Goal: Task Accomplishment & Management: Use online tool/utility

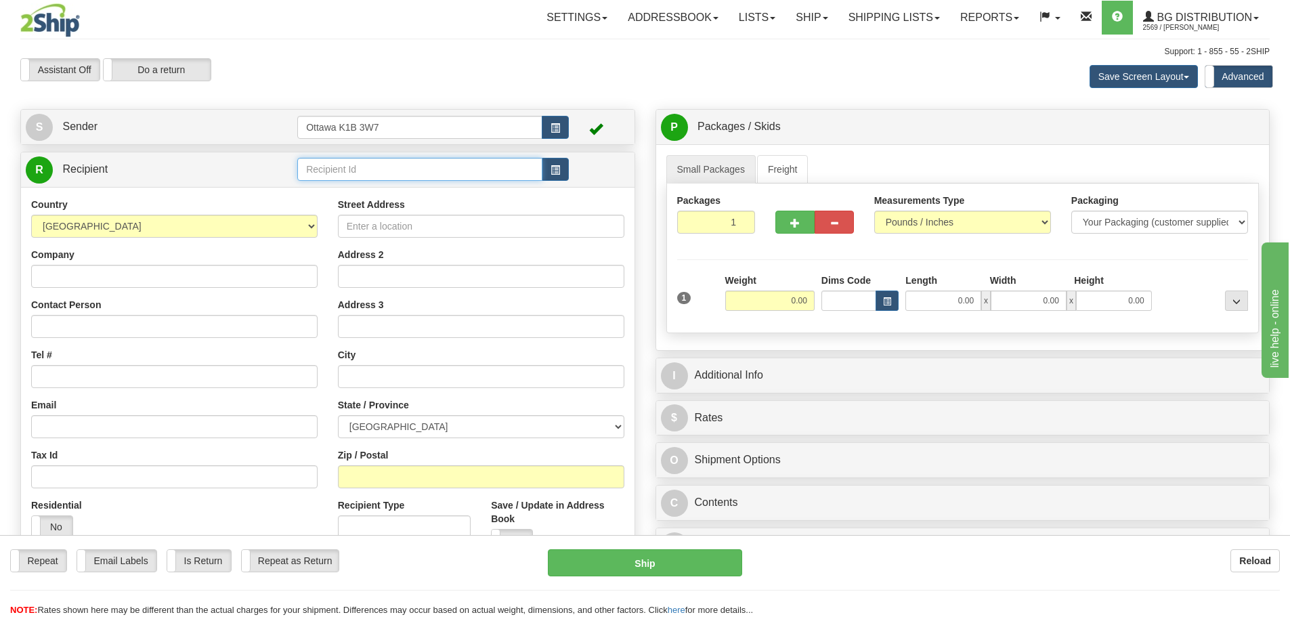
click at [439, 162] on input "text" at bounding box center [419, 169] width 245 height 23
click at [740, 307] on input "0.00" at bounding box center [769, 300] width 89 height 20
type input "5.00"
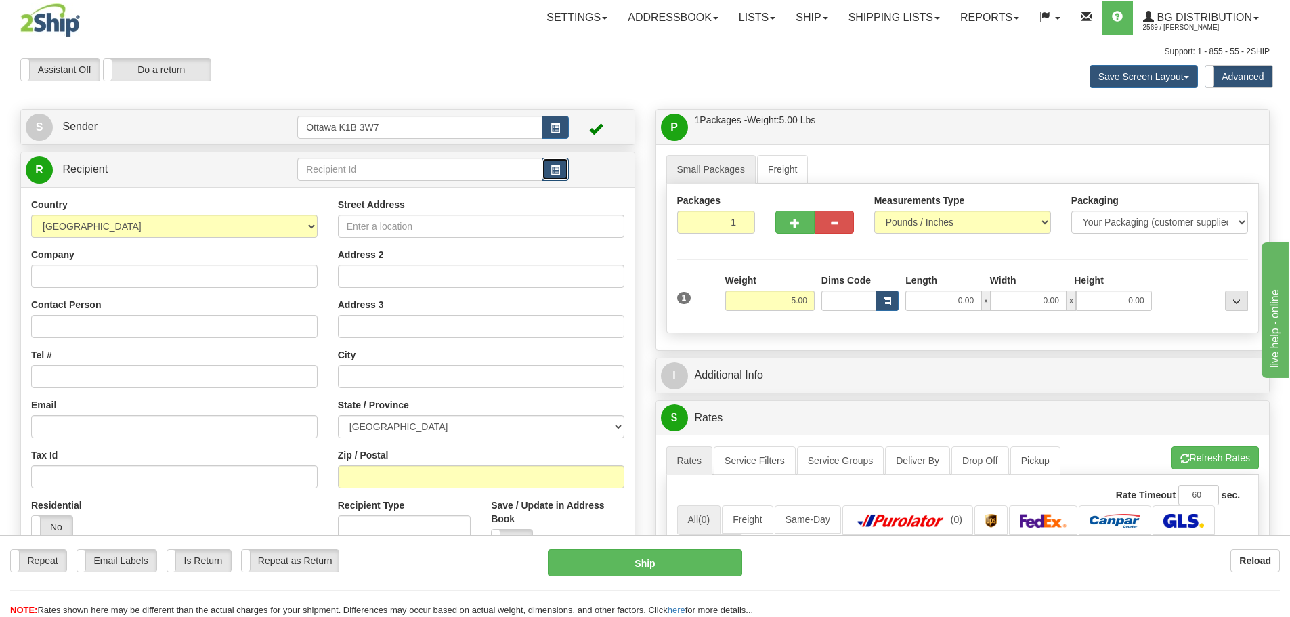
click at [550, 173] on button "button" at bounding box center [555, 169] width 27 height 23
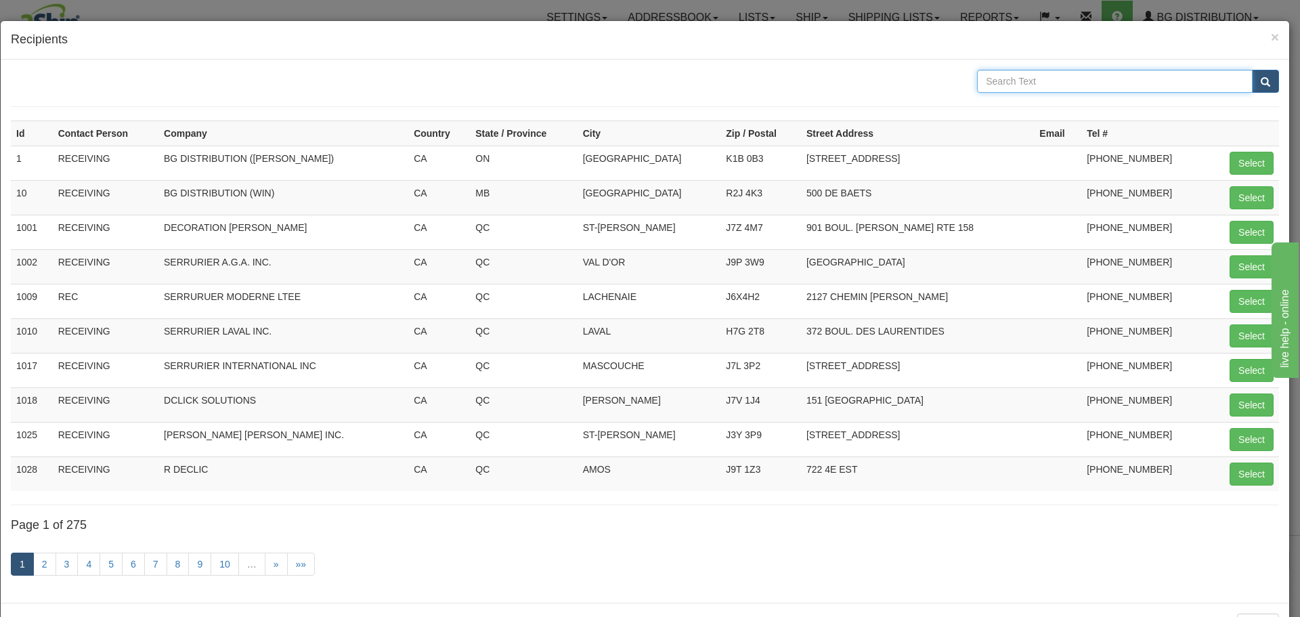
click at [1122, 79] on input "text" at bounding box center [1115, 81] width 276 height 23
type input "allegion"
click at [1260, 83] on span "submit" at bounding box center [1264, 82] width 9 height 9
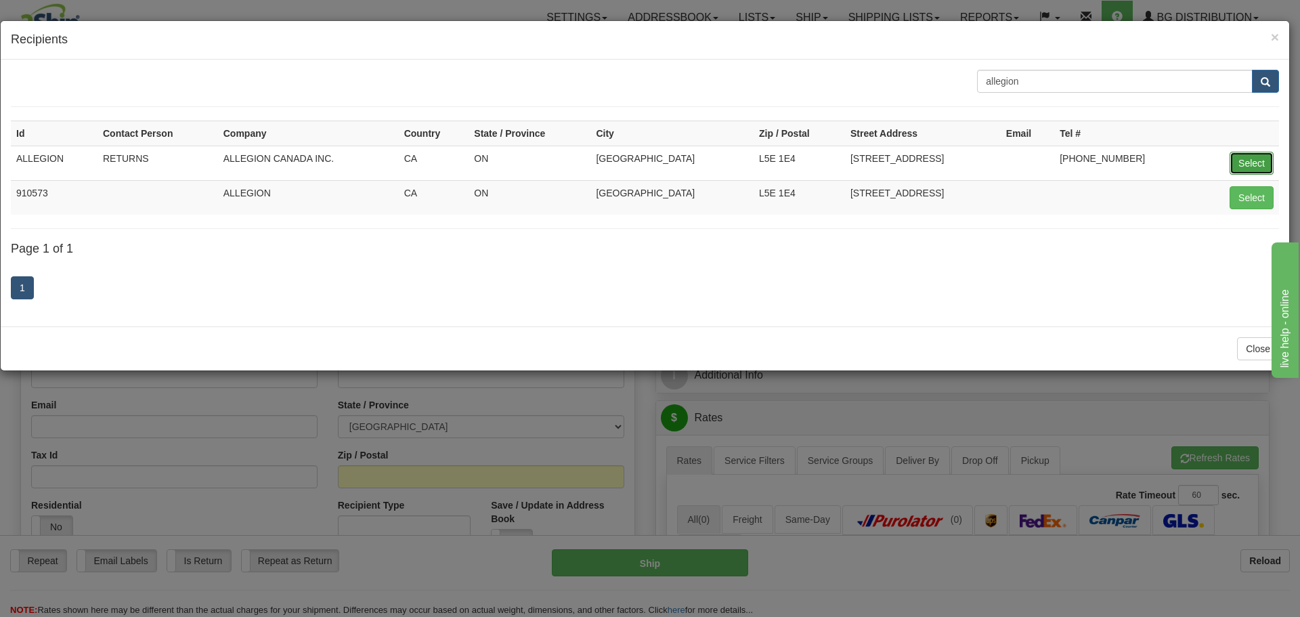
click at [1256, 165] on button "Select" at bounding box center [1251, 163] width 44 height 23
type input "ALLEGION"
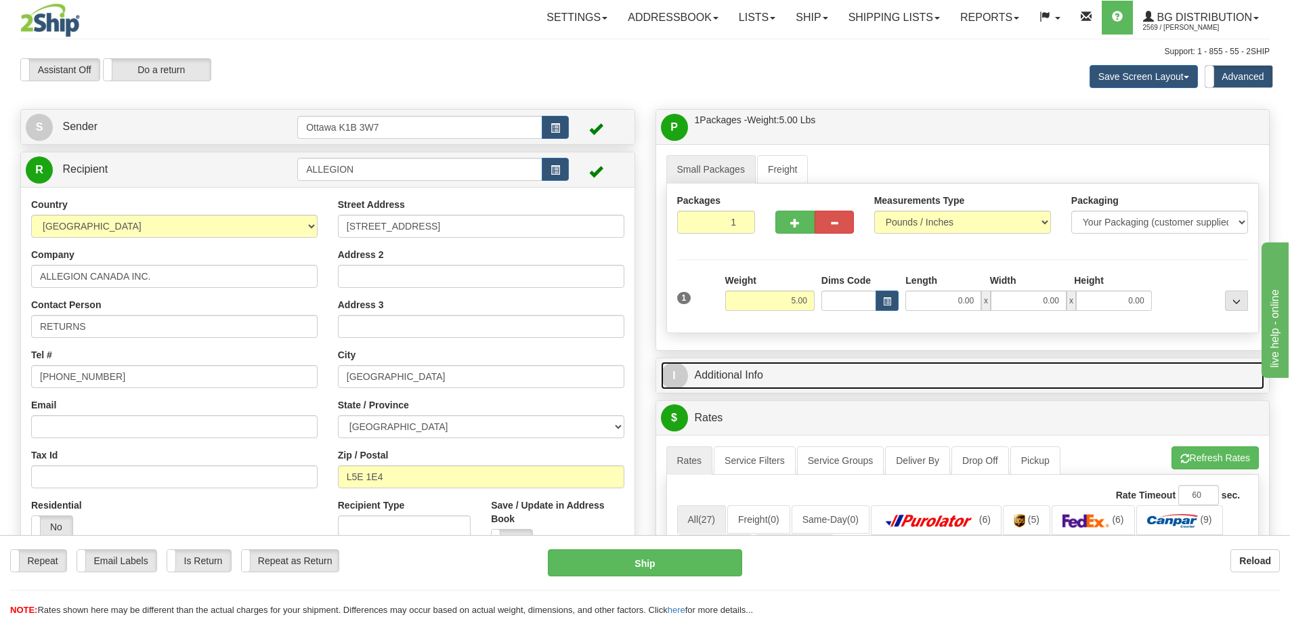
click at [689, 375] on link "I Additional Info" at bounding box center [963, 375] width 604 height 28
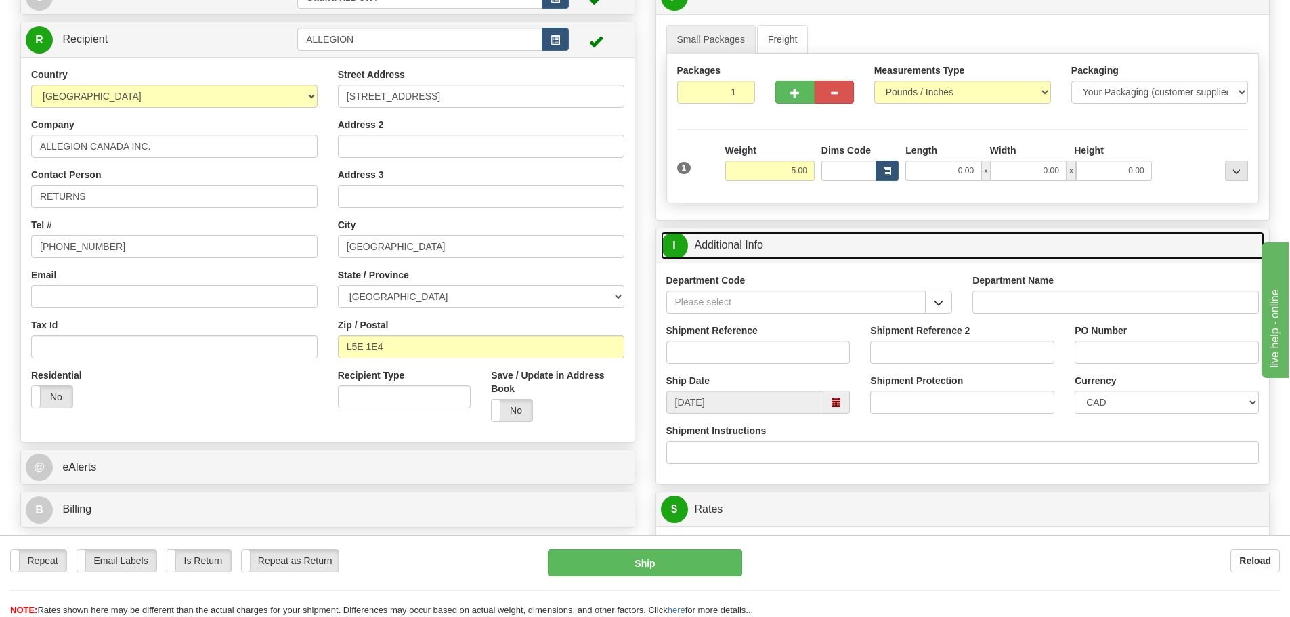
scroll to position [135, 0]
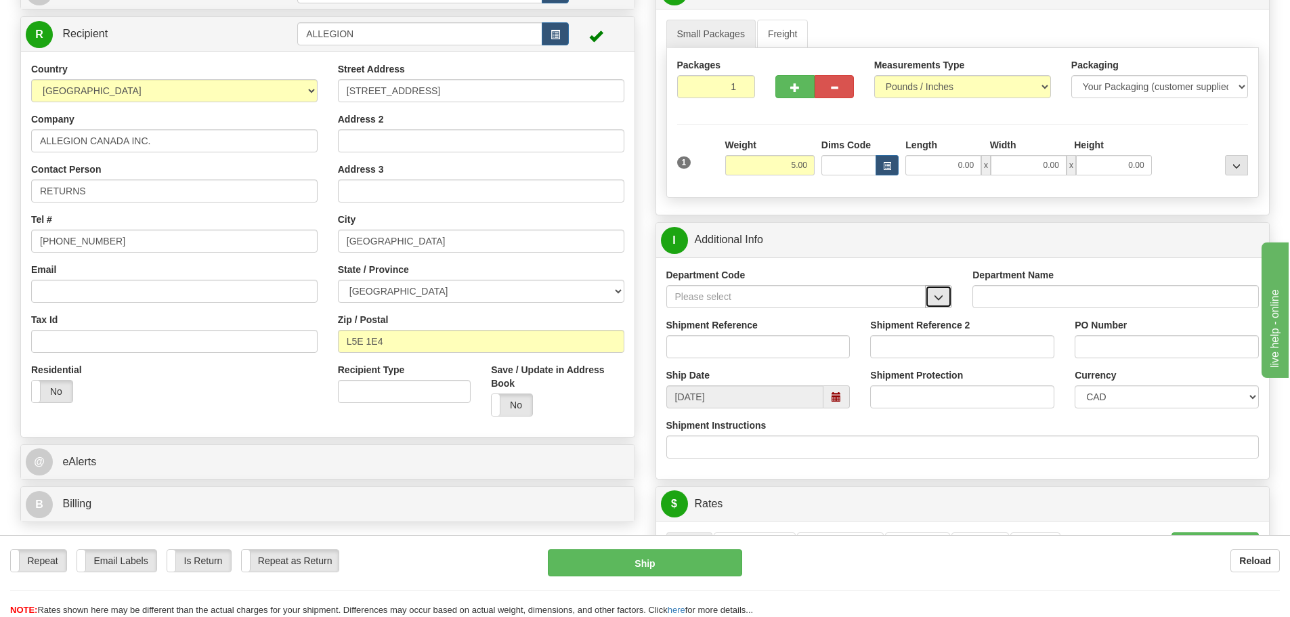
click at [940, 294] on span "button" at bounding box center [937, 297] width 9 height 9
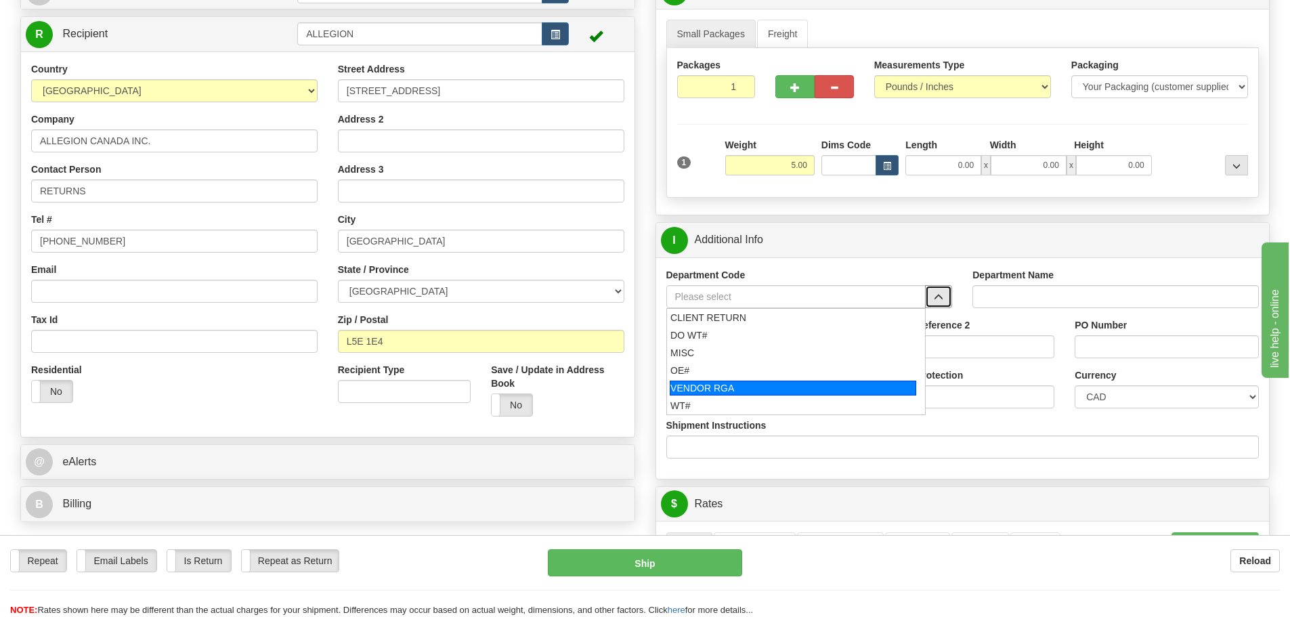
click at [769, 389] on div "VENDOR RGA" at bounding box center [792, 387] width 246 height 15
type input "VENDOR RGA"
type input "VENDOR RETURNS"
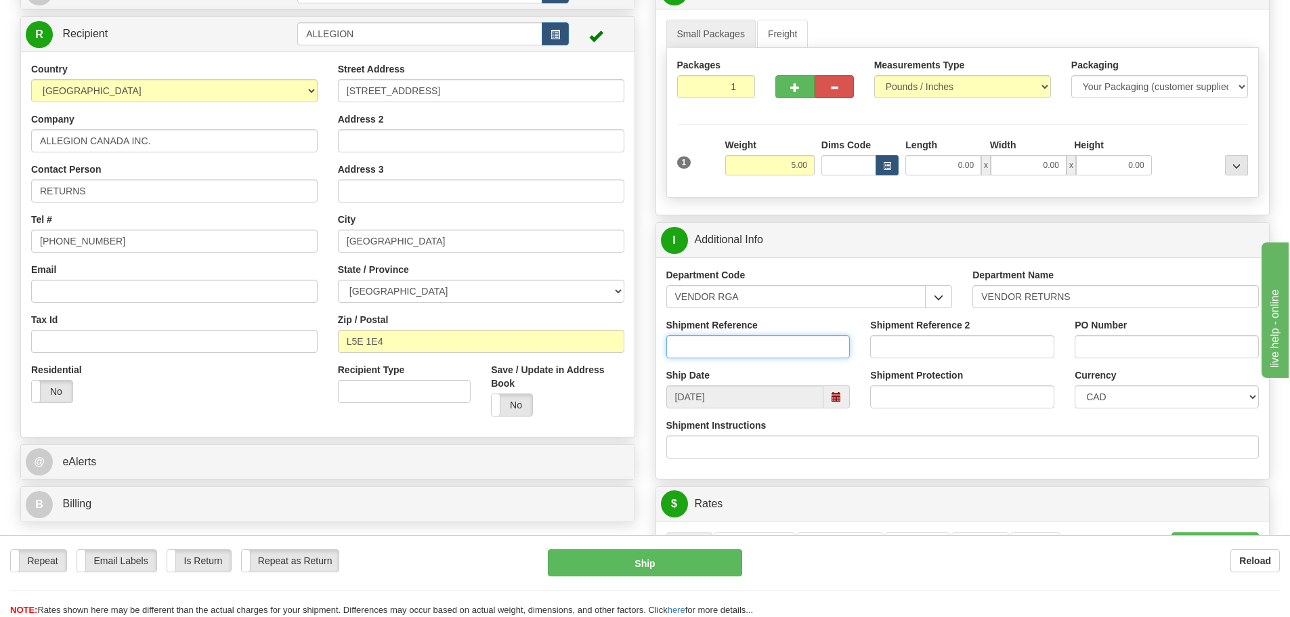
click at [735, 348] on input "Shipment Reference" at bounding box center [758, 346] width 184 height 23
paste input "RM CAS6195961"
drag, startPoint x: 692, startPoint y: 347, endPoint x: 303, endPoint y: 312, distance: 391.4
type input "CAS6195961"
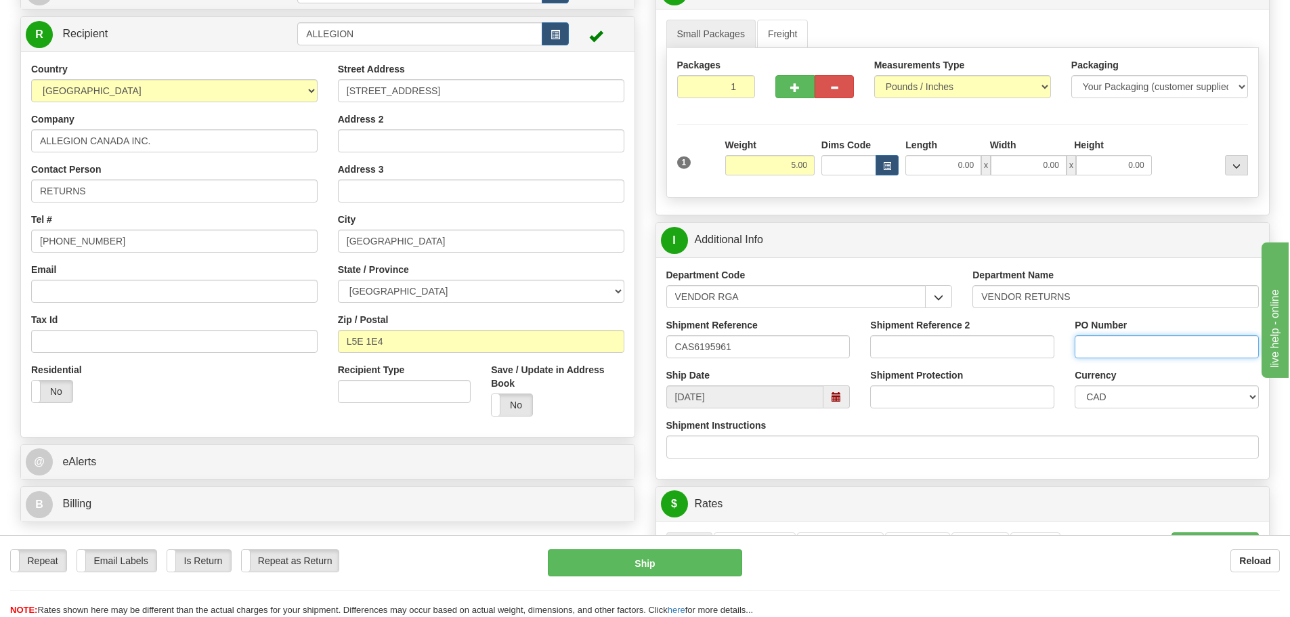
click at [1120, 352] on input "PO Number" at bounding box center [1166, 346] width 184 height 23
click at [1114, 350] on input "PO Number" at bounding box center [1166, 346] width 184 height 23
paste input "RM CAS6195961"
drag, startPoint x: 1103, startPoint y: 347, endPoint x: 1078, endPoint y: 349, distance: 25.8
click at [1078, 349] on input "RM CAS6195961" at bounding box center [1166, 346] width 184 height 23
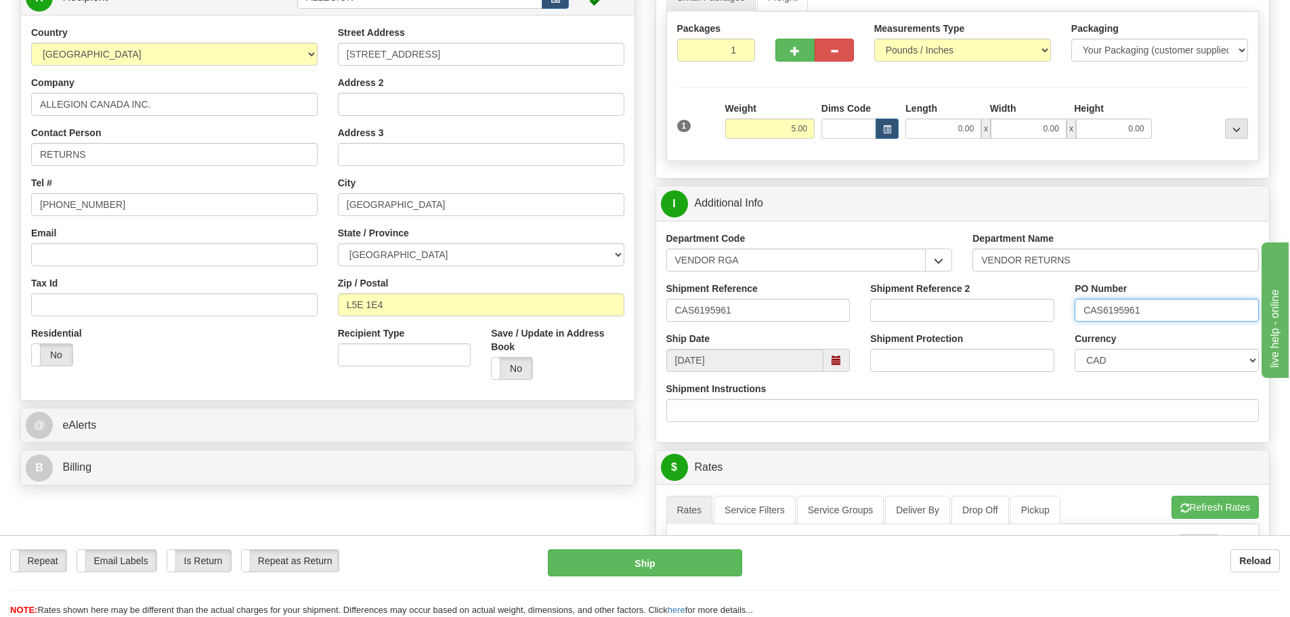
scroll to position [203, 0]
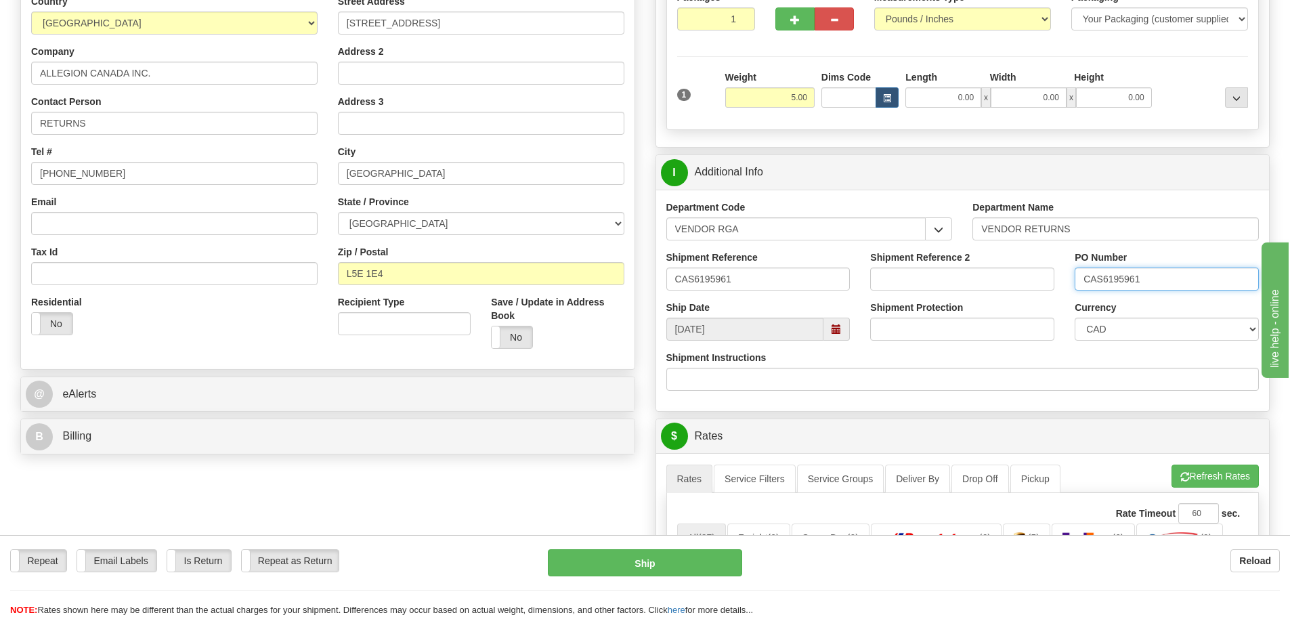
type input "CAS6195961"
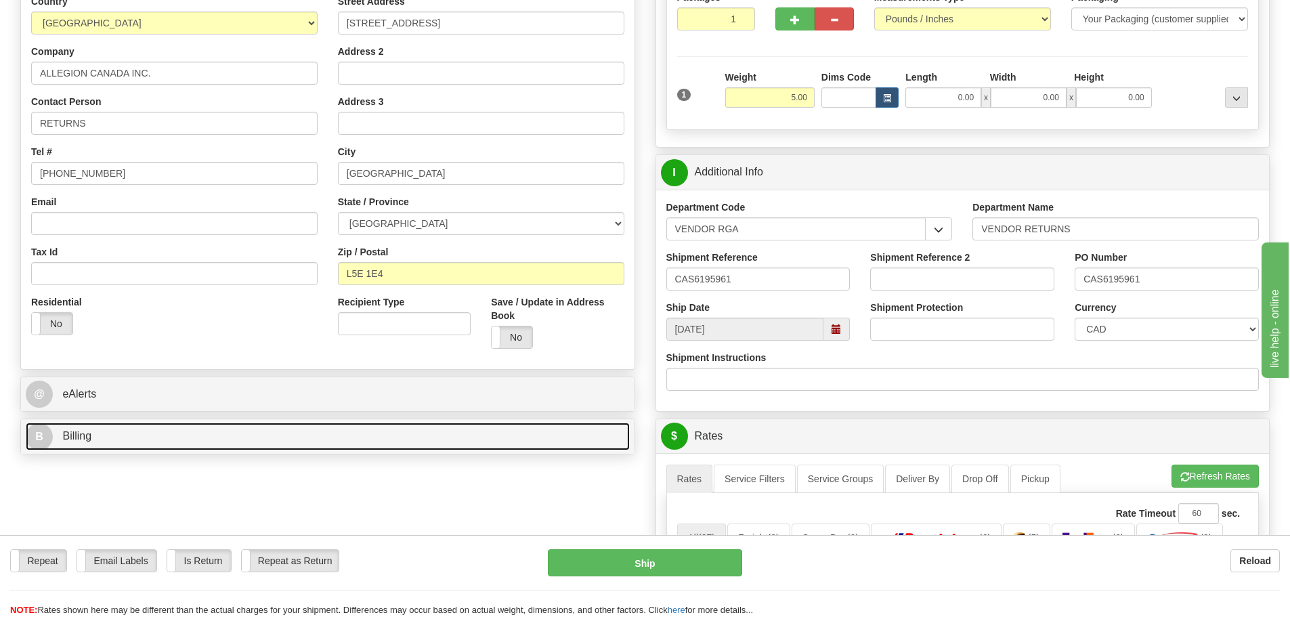
click at [170, 445] on link "B Billing" at bounding box center [328, 436] width 604 height 28
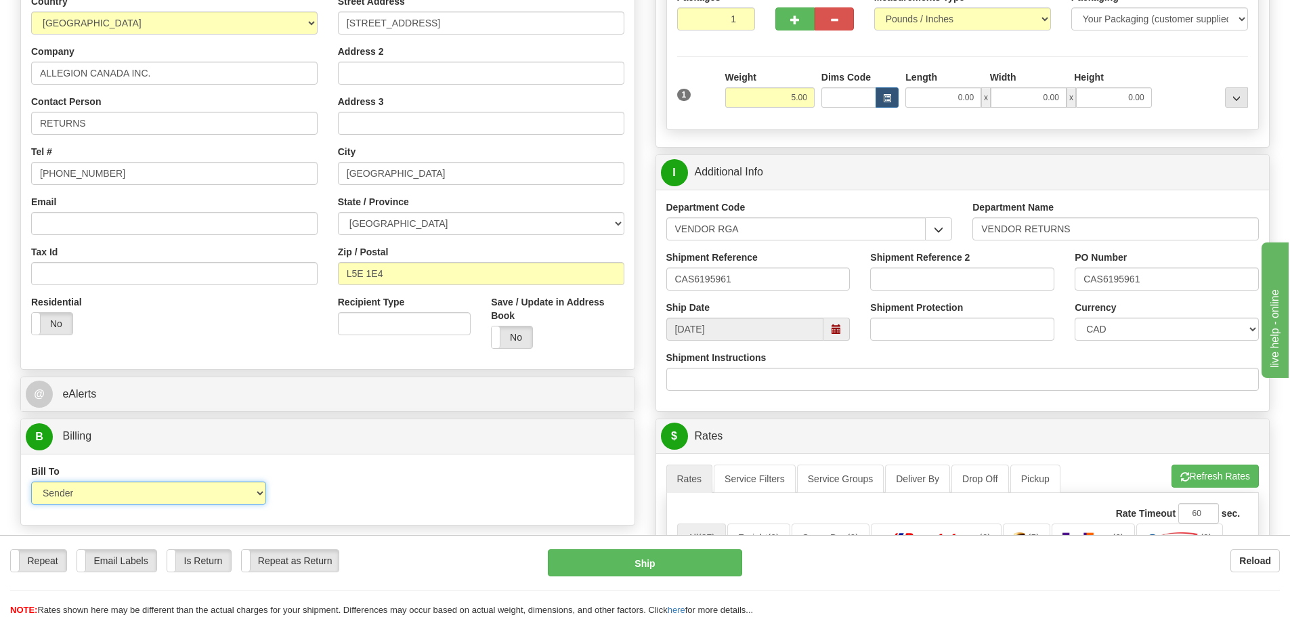
click at [250, 494] on select "Sender Recipient Third Party Collect" at bounding box center [148, 492] width 235 height 23
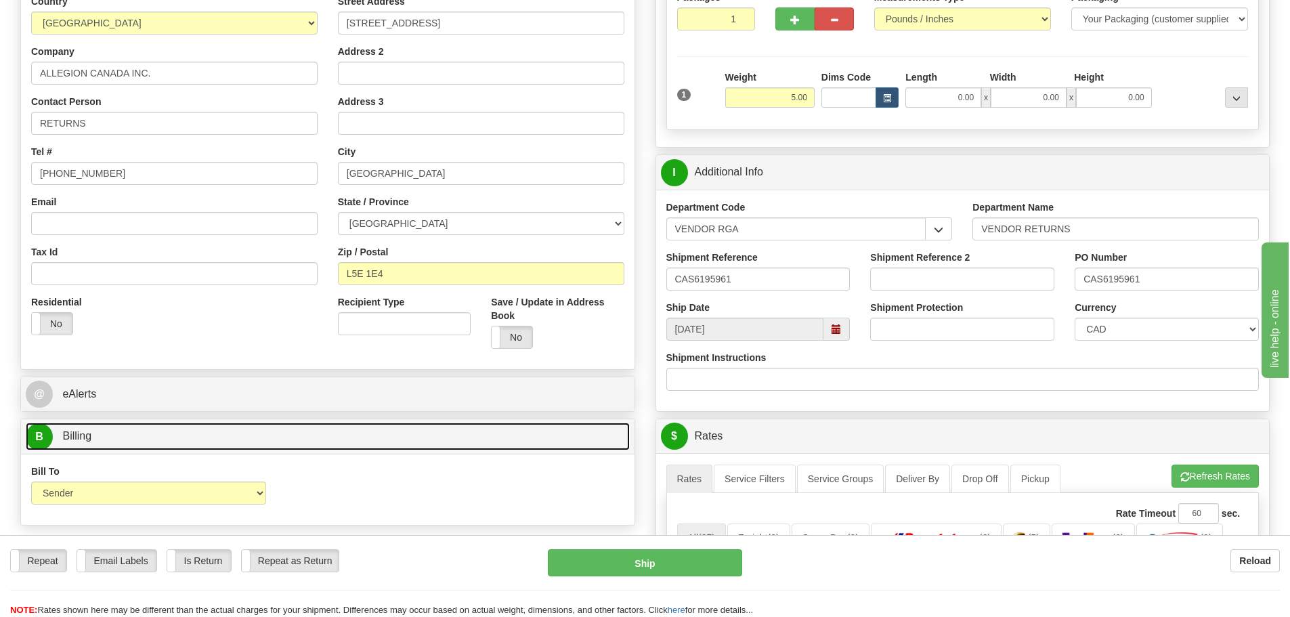
click at [347, 447] on link "B Billing" at bounding box center [328, 436] width 604 height 28
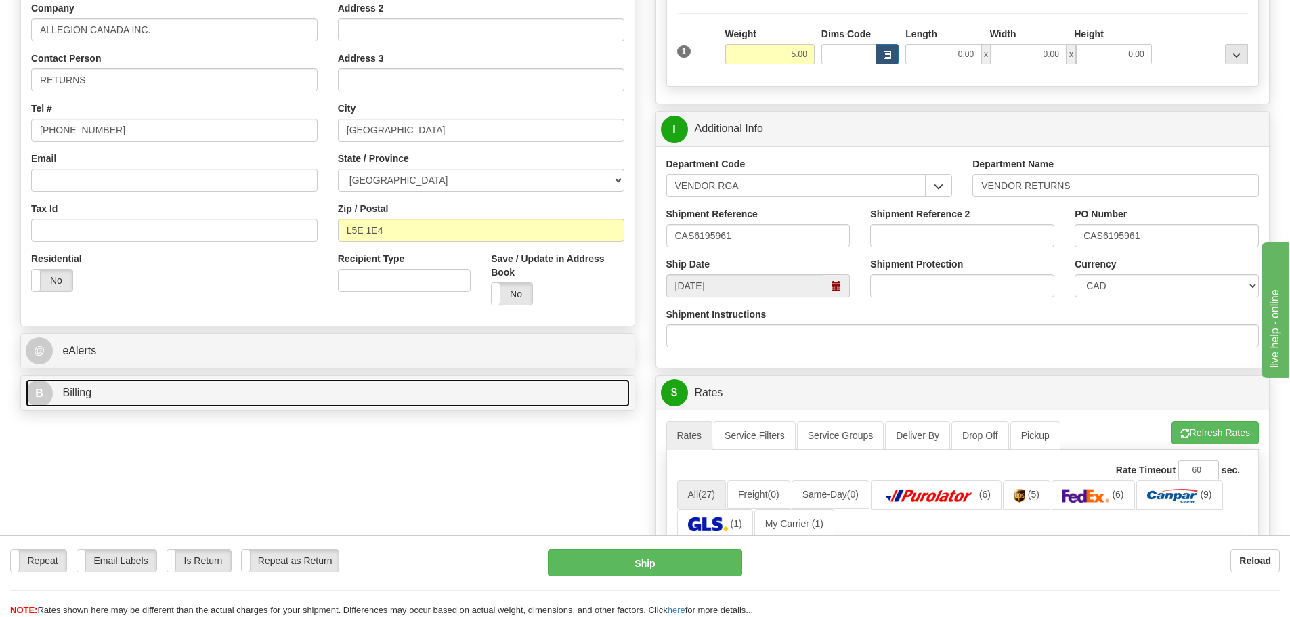
scroll to position [271, 0]
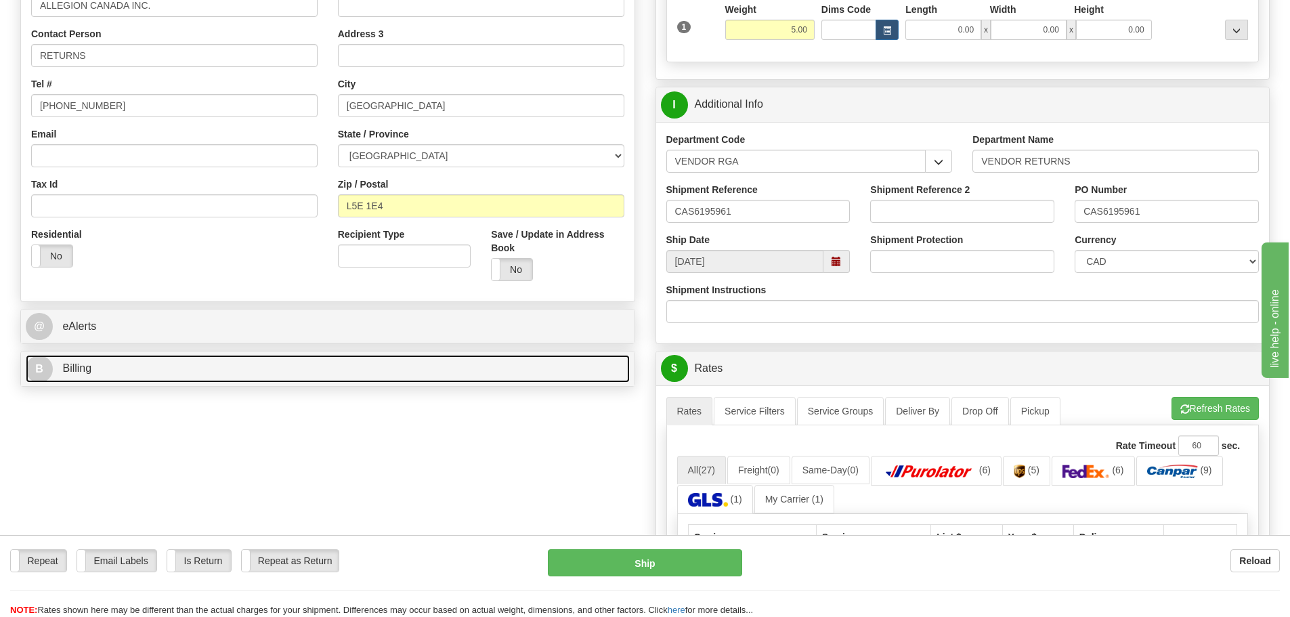
click at [240, 361] on link "B Billing" at bounding box center [328, 369] width 604 height 28
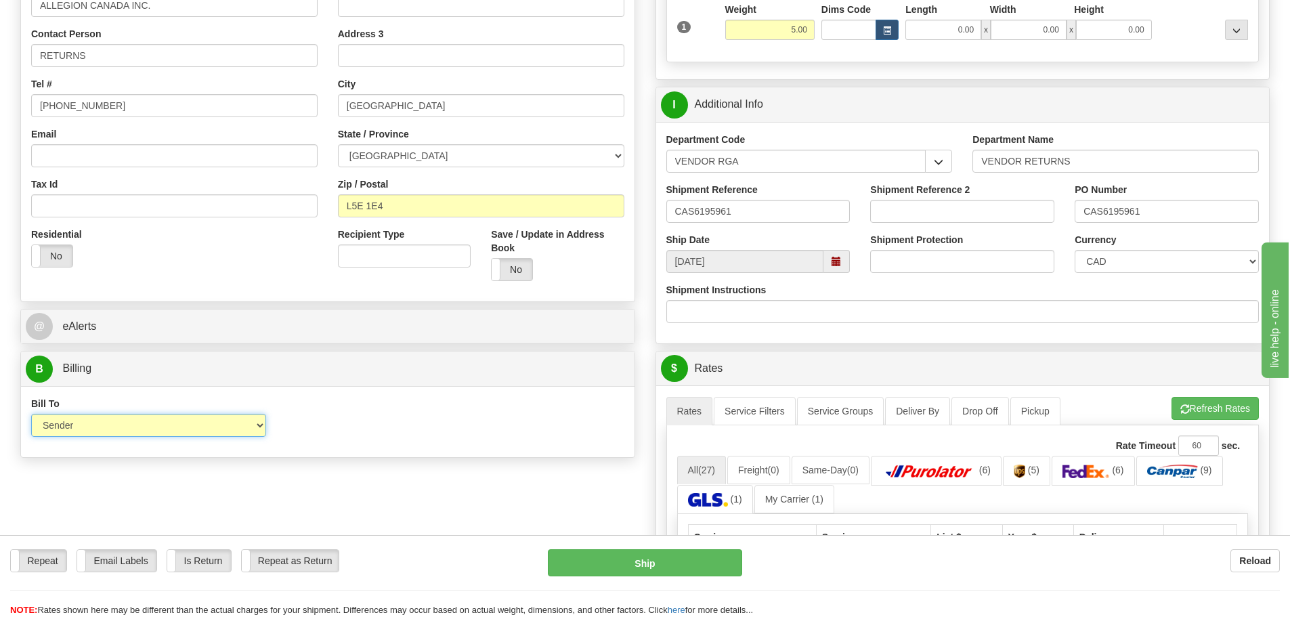
click at [207, 431] on select "Sender Recipient Third Party Collect" at bounding box center [148, 425] width 235 height 23
select select "2"
click at [31, 414] on select "Sender Recipient Third Party Collect" at bounding box center [148, 425] width 235 height 23
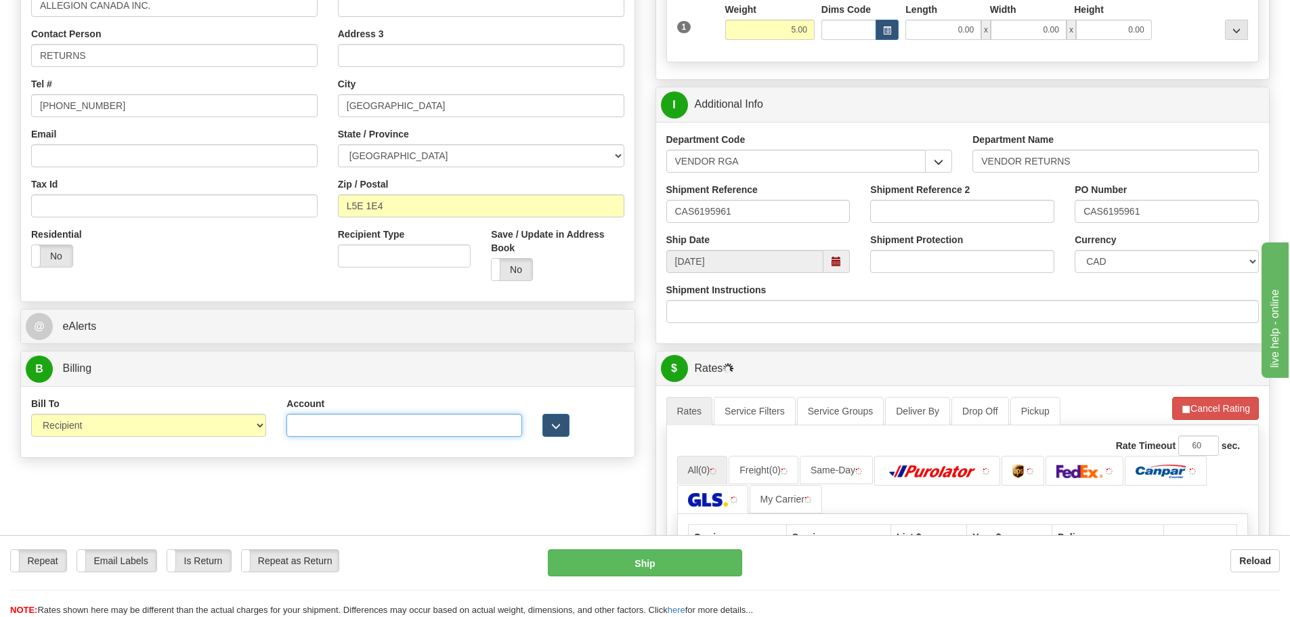
click at [353, 422] on input "Account" at bounding box center [403, 425] width 235 height 23
paste input "4970545"
type input "4970545"
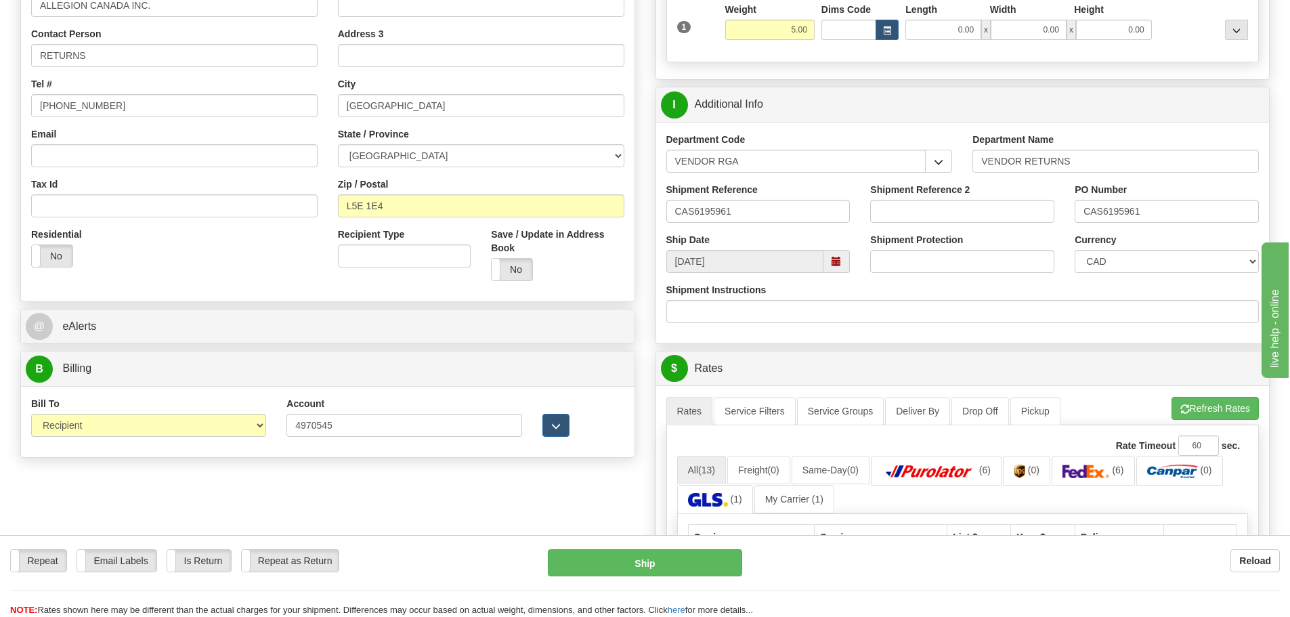
click at [519, 493] on div "Create a label for the return Create Pickup Without Label S" at bounding box center [644, 428] width 1269 height 1181
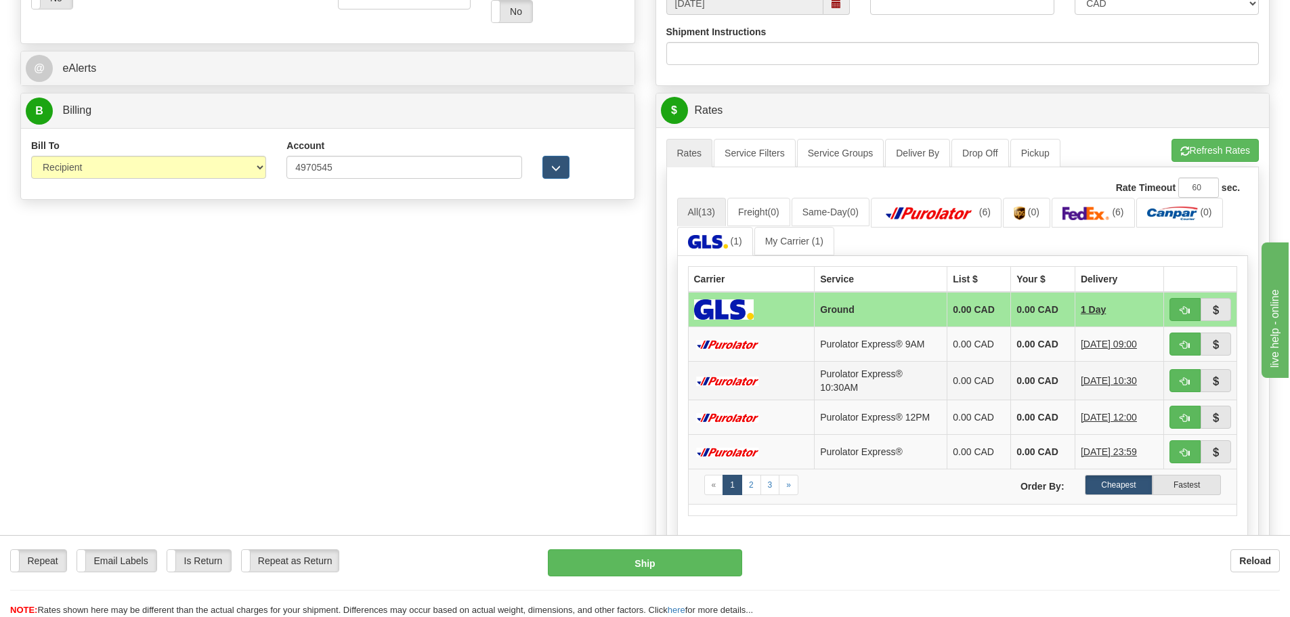
scroll to position [542, 0]
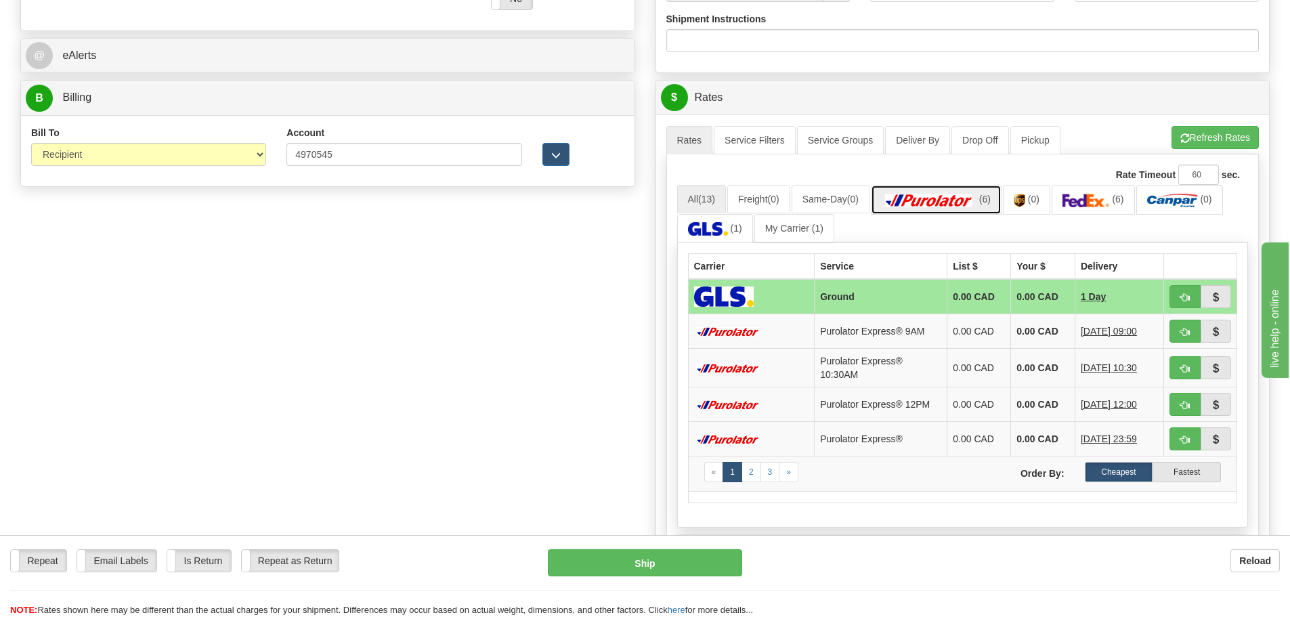
click at [942, 206] on img at bounding box center [928, 201] width 95 height 14
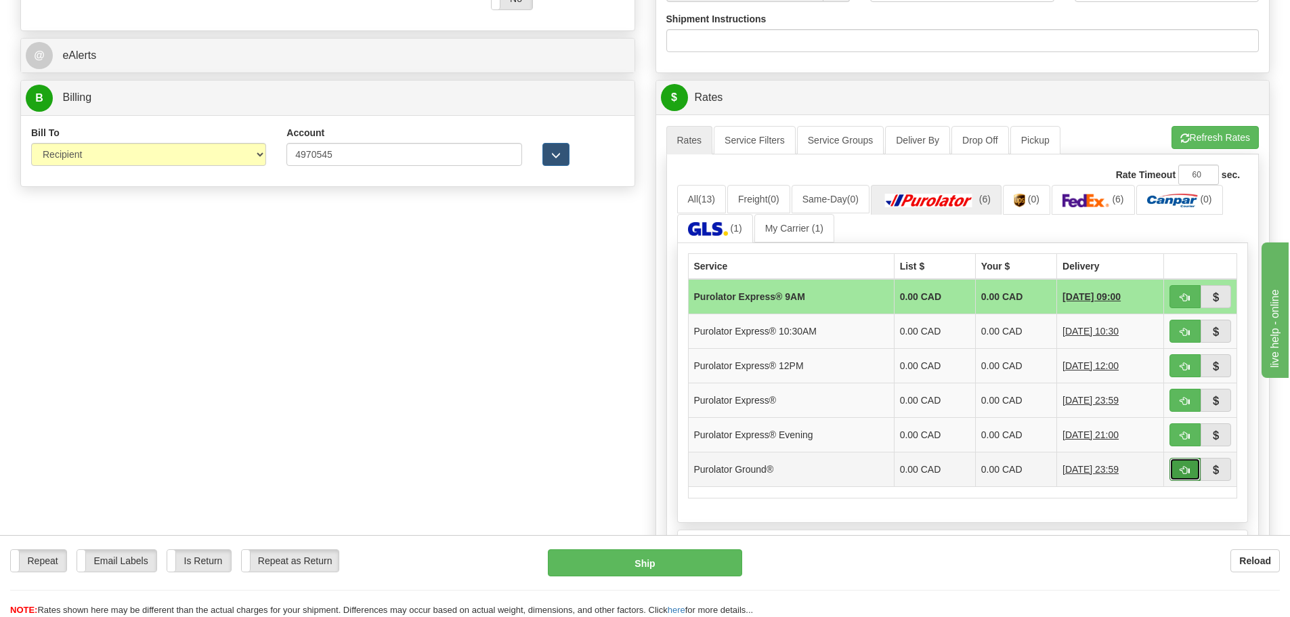
click at [1180, 469] on span "button" at bounding box center [1184, 470] width 9 height 9
type input "260"
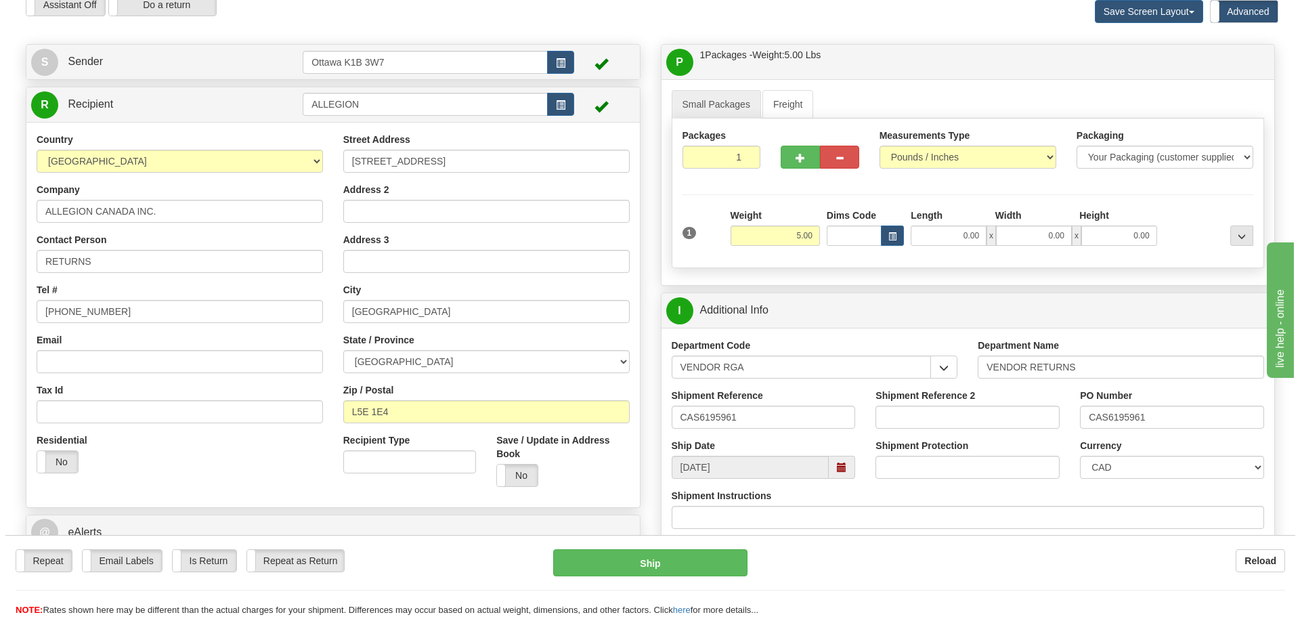
scroll to position [124, 0]
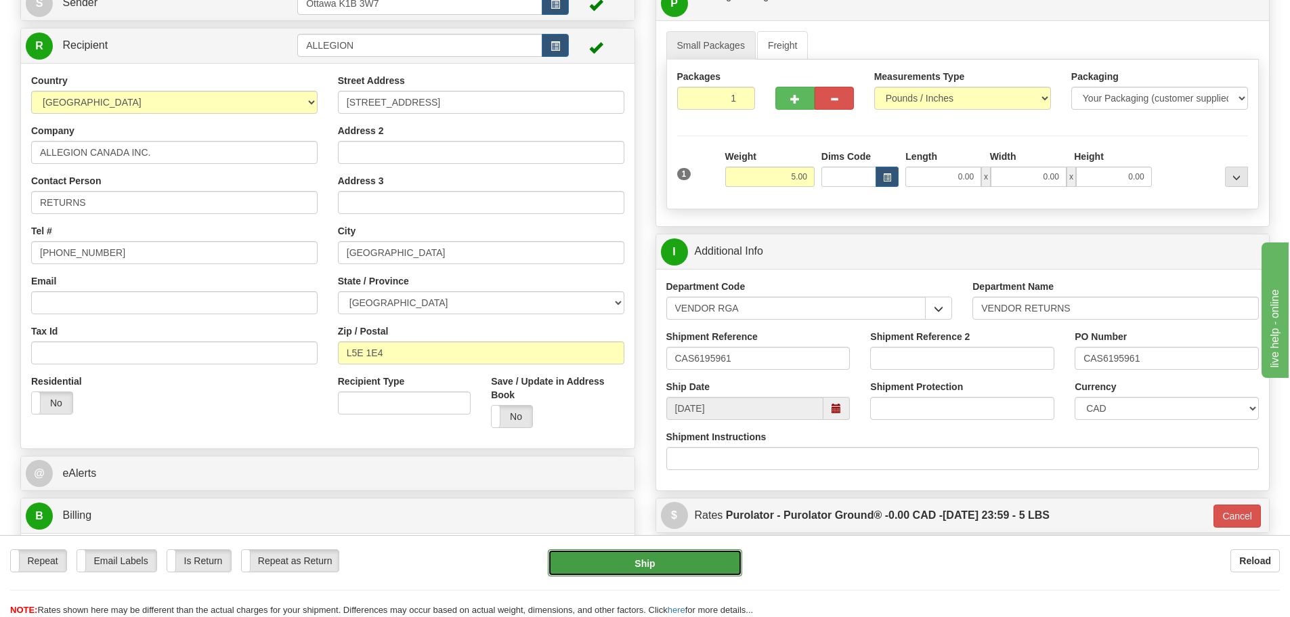
click at [701, 556] on button "Ship" at bounding box center [645, 562] width 194 height 27
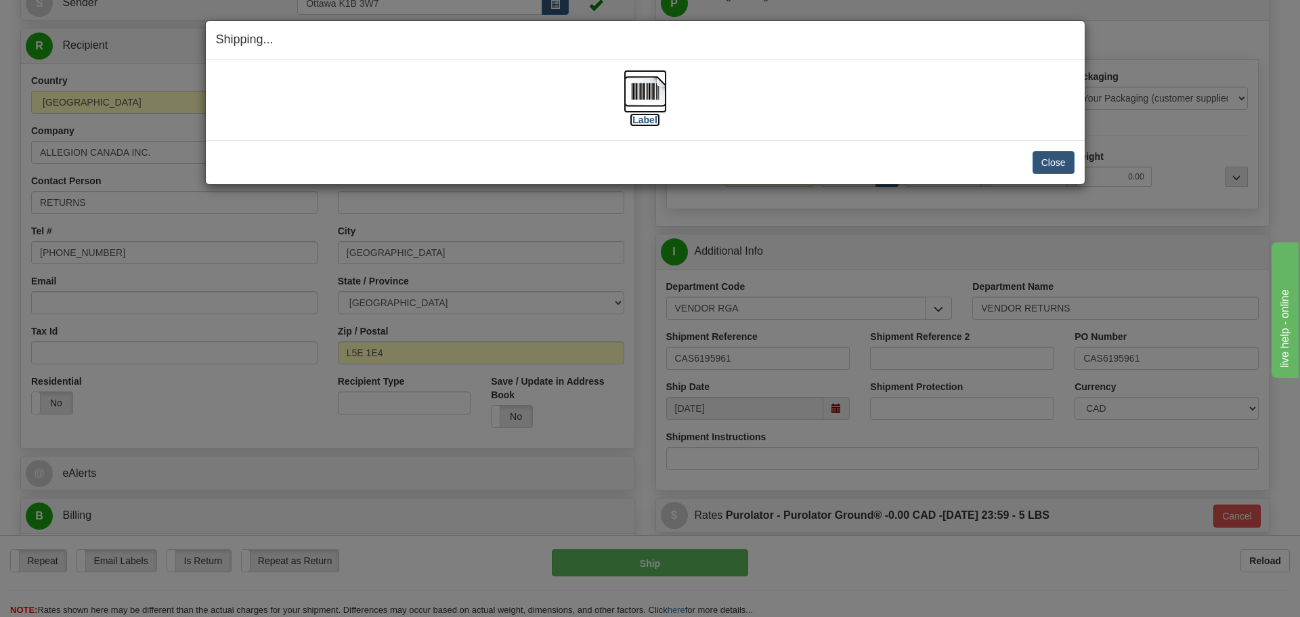
click at [639, 123] on label "[Label]" at bounding box center [645, 120] width 31 height 14
click at [1070, 166] on button "Close" at bounding box center [1053, 162] width 42 height 23
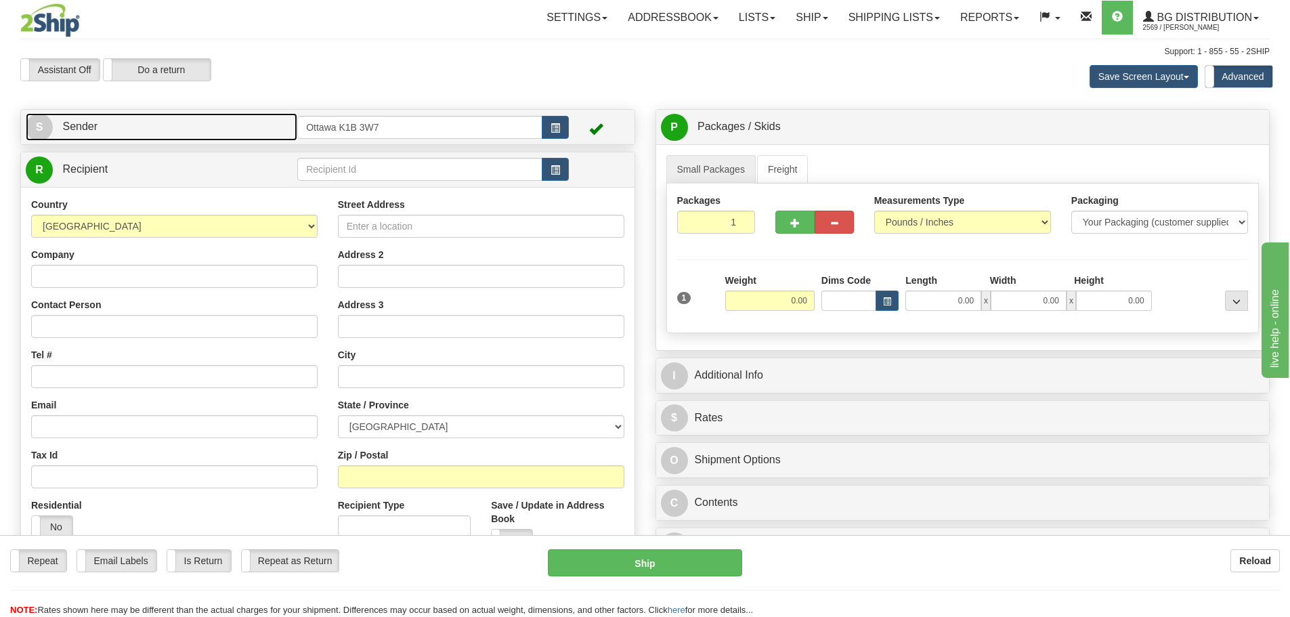
click at [252, 133] on link "S Sender" at bounding box center [161, 127] width 271 height 28
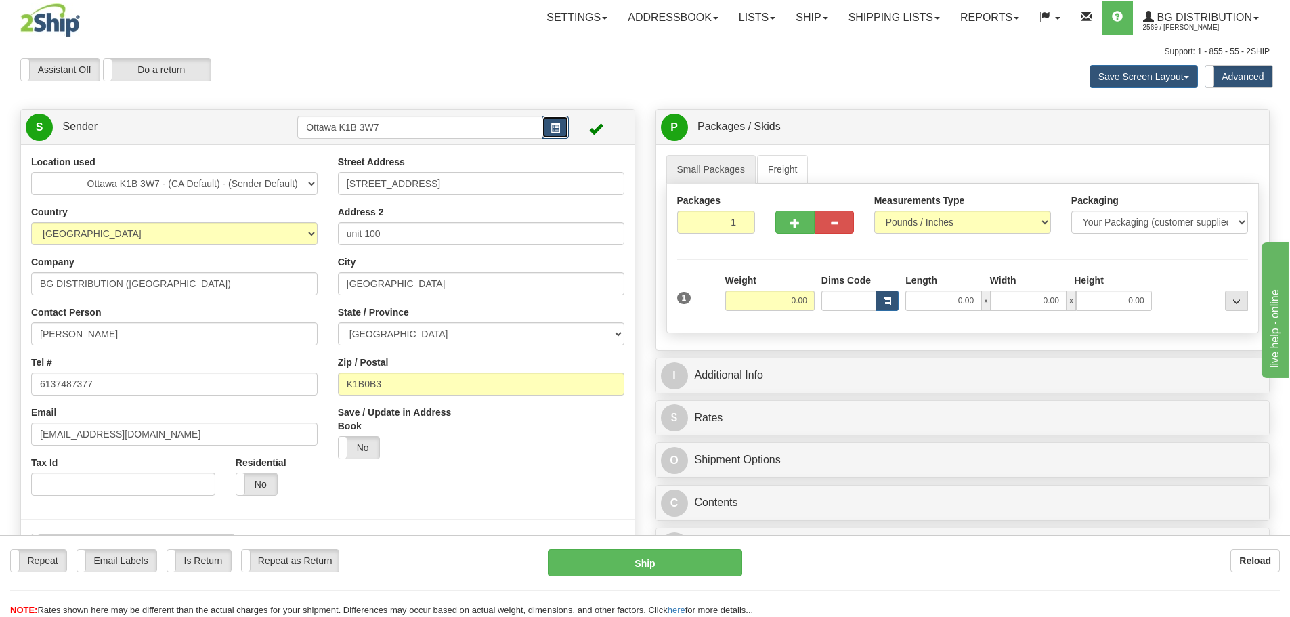
click at [560, 134] on button "button" at bounding box center [555, 127] width 27 height 23
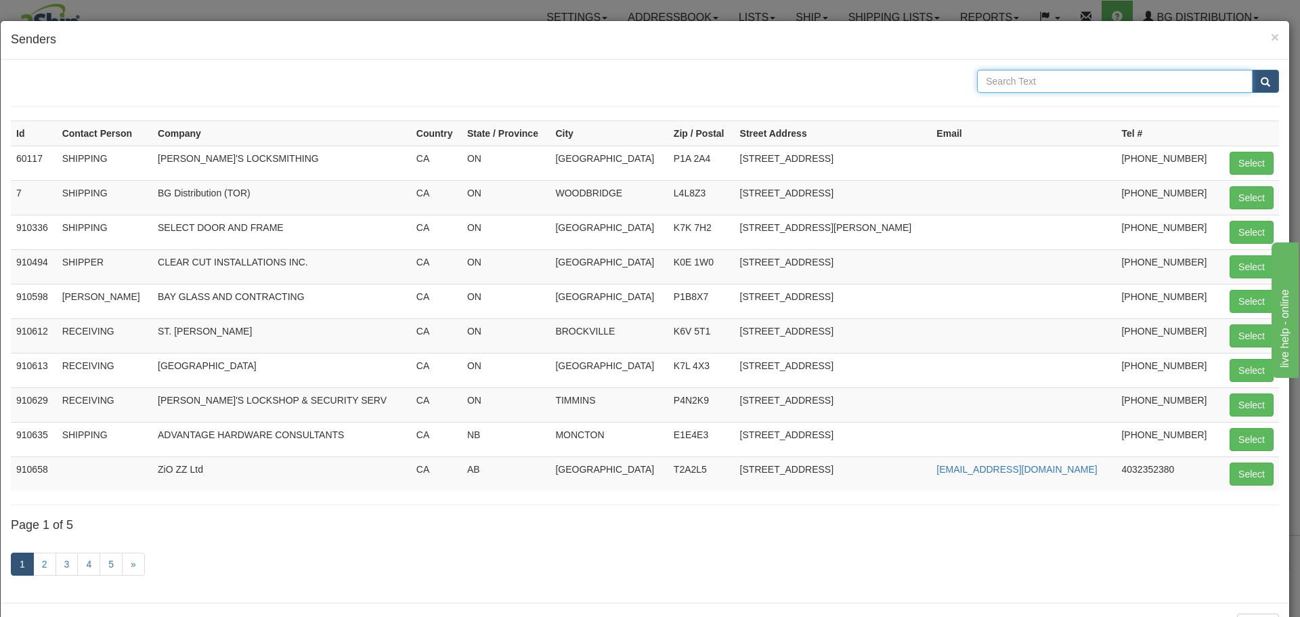
click at [1089, 83] on input "text" at bounding box center [1115, 81] width 276 height 23
type input "crewe"
click at [1252, 70] on button "submit" at bounding box center [1265, 81] width 27 height 23
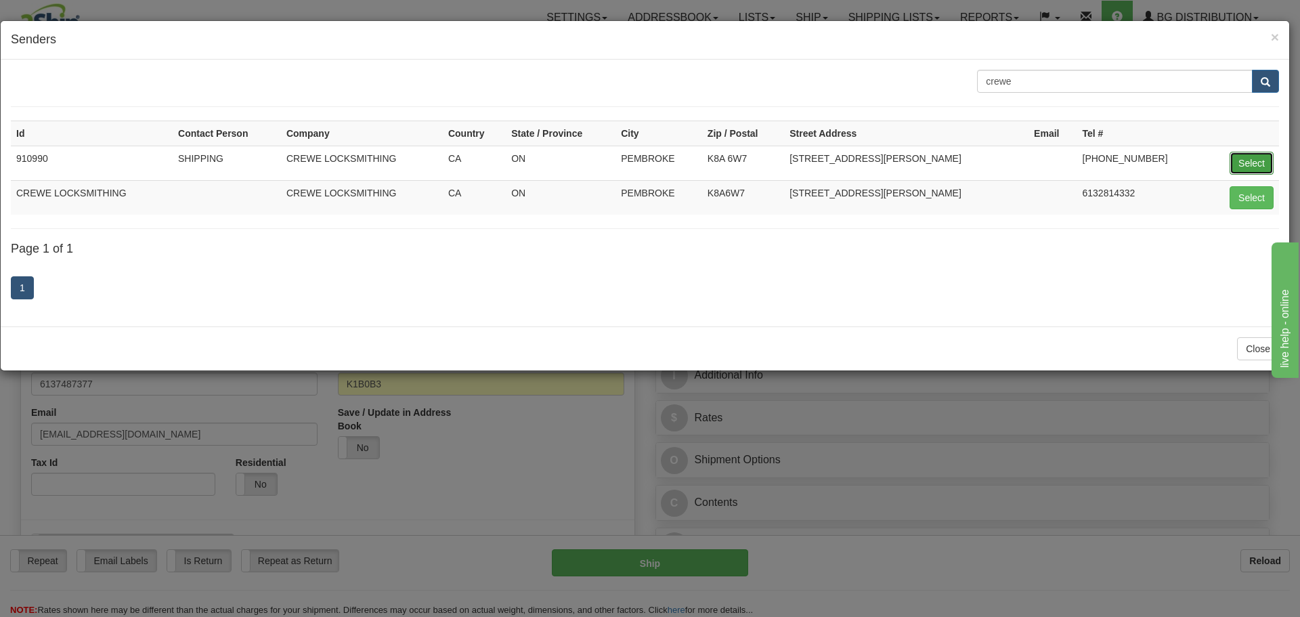
click at [1257, 161] on button "Select" at bounding box center [1251, 163] width 44 height 23
type input "910990"
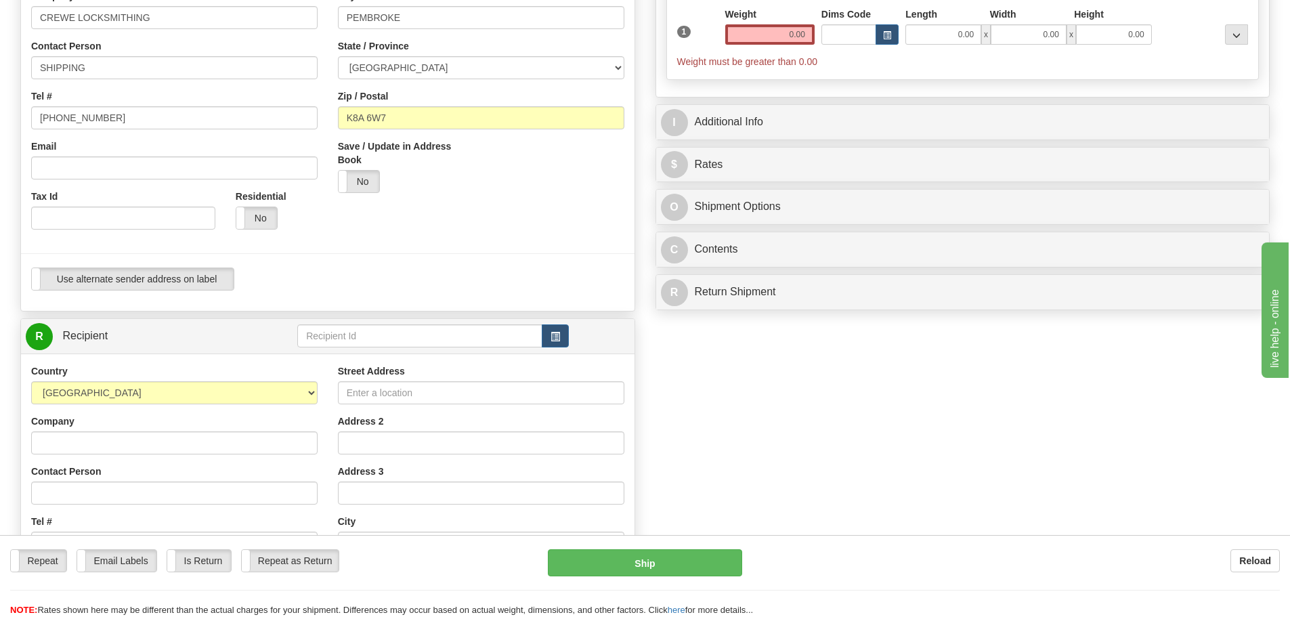
scroll to position [271, 0]
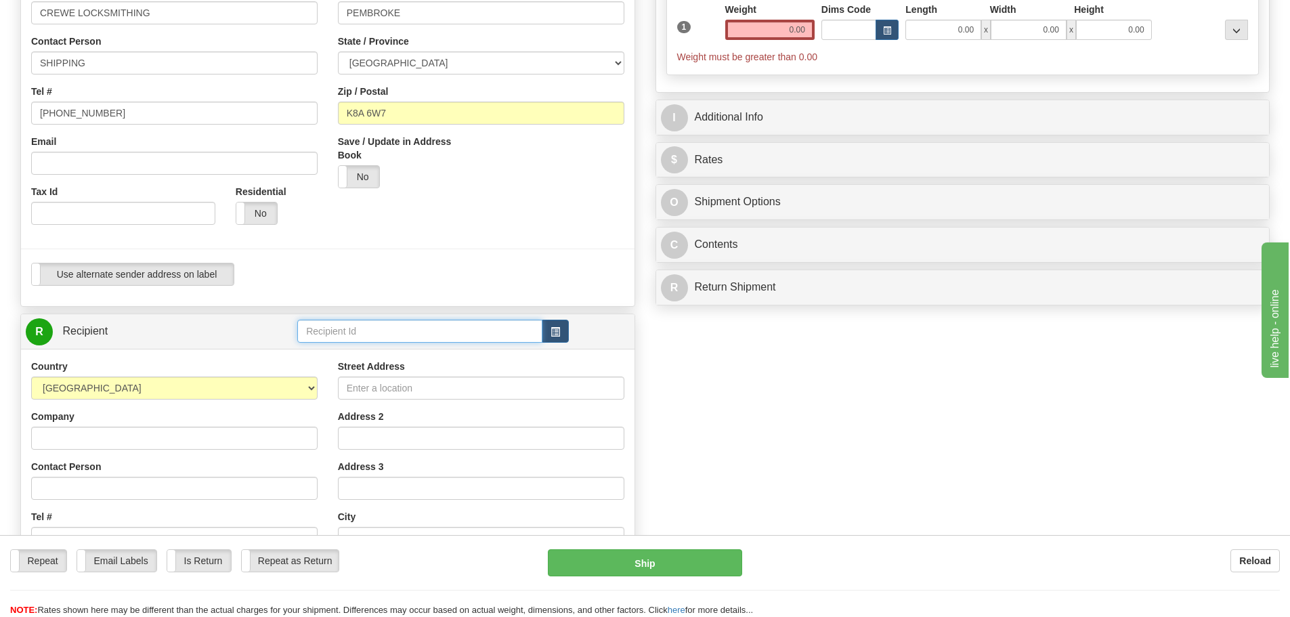
click at [376, 332] on input "text" at bounding box center [419, 331] width 245 height 23
click at [554, 322] on button "button" at bounding box center [555, 331] width 27 height 23
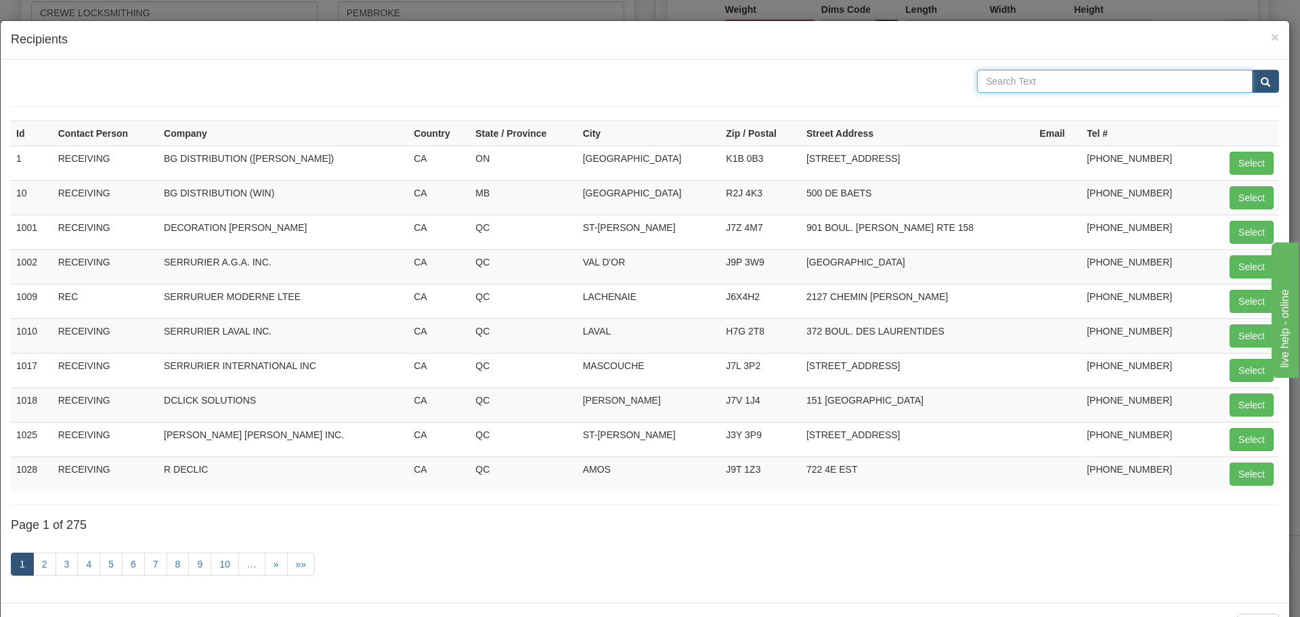
click at [1070, 83] on input "text" at bounding box center [1115, 81] width 276 height 23
click at [1250, 165] on button "Select" at bounding box center [1251, 163] width 44 height 23
type input "1"
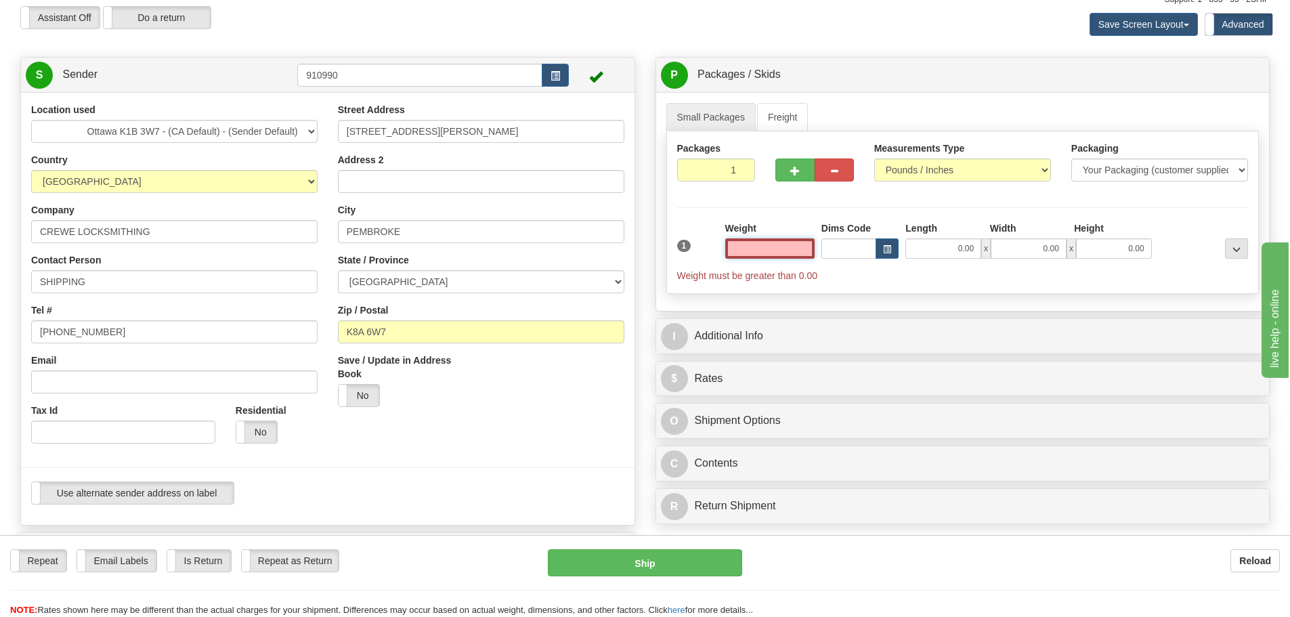
scroll to position [0, 0]
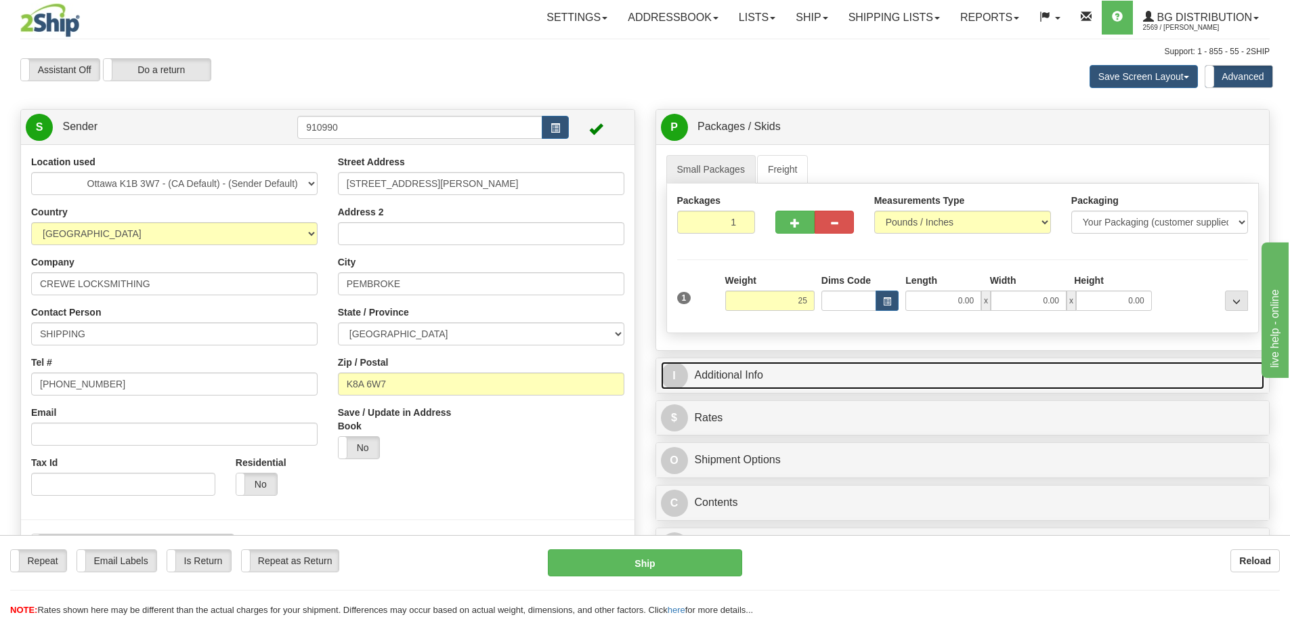
type input "25.00"
click at [794, 378] on link "I Additional Info" at bounding box center [963, 375] width 604 height 28
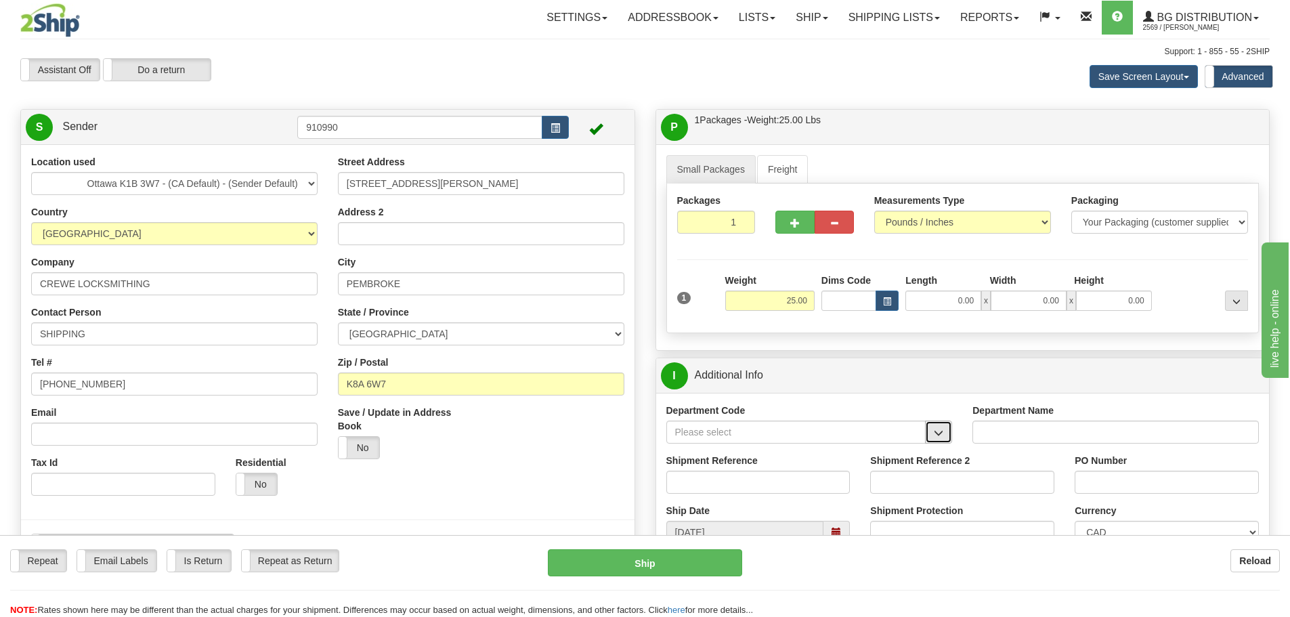
click at [932, 428] on button "button" at bounding box center [938, 431] width 27 height 23
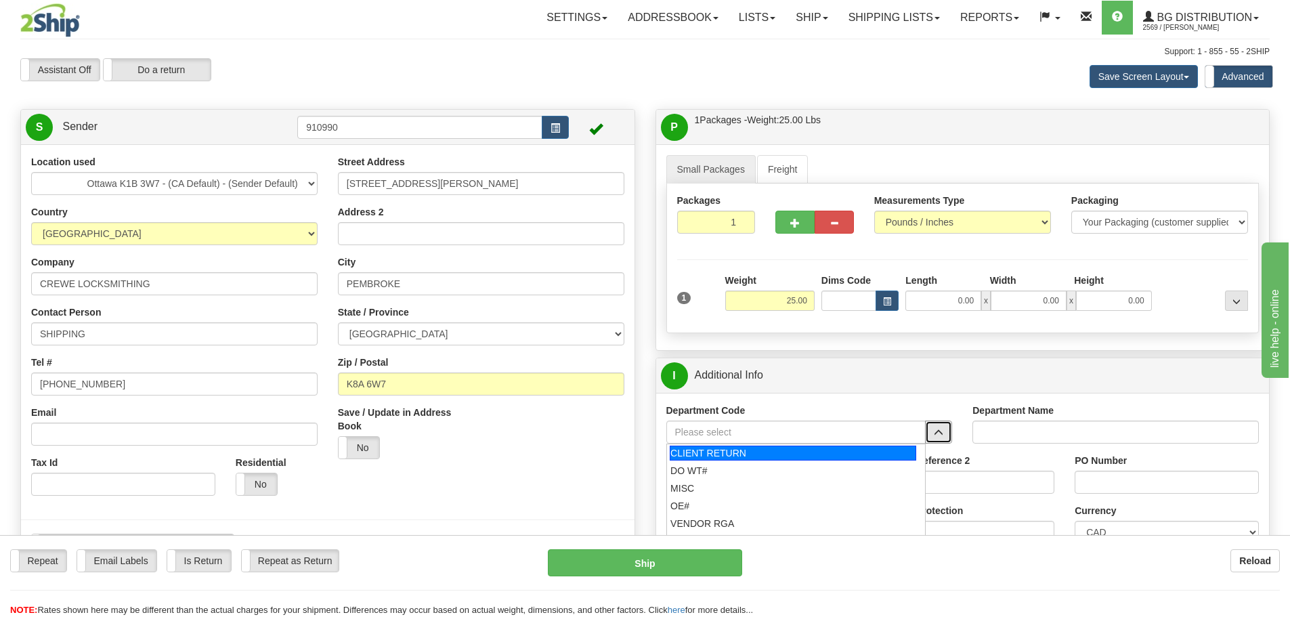
click at [803, 453] on div "CLIENT RETURN" at bounding box center [792, 452] width 246 height 15
type input "CLIENT RETURN"
type input "RETURN LABELS"
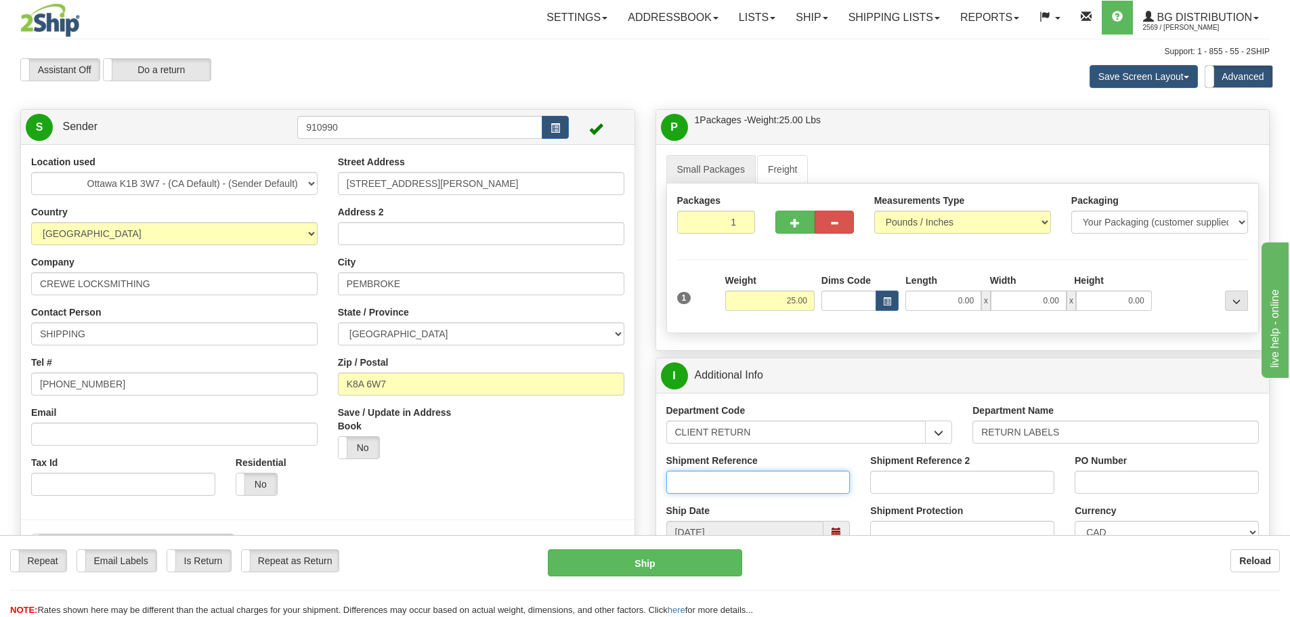
click at [769, 472] on input "Shipment Reference" at bounding box center [758, 481] width 184 height 23
paste input "Ditec Motor Return"
type input "Ditec Motor Return"
click at [1135, 469] on div "PO Number" at bounding box center [1166, 474] width 184 height 40
click at [1136, 479] on input "PO Number" at bounding box center [1166, 481] width 184 height 23
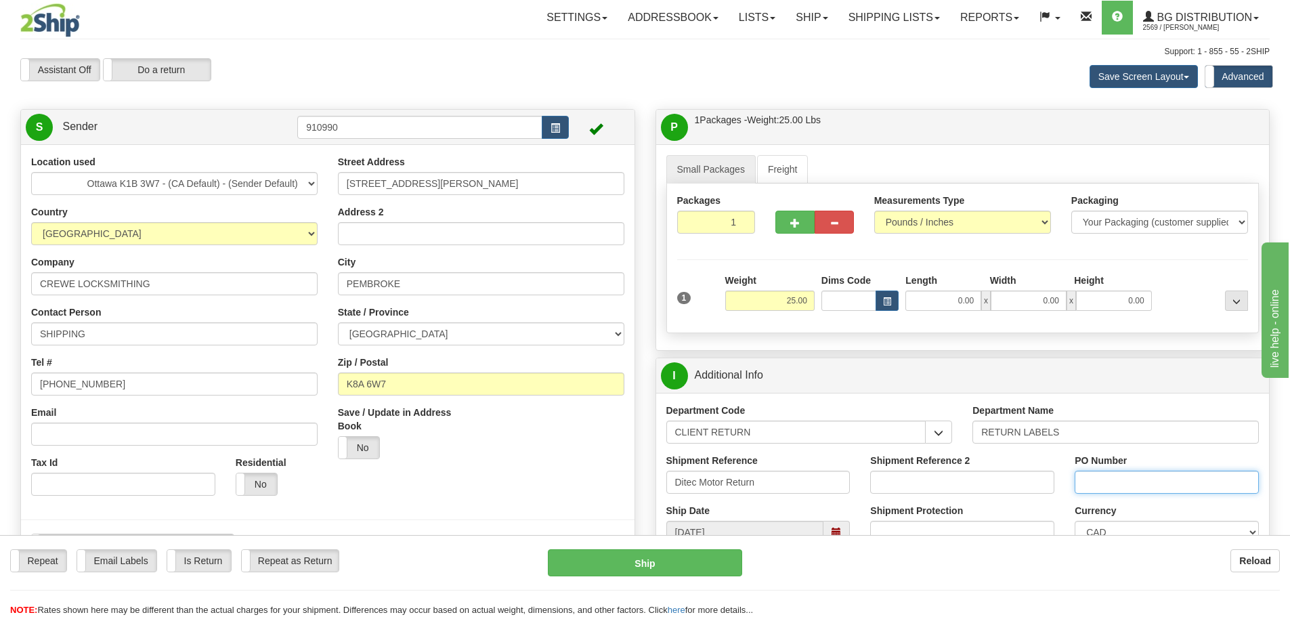
type input "CHRIS W"
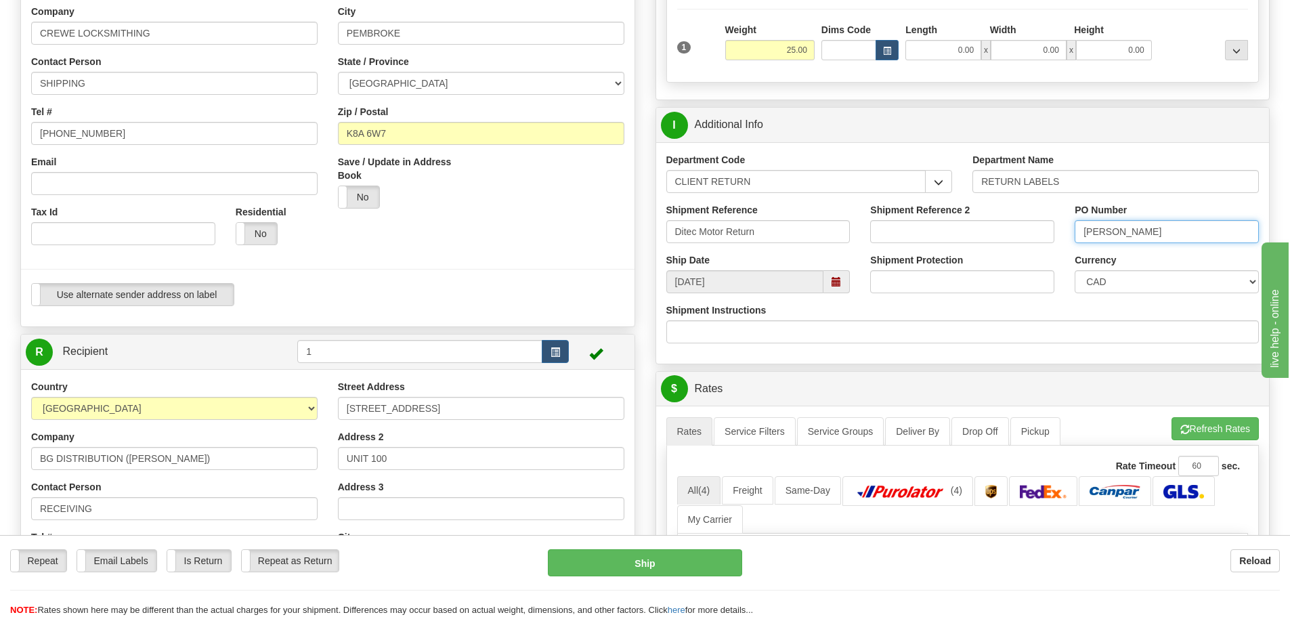
scroll to position [406, 0]
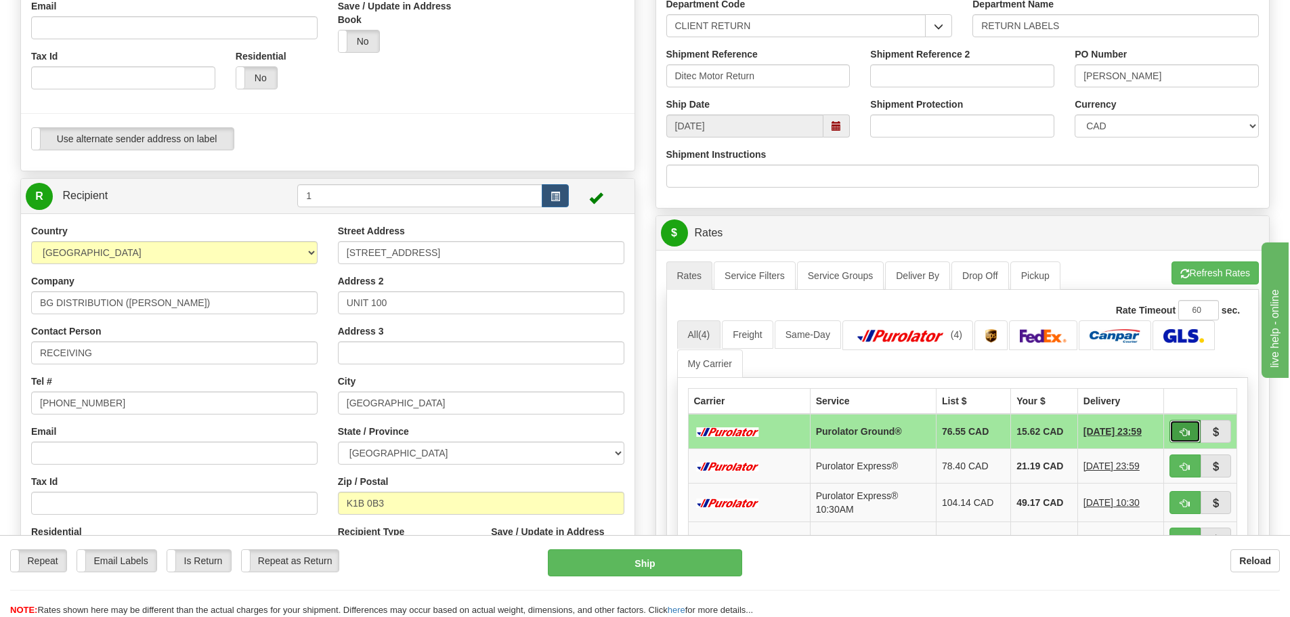
click at [1187, 437] on span "button" at bounding box center [1184, 432] width 9 height 9
type input "260"
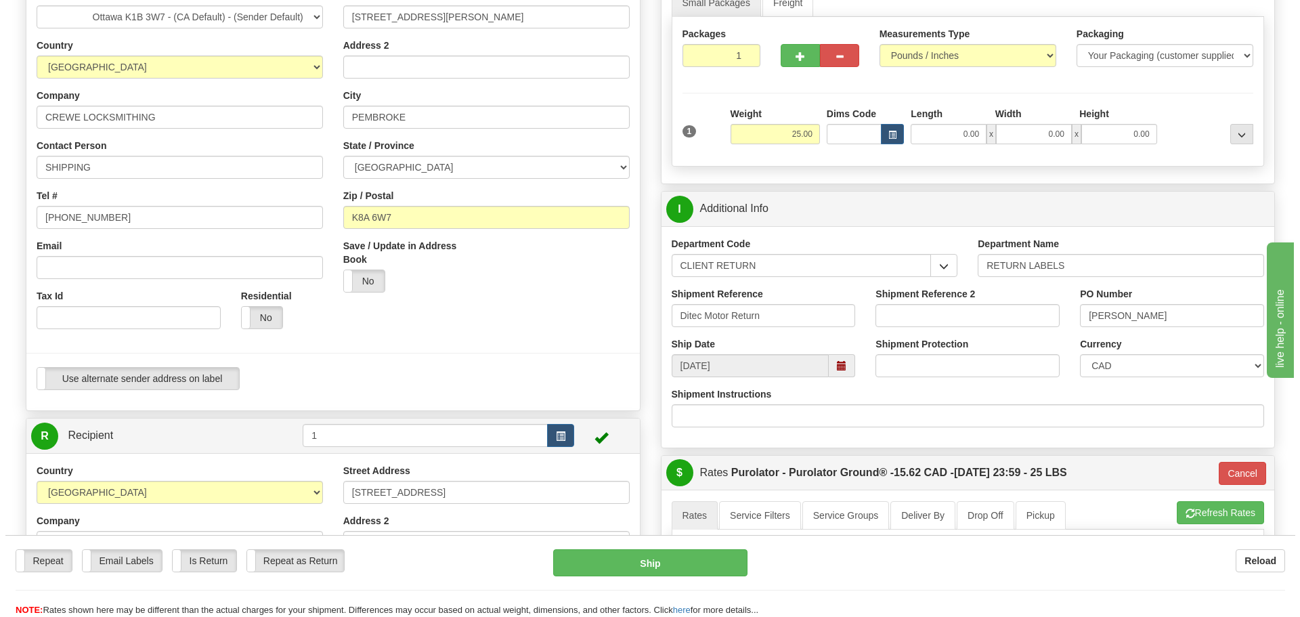
scroll to position [135, 0]
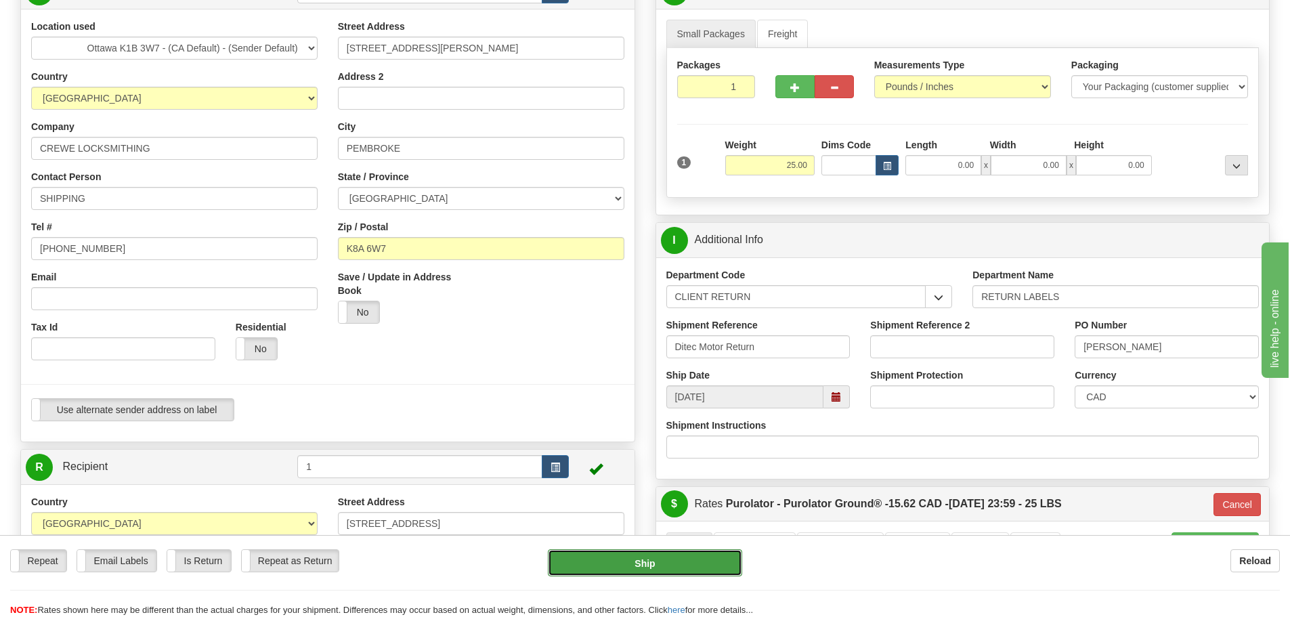
click at [669, 557] on button "Ship" at bounding box center [645, 562] width 194 height 27
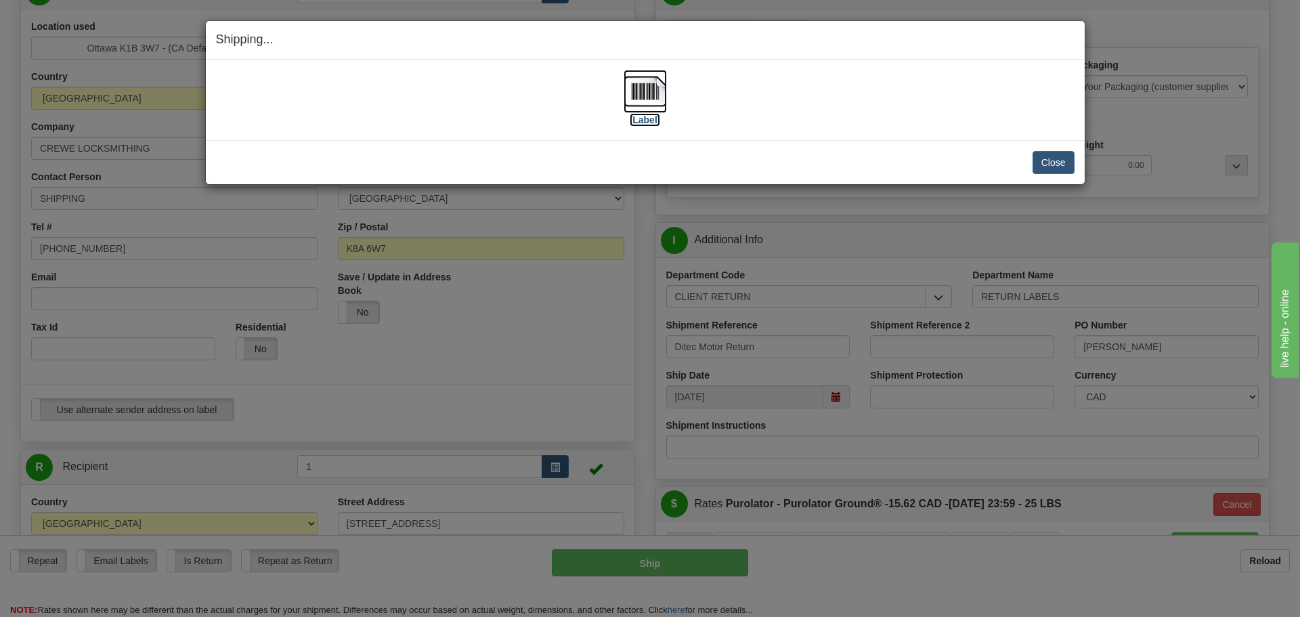
click at [638, 110] on img at bounding box center [644, 91] width 43 height 43
click at [1068, 164] on button "Close" at bounding box center [1053, 162] width 42 height 23
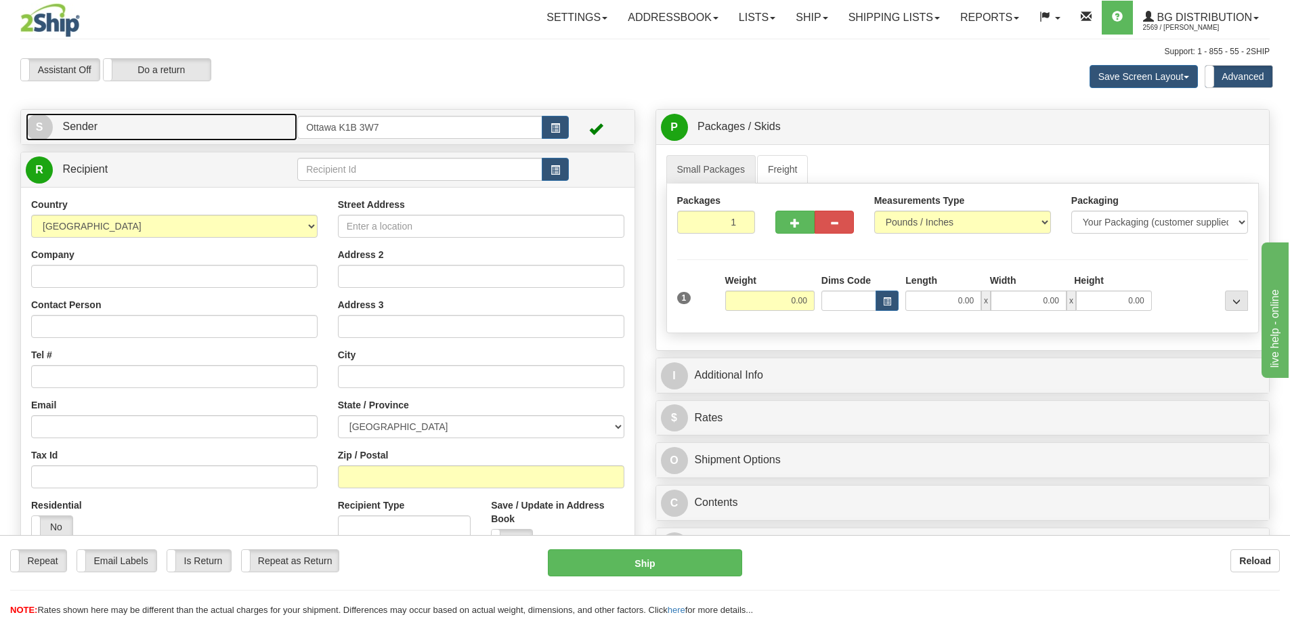
click at [239, 127] on link "S Sender" at bounding box center [161, 127] width 271 height 28
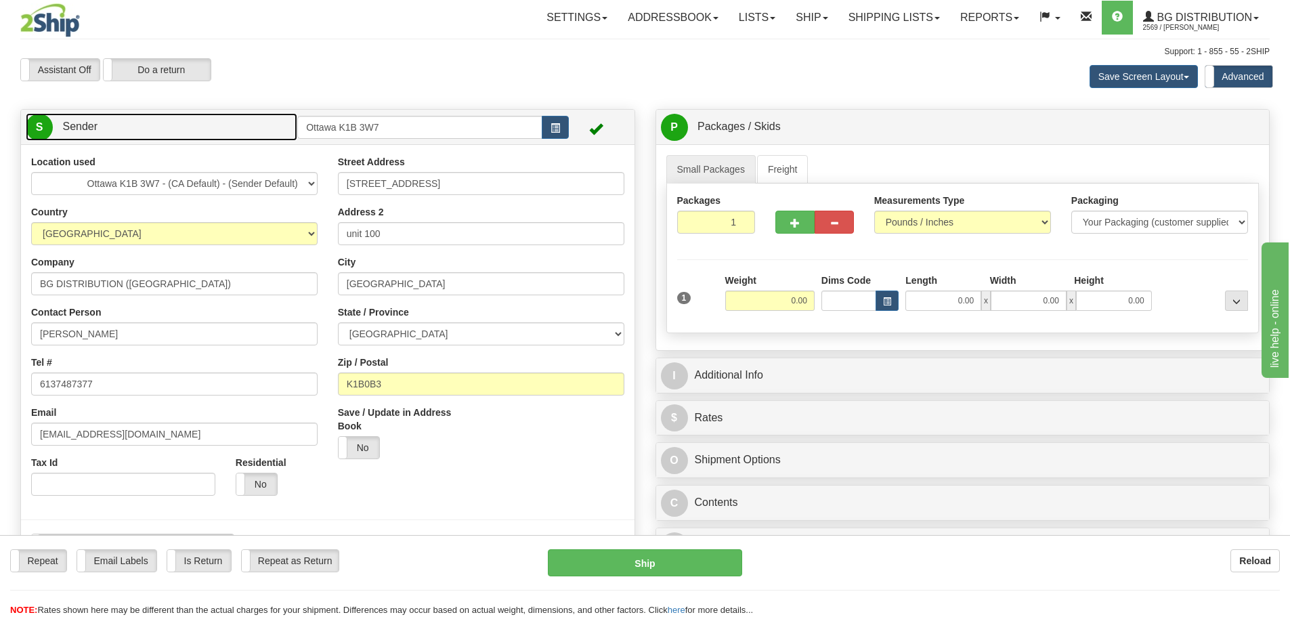
click at [239, 127] on link "S Sender" at bounding box center [161, 127] width 271 height 28
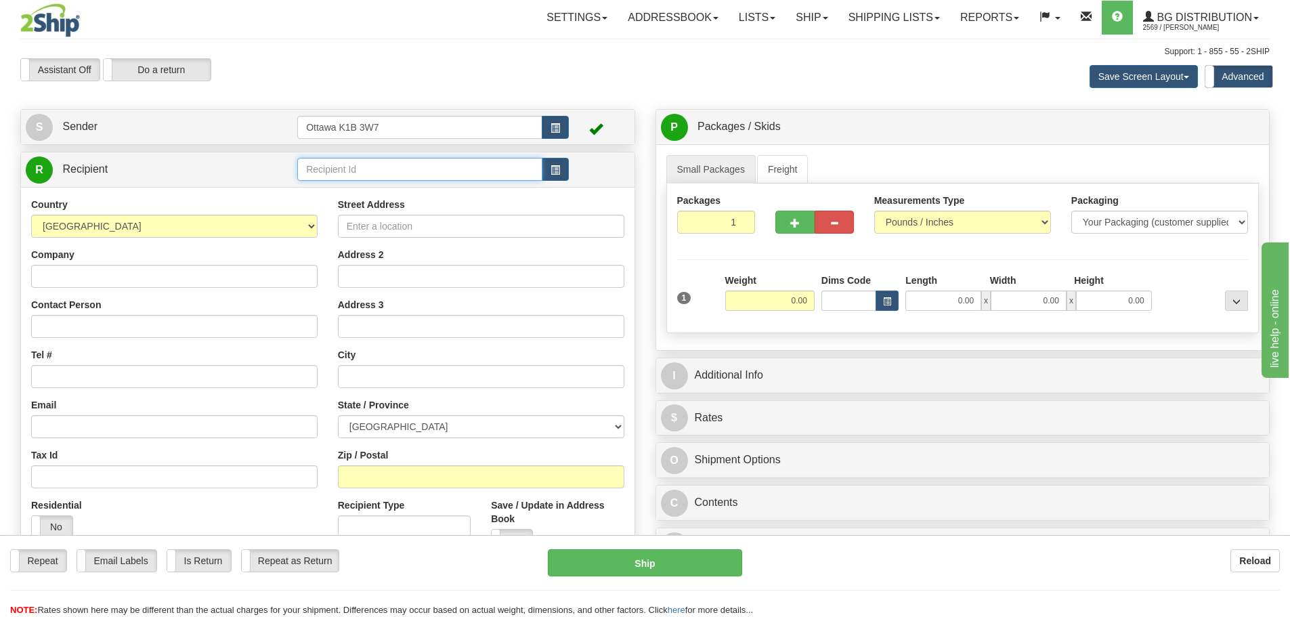
click at [379, 175] on input "text" at bounding box center [419, 169] width 245 height 23
click at [547, 170] on button "button" at bounding box center [555, 169] width 27 height 23
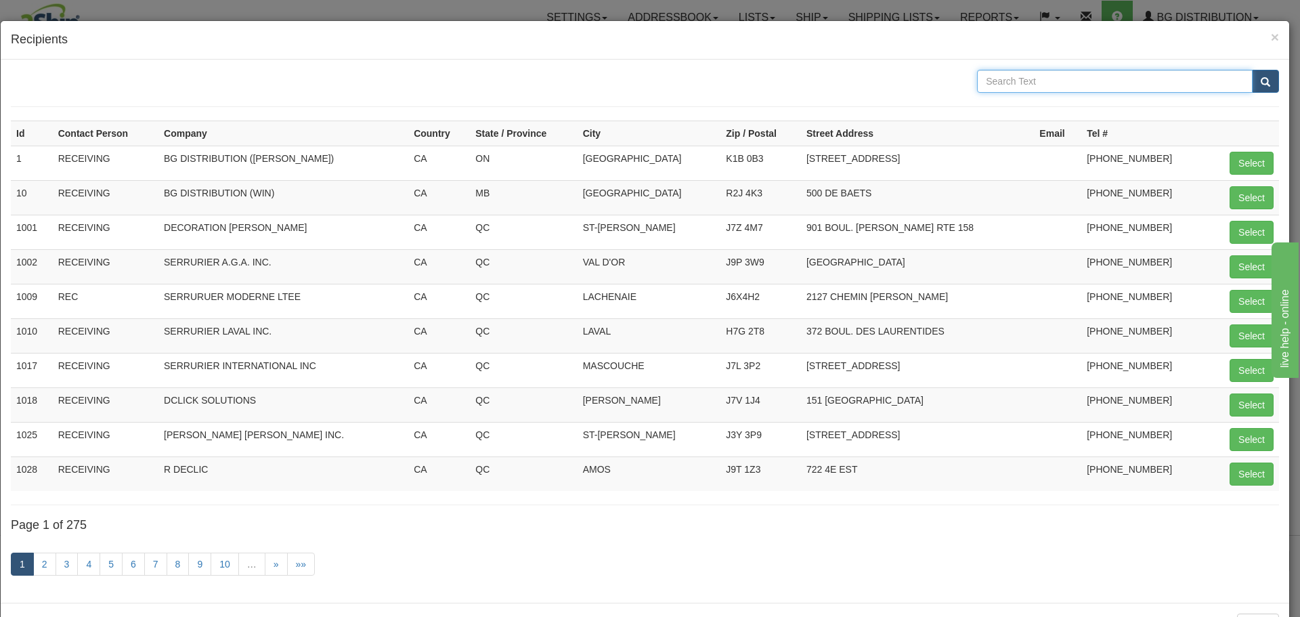
click at [1022, 85] on input "text" at bounding box center [1115, 81] width 276 height 23
type input "CREWE"
click at [1252, 70] on button "submit" at bounding box center [1265, 81] width 27 height 23
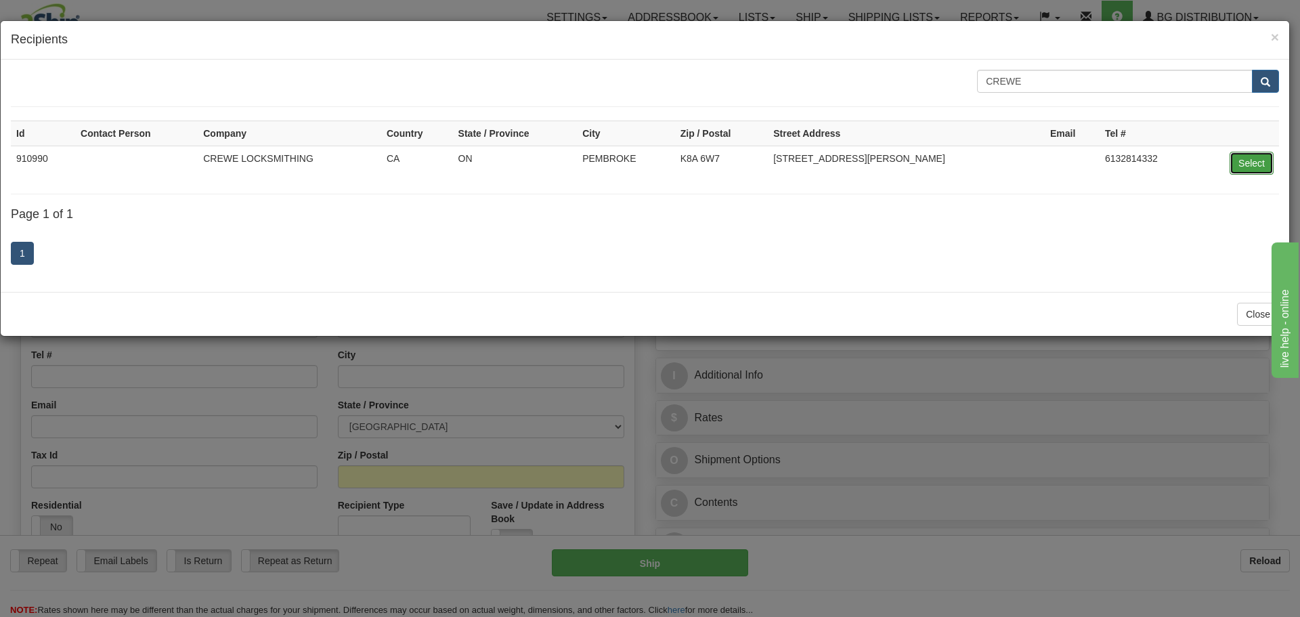
click at [1263, 161] on button "Select" at bounding box center [1251, 163] width 44 height 23
type input "910990"
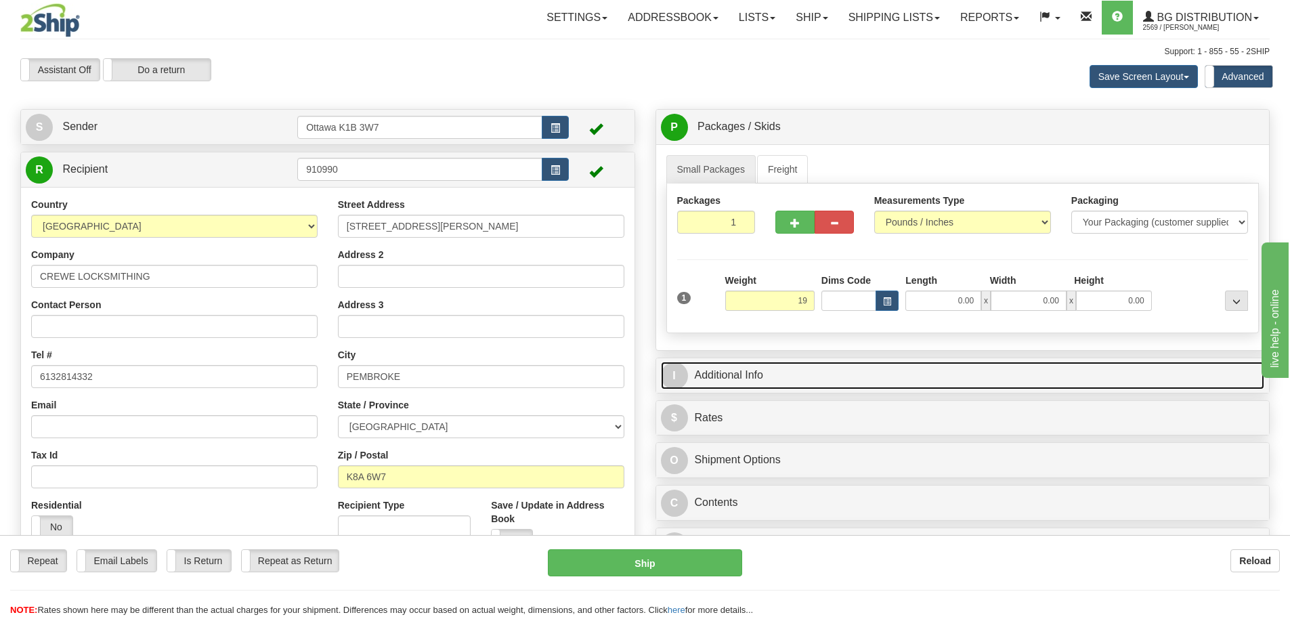
type input "19.00"
click at [896, 380] on link "I Additional Info" at bounding box center [963, 375] width 604 height 28
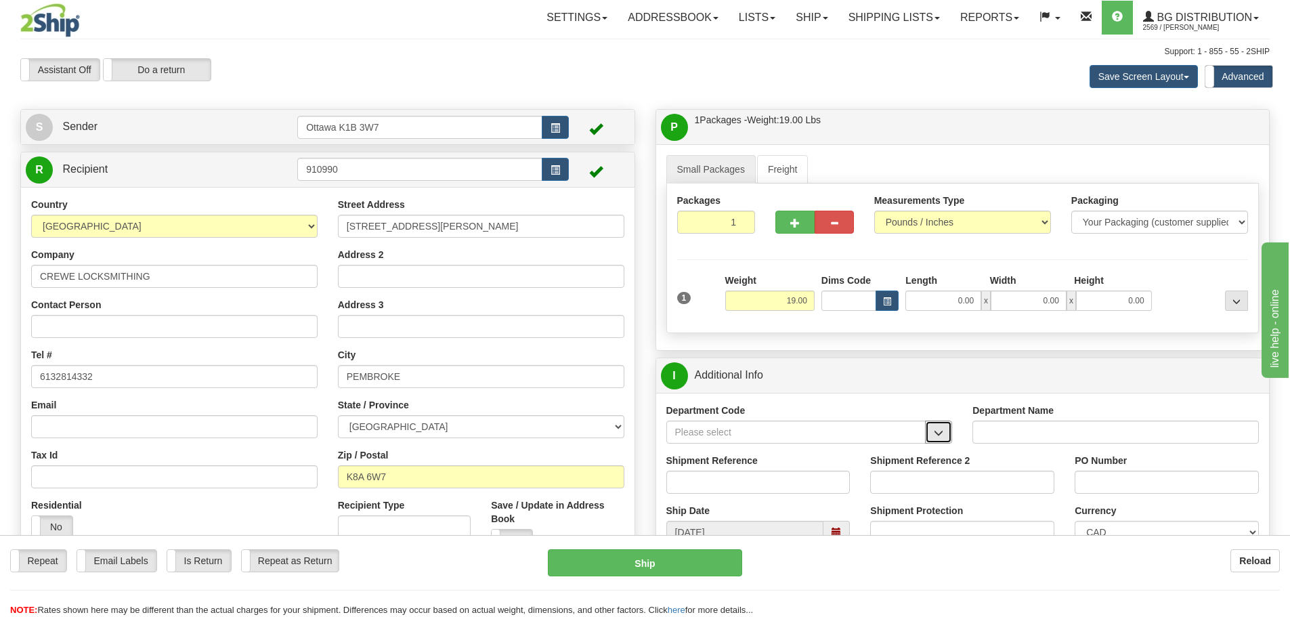
click at [933, 426] on button "button" at bounding box center [938, 431] width 27 height 23
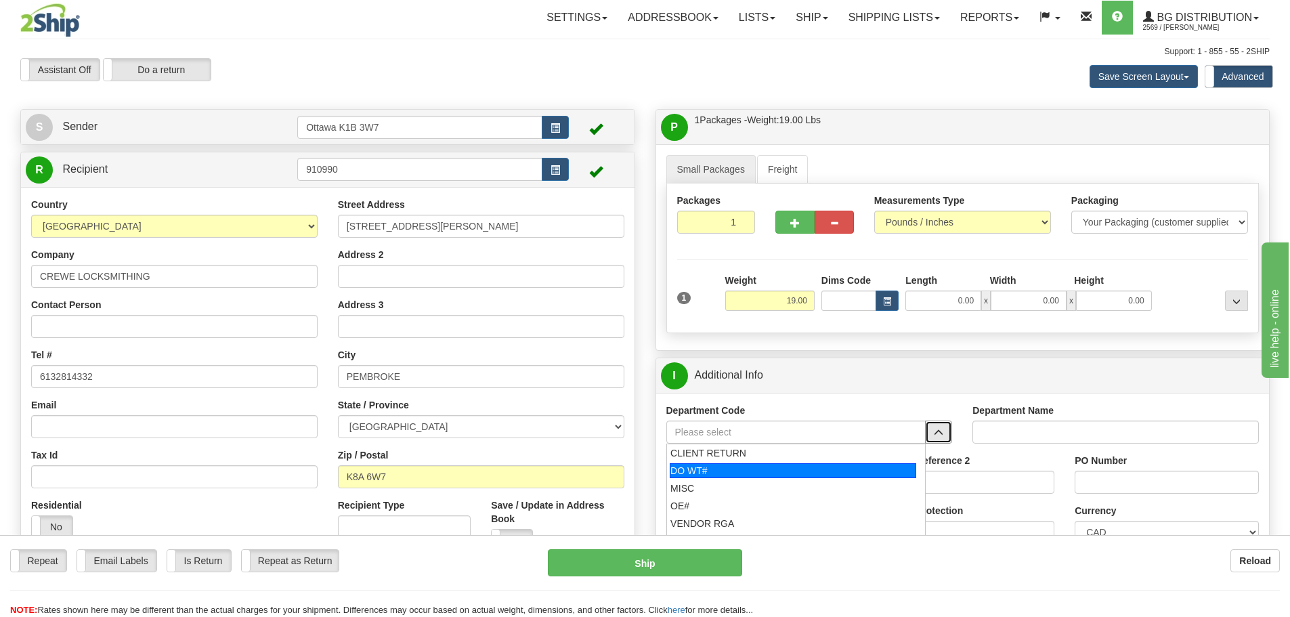
scroll to position [68, 0]
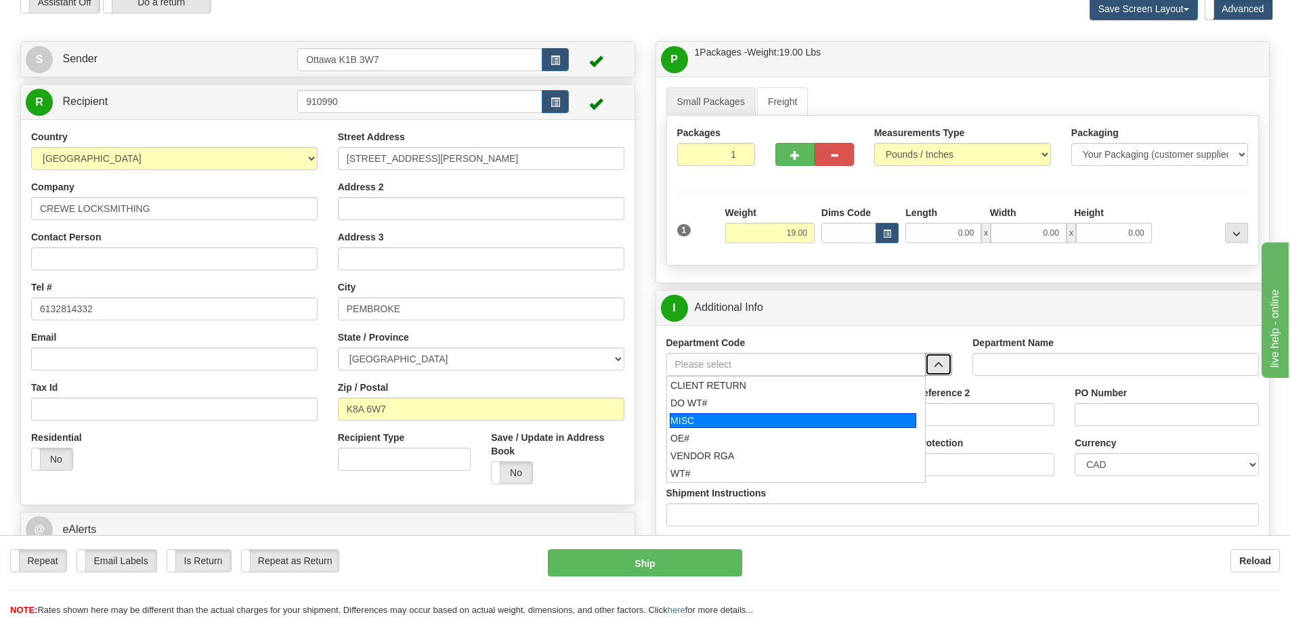
click at [739, 419] on div "MISC" at bounding box center [792, 420] width 246 height 15
type input "MISC"
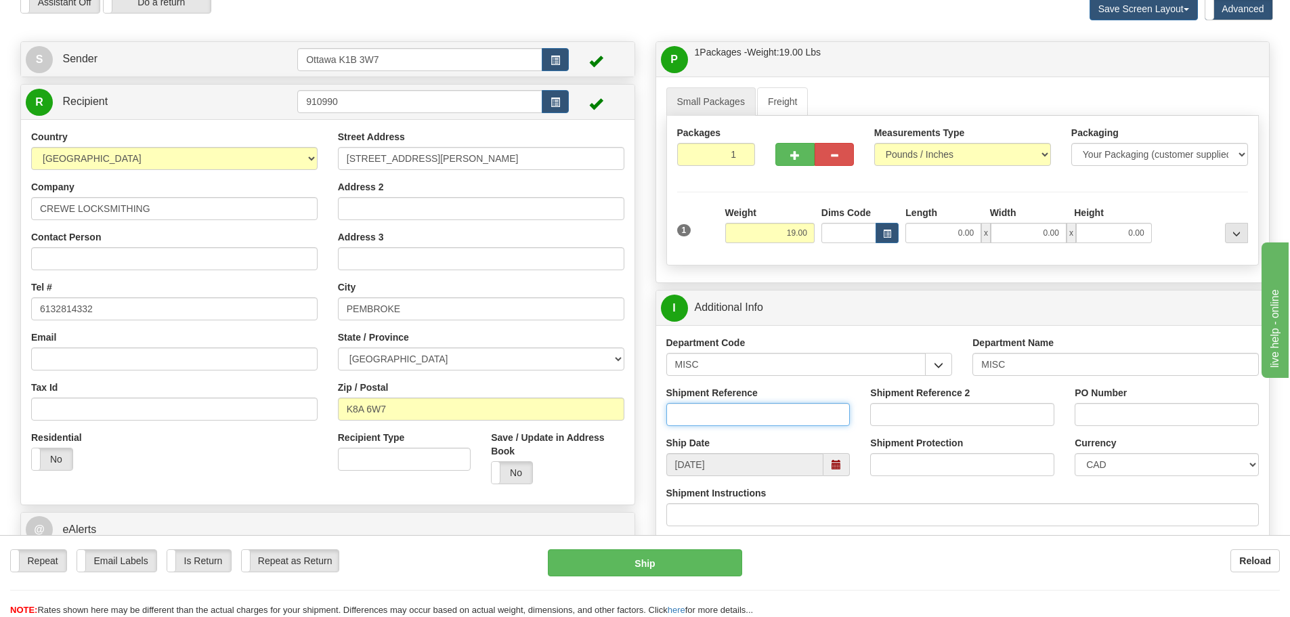
click at [742, 406] on input "Shipment Reference" at bounding box center [758, 414] width 184 height 23
paste input "2025-964-572"
type input "2"
paste input "2025-964-572"
drag, startPoint x: 565, startPoint y: 405, endPoint x: 245, endPoint y: 400, distance: 319.5
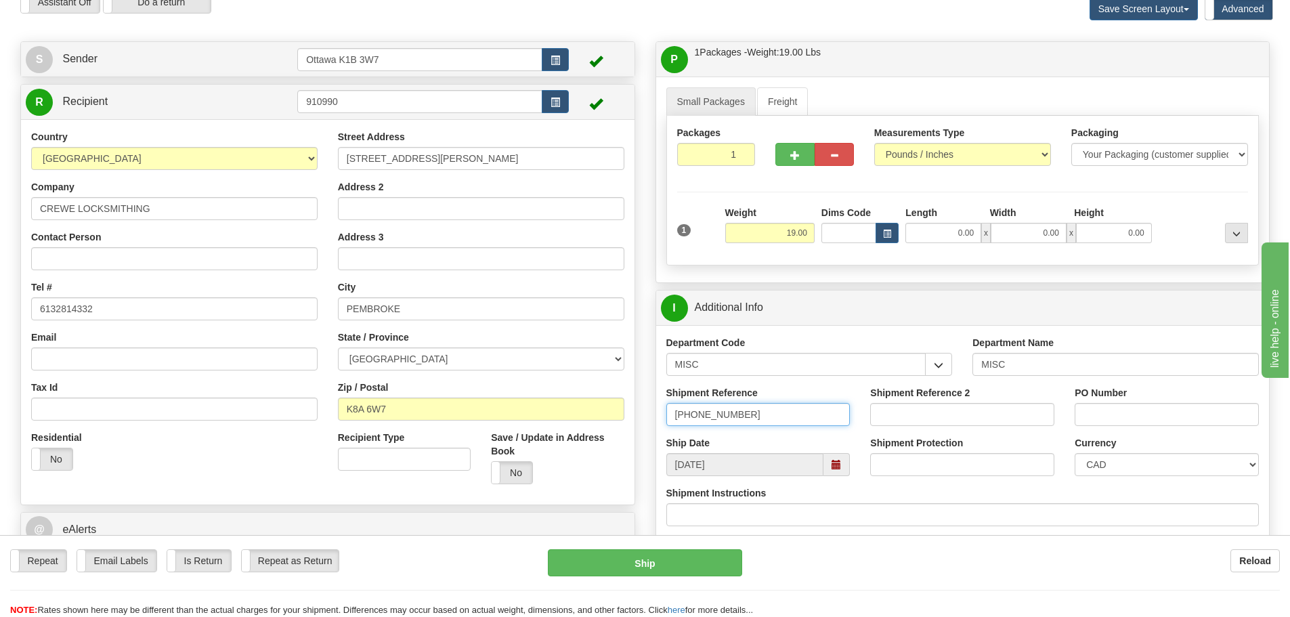
click at [265, 41] on div "Create a label for the return Create Pickup Without Label S Sender" at bounding box center [644, 41] width 1269 height 0
paste input "Ditec Motor Return"
click at [767, 416] on input "Ditec Motor Return" at bounding box center [758, 414] width 184 height 23
click at [1128, 404] on input "PO Number" at bounding box center [1166, 414] width 184 height 23
drag, startPoint x: 725, startPoint y: 416, endPoint x: 701, endPoint y: 418, distance: 23.8
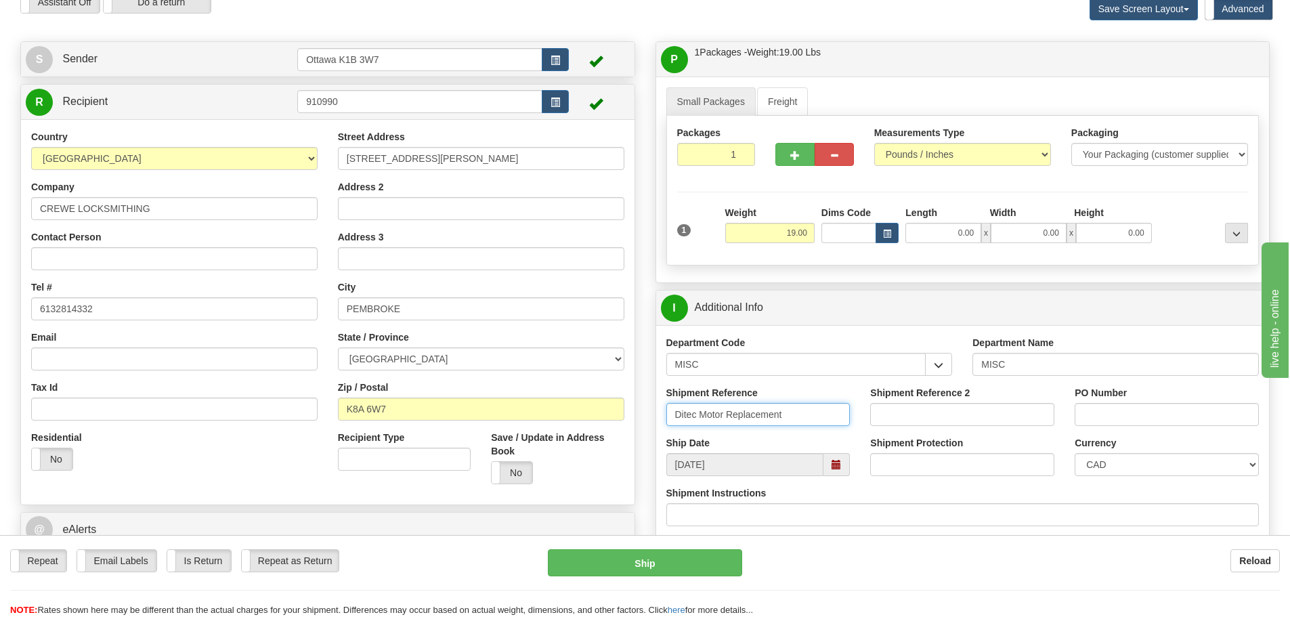
click at [701, 418] on input "Ditec Motor Replacement" at bounding box center [758, 414] width 184 height 23
type input "Ditec Replacement"
click at [1117, 417] on input "PO Number" at bounding box center [1166, 414] width 184 height 23
type input "CHRIS W"
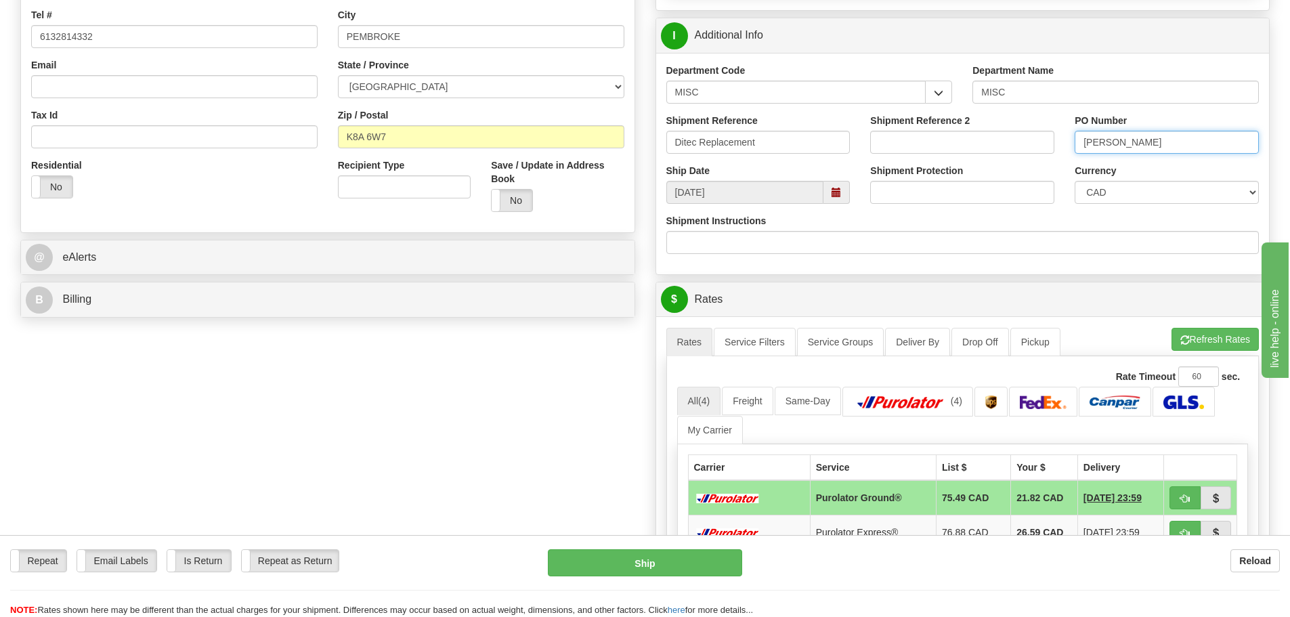
scroll to position [406, 0]
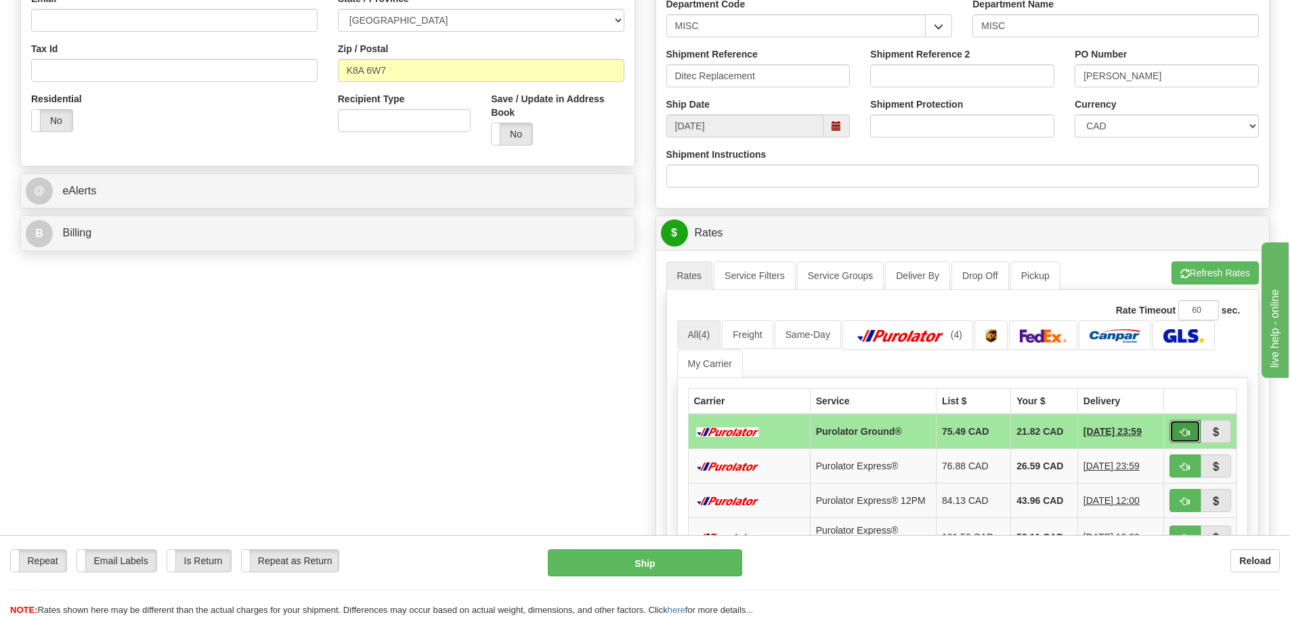
click at [1183, 425] on button "button" at bounding box center [1184, 431] width 31 height 23
type input "260"
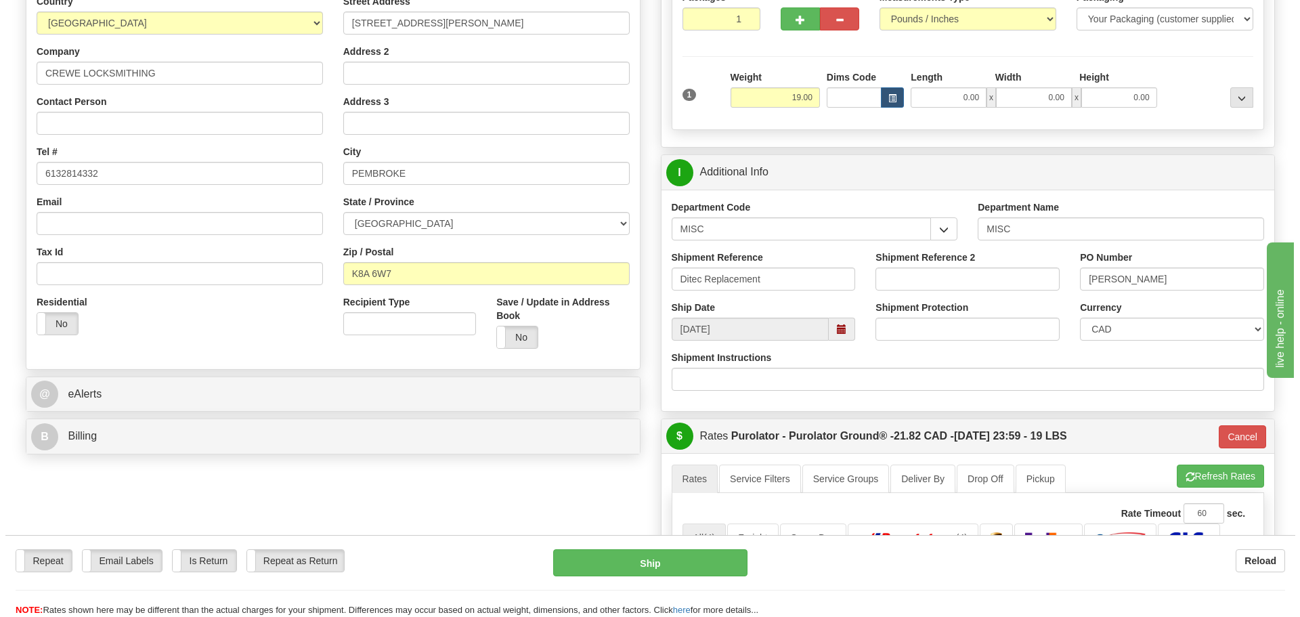
scroll to position [135, 0]
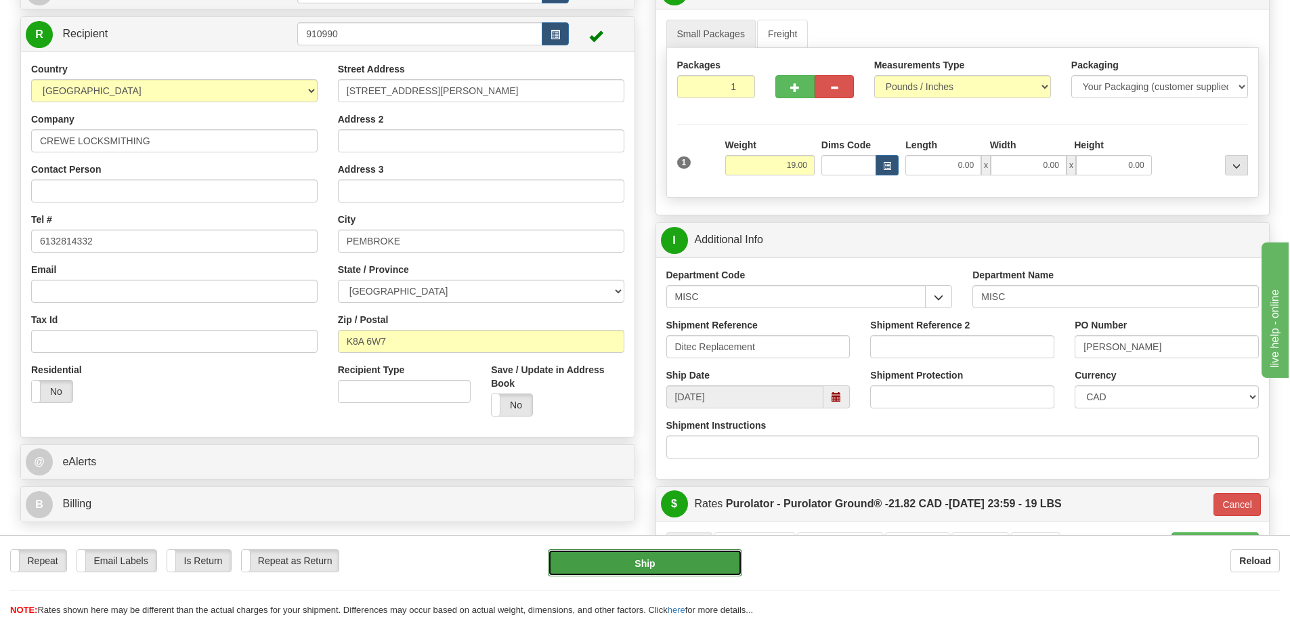
click at [695, 569] on button "Ship" at bounding box center [645, 562] width 194 height 27
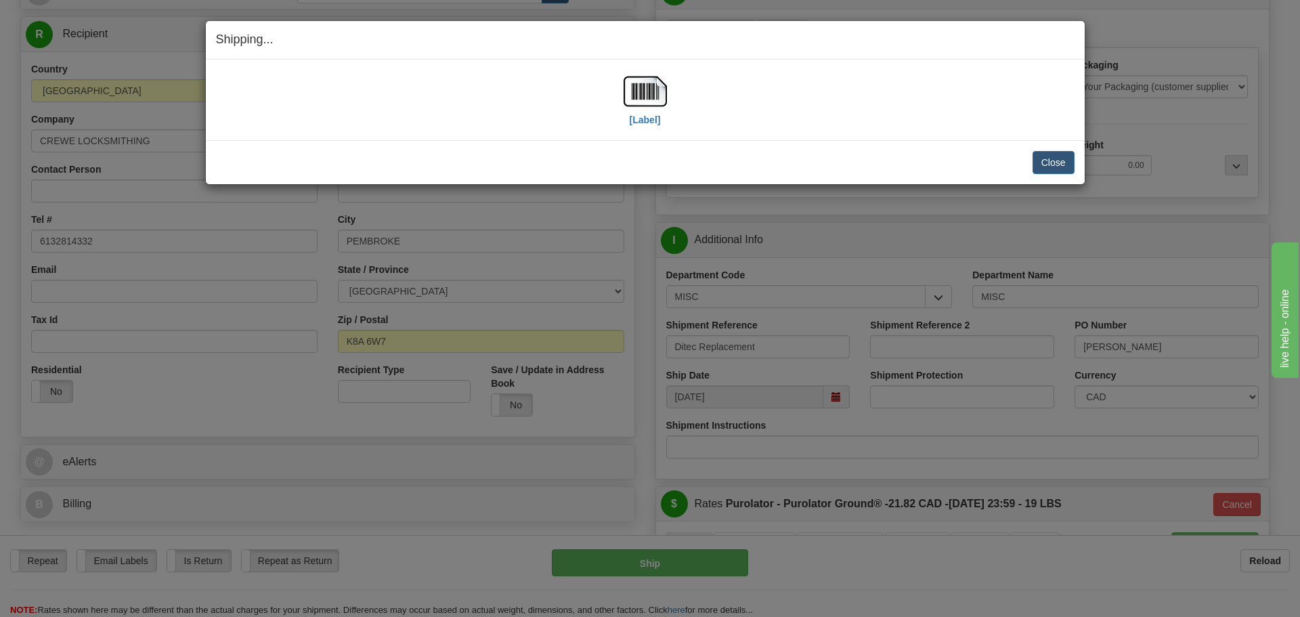
click at [646, 131] on div "[Label] IMPORTANT NOTICE Embassy / Consulate / Government Building / Hospital C…" at bounding box center [645, 100] width 879 height 81
click at [643, 125] on label "[Label]" at bounding box center [645, 120] width 31 height 14
click at [1048, 169] on button "Close" at bounding box center [1053, 162] width 42 height 23
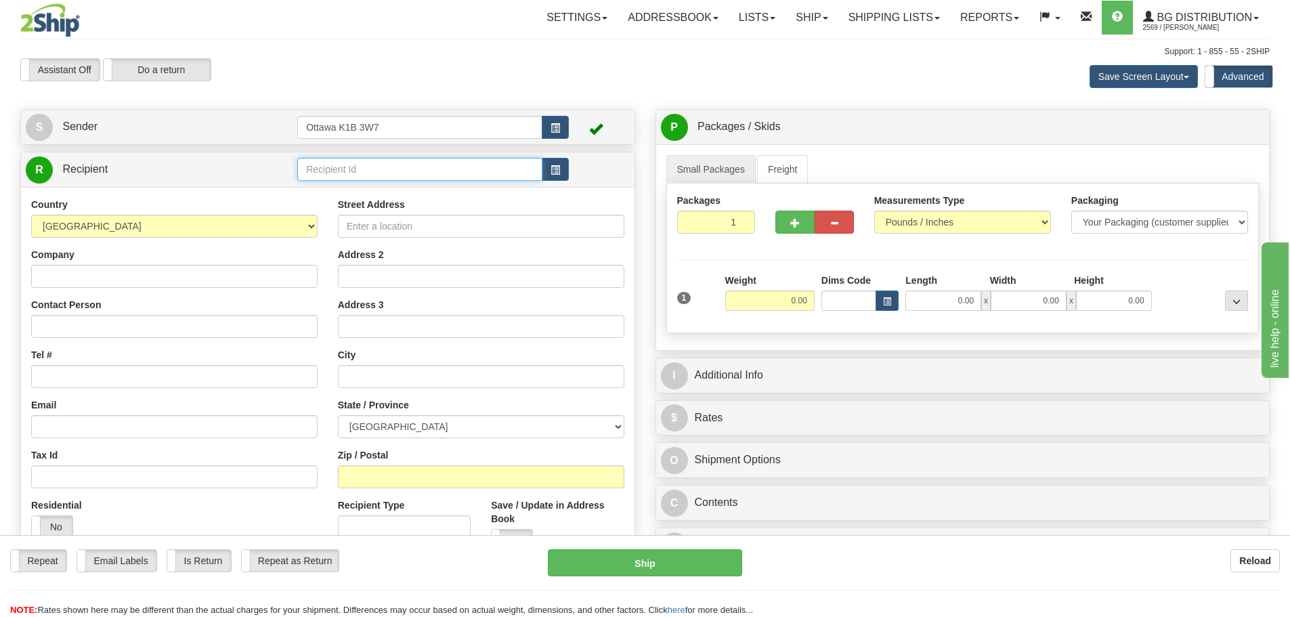
click at [458, 166] on input "text" at bounding box center [419, 169] width 245 height 23
click at [552, 169] on span "button" at bounding box center [554, 170] width 9 height 9
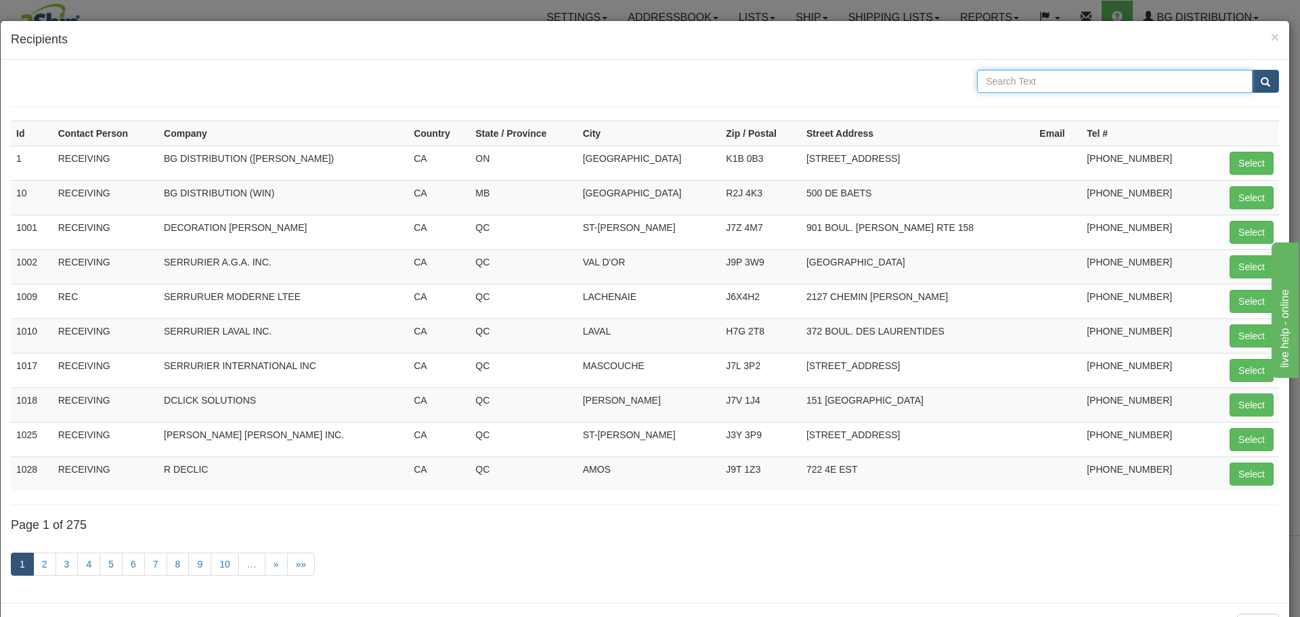
click at [1076, 83] on input "text" at bounding box center [1115, 81] width 276 height 23
type input "S"
type input "ASSA ABLOY"
click at [1260, 81] on span "submit" at bounding box center [1264, 82] width 9 height 9
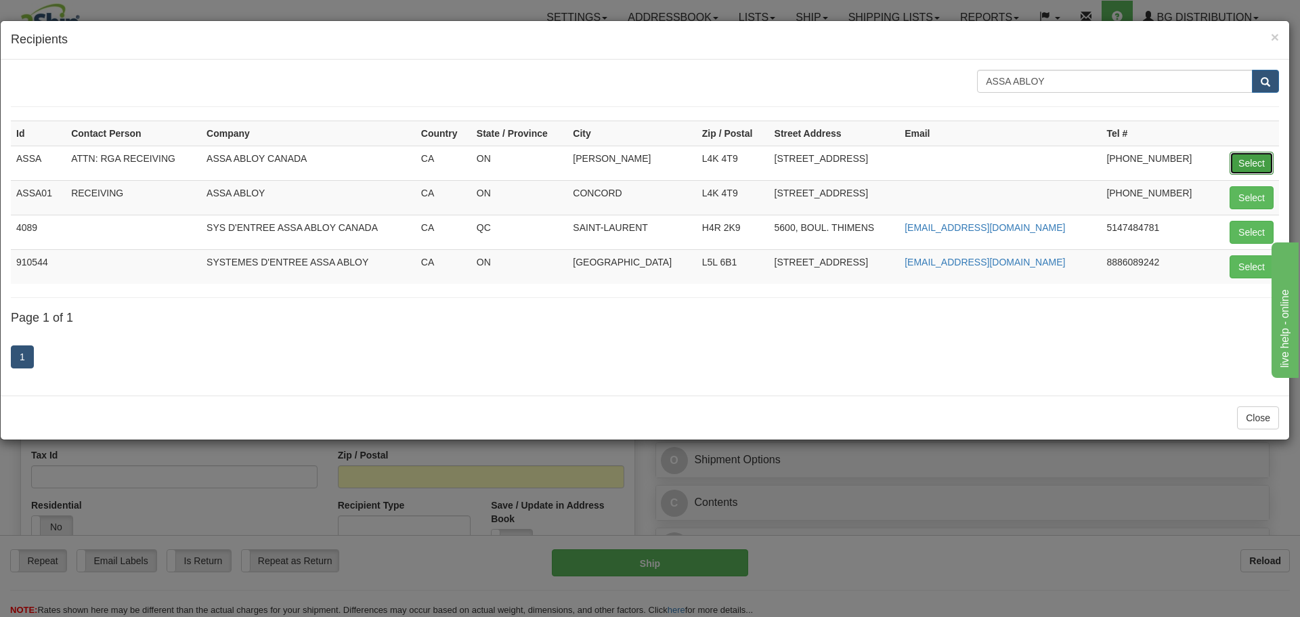
click at [1233, 167] on button "Select" at bounding box center [1251, 163] width 44 height 23
type input "ASSA"
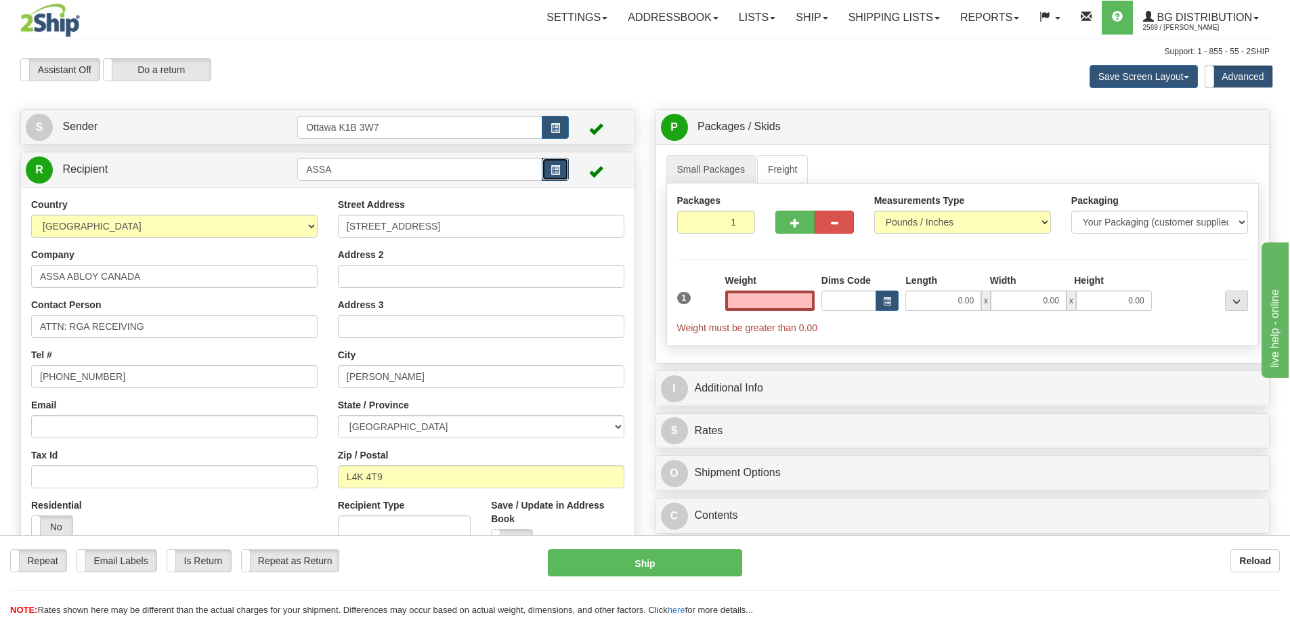
type input "0.00"
click at [548, 164] on button "button" at bounding box center [555, 169] width 27 height 23
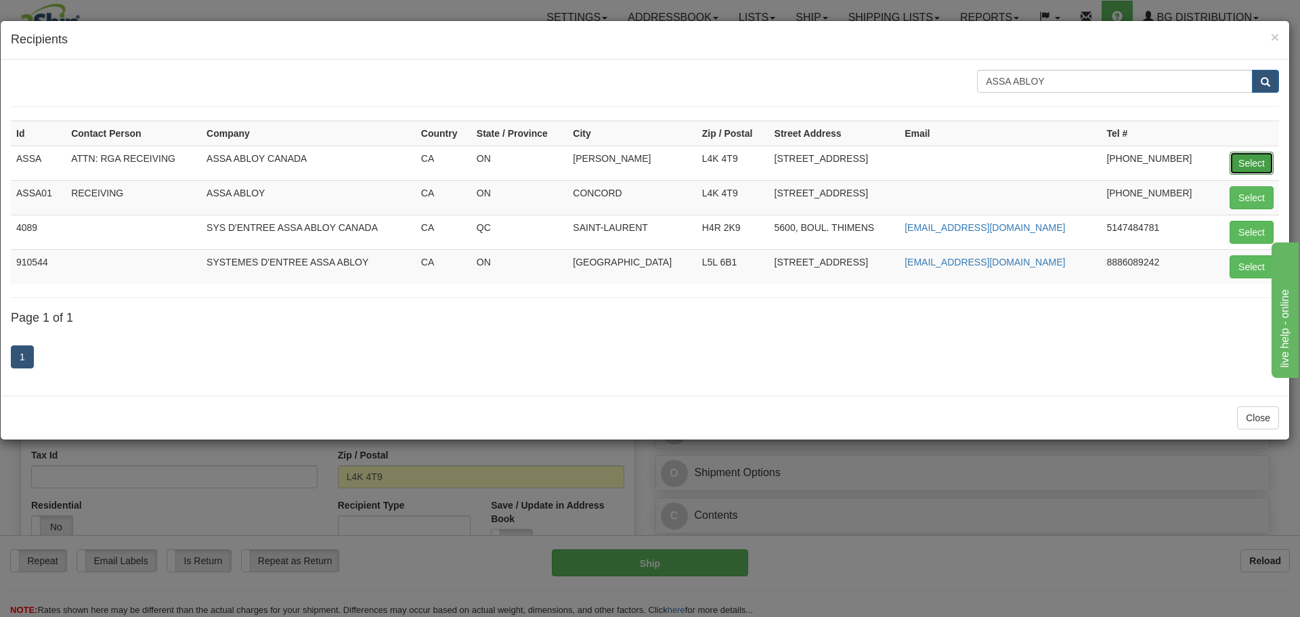
click at [1259, 162] on button "Select" at bounding box center [1251, 163] width 44 height 23
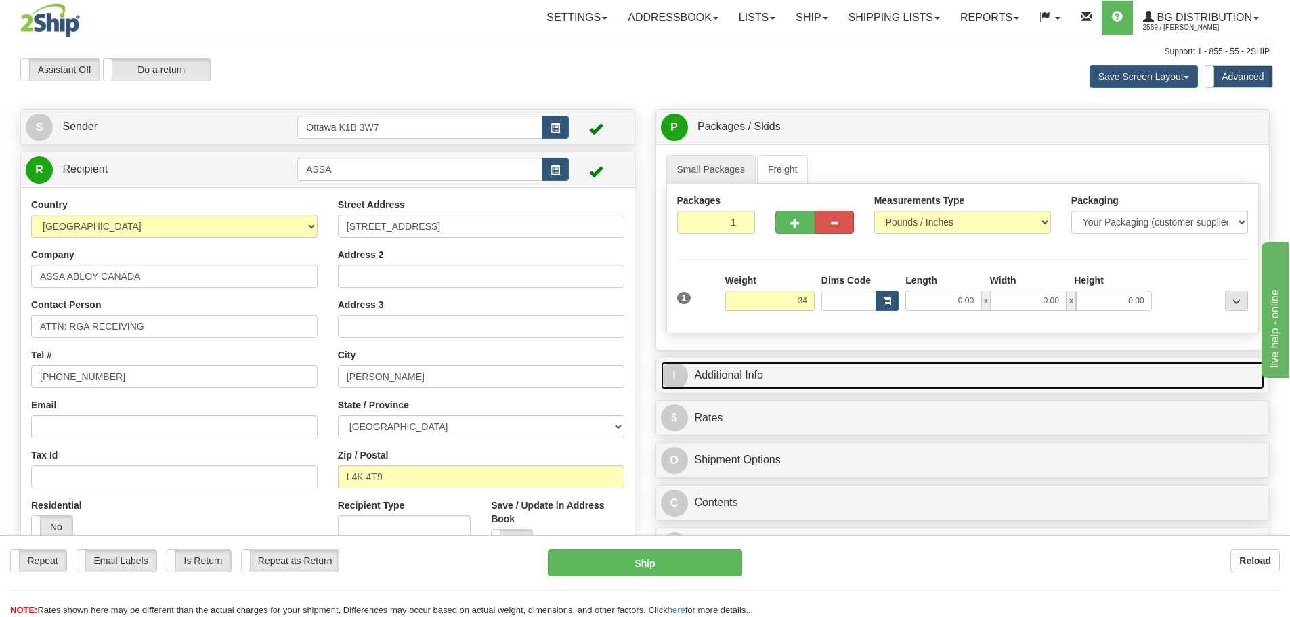
type input "34.00"
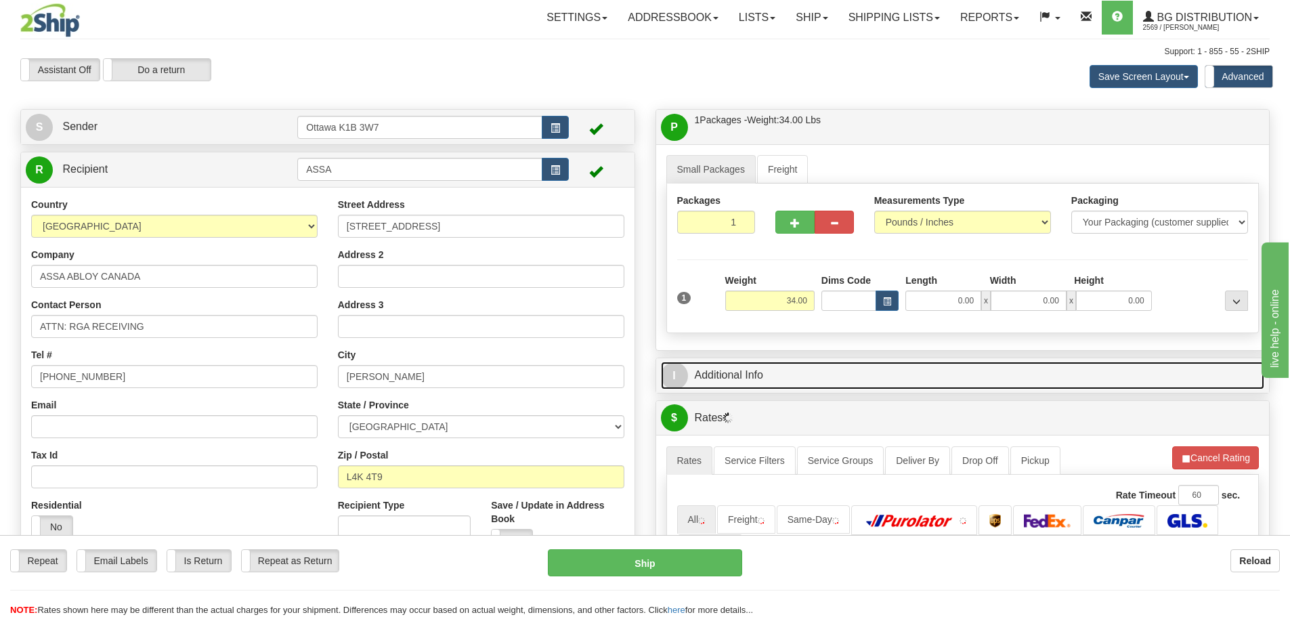
click at [908, 385] on link "I Additional Info" at bounding box center [963, 375] width 604 height 28
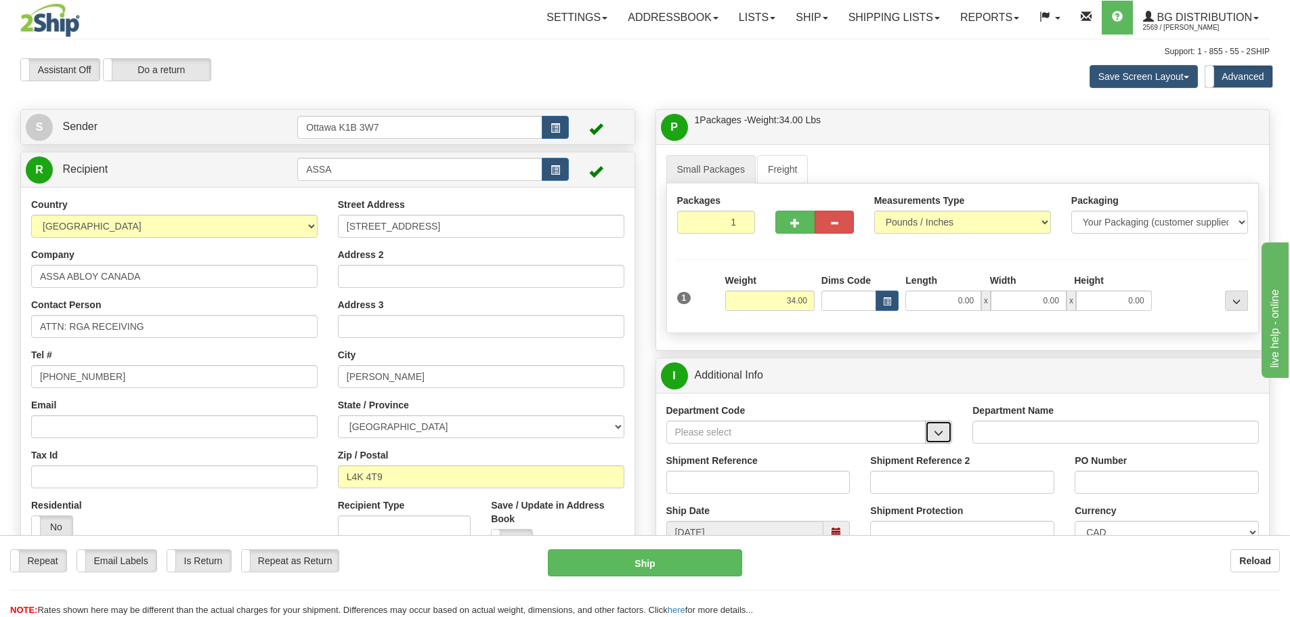
click at [931, 437] on button "button" at bounding box center [938, 431] width 27 height 23
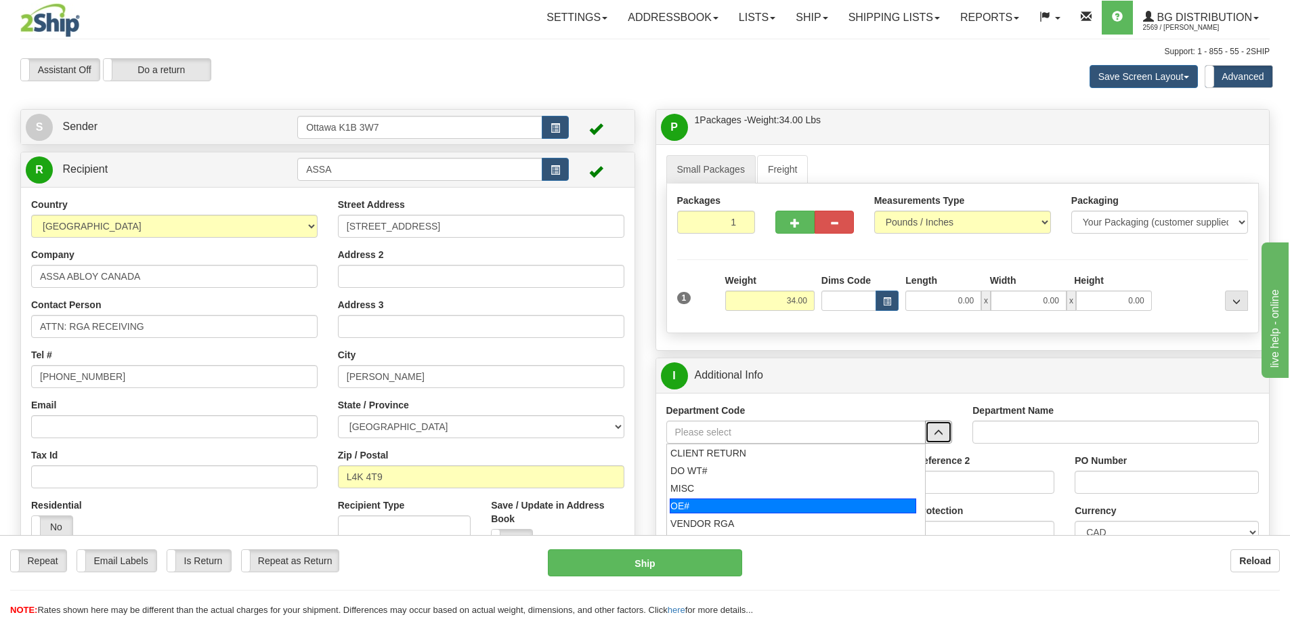
click at [831, 498] on div "OE#" at bounding box center [792, 505] width 246 height 15
type input "OE#"
type input "ORDERS"
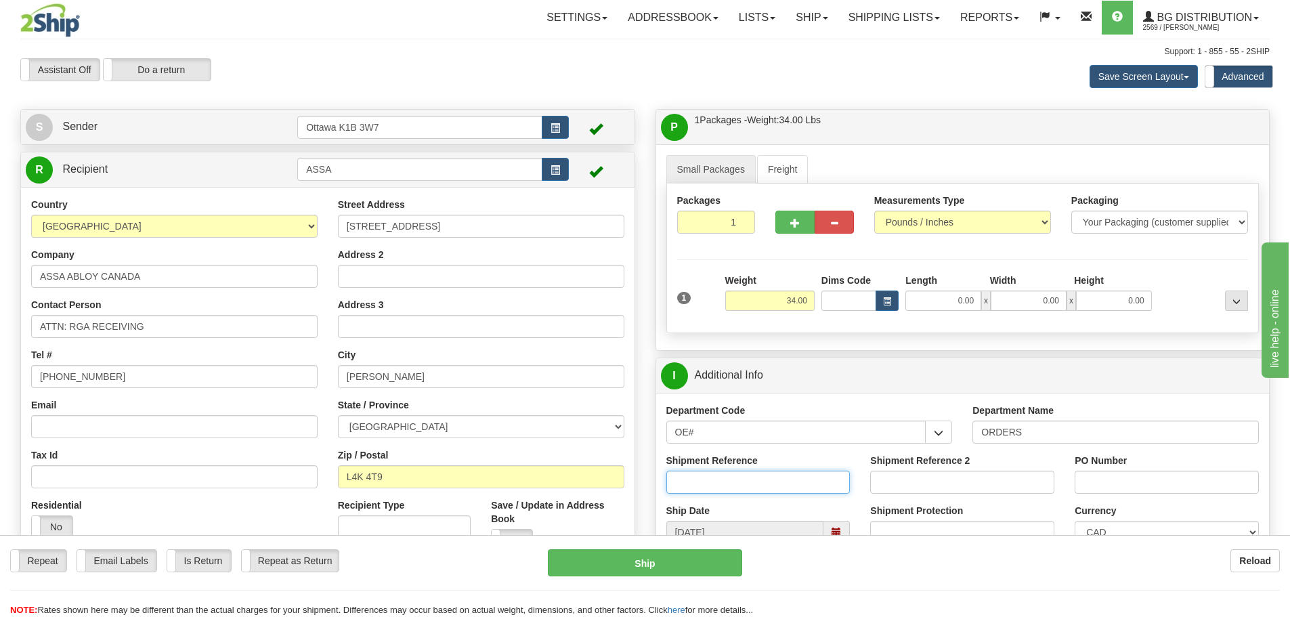
click at [780, 482] on input "Shipment Reference" at bounding box center [758, 481] width 184 height 23
click at [700, 433] on input "OE#" at bounding box center [796, 431] width 260 height 23
click at [933, 433] on button "button" at bounding box center [938, 431] width 27 height 23
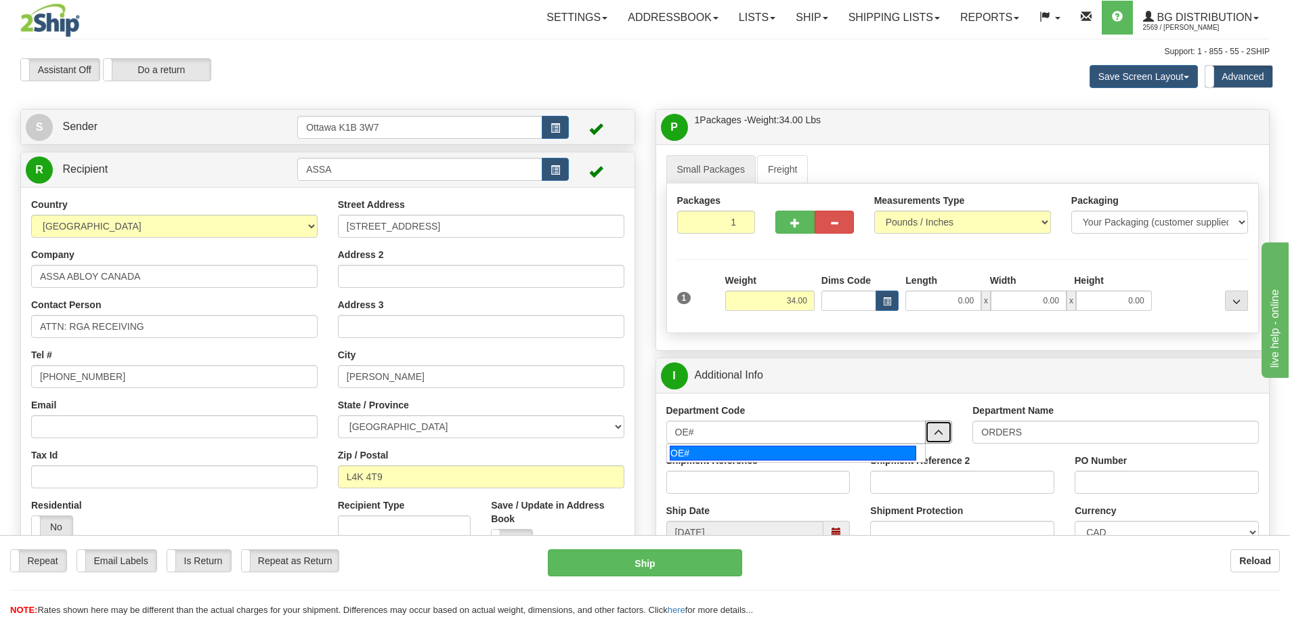
click at [755, 447] on div "OE#" at bounding box center [792, 452] width 246 height 15
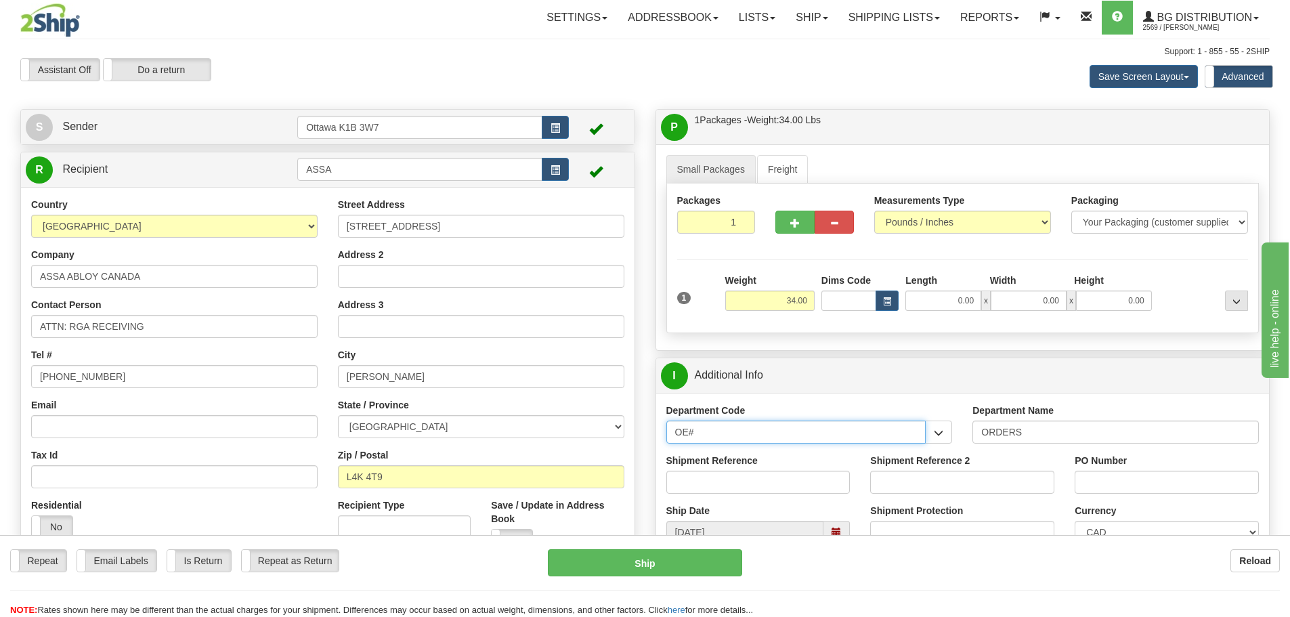
drag, startPoint x: 752, startPoint y: 433, endPoint x: 548, endPoint y: 435, distance: 204.4
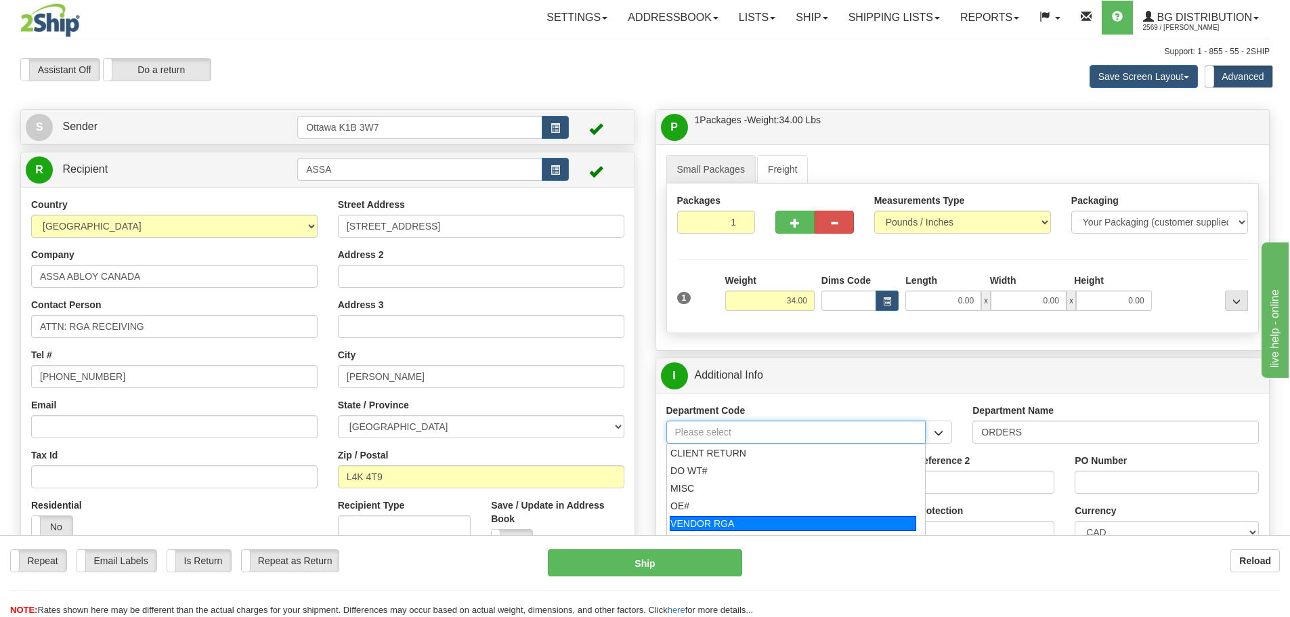
click at [732, 527] on div "VENDOR RGA" at bounding box center [792, 523] width 246 height 15
type input "VENDOR RGA"
type input "VENDOR RETURNS"
type input "VENDOR RGA"
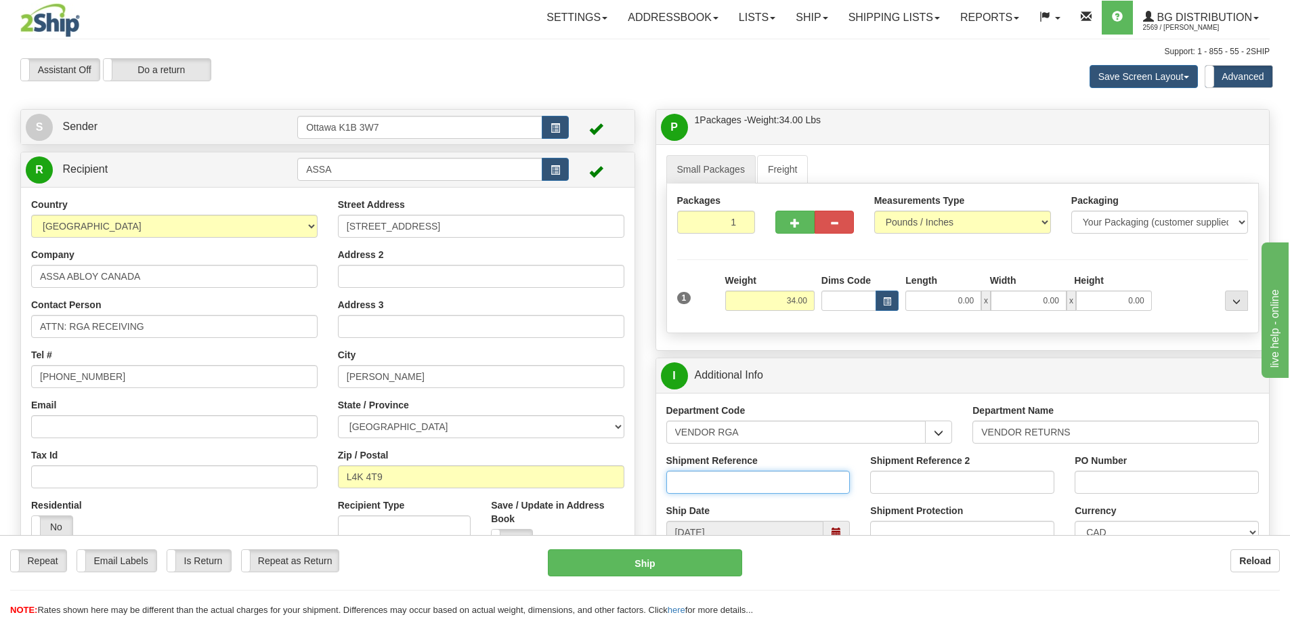
click at [723, 482] on input "Shipment Reference" at bounding box center [758, 481] width 184 height 23
type input "1"
type input "1603289"
click at [1093, 483] on input "PO Number" at bounding box center [1166, 481] width 184 height 23
click at [1096, 479] on input "102072-00" at bounding box center [1166, 481] width 184 height 23
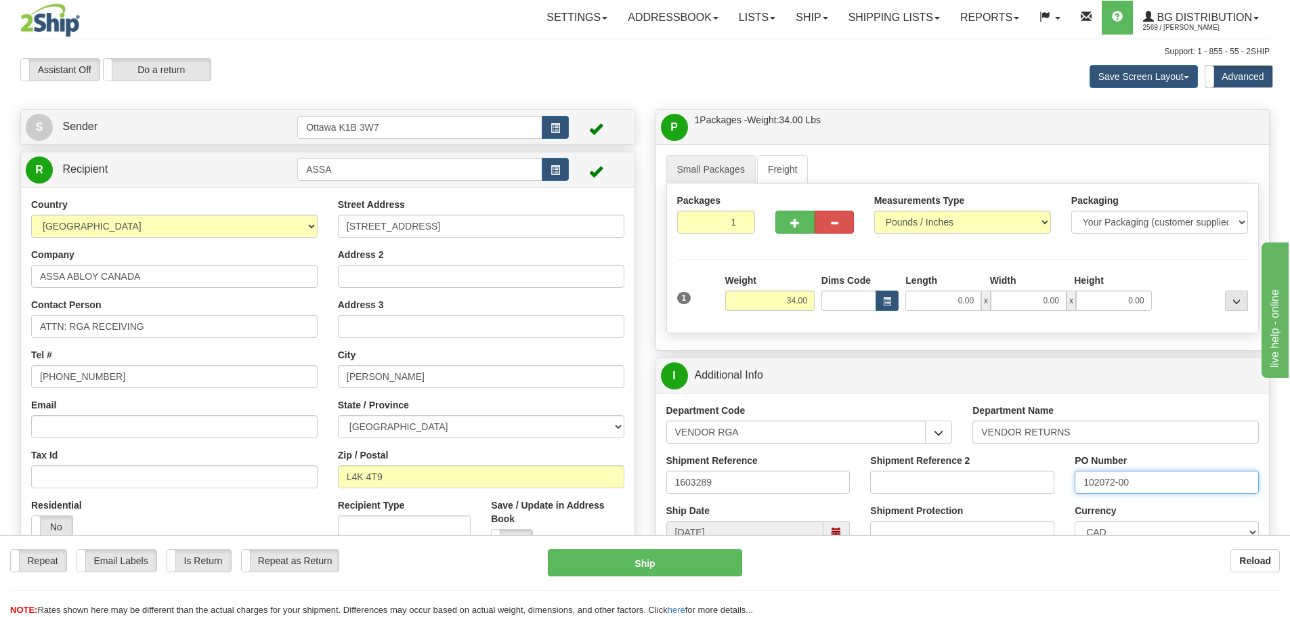
click at [1098, 487] on input "102072-00" at bounding box center [1166, 481] width 184 height 23
click at [1205, 482] on input "1027072-00" at bounding box center [1166, 481] width 184 height 23
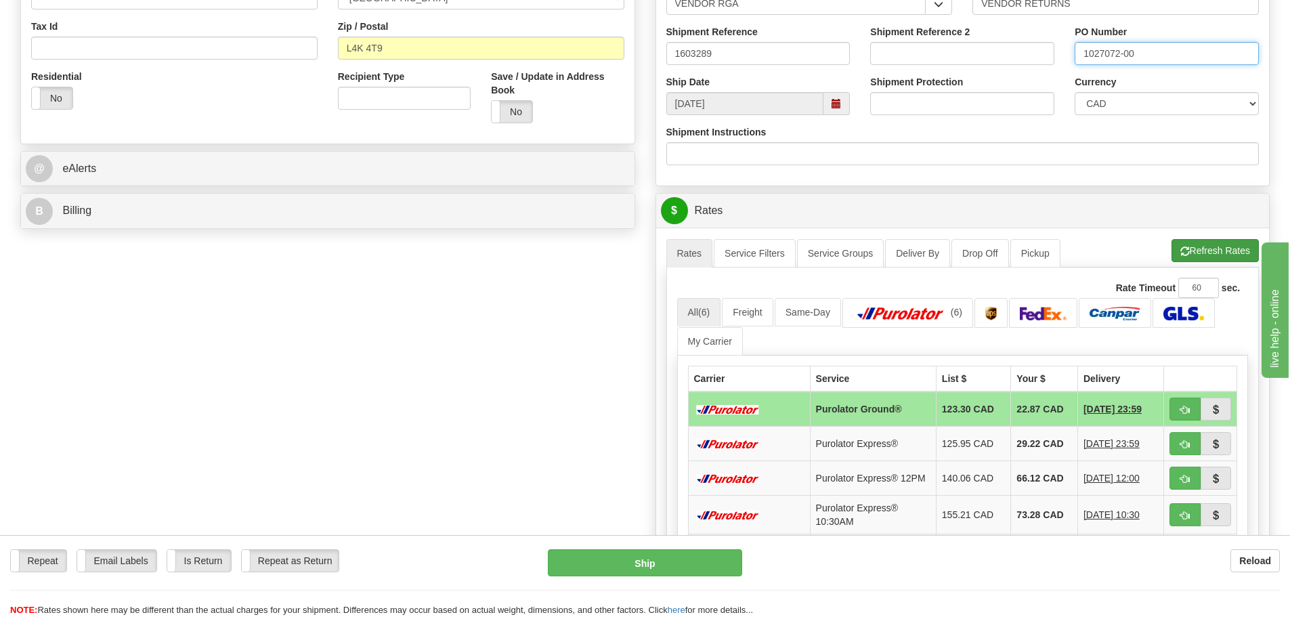
scroll to position [474, 0]
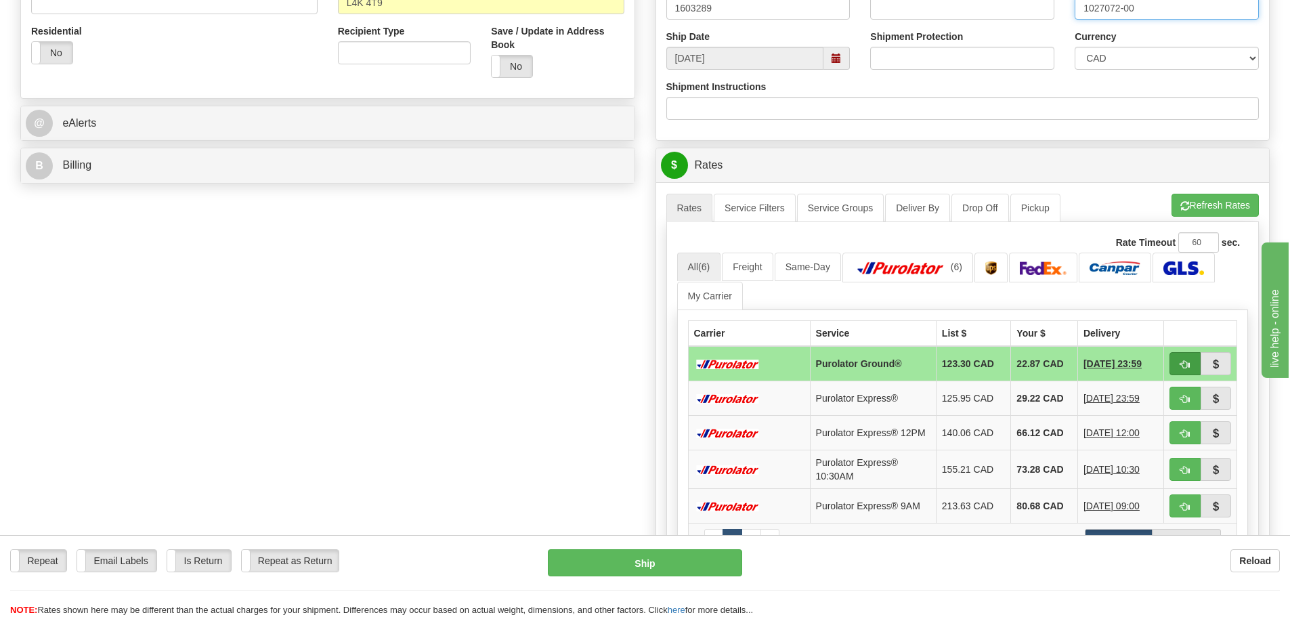
type input "1027072-00"
click at [1186, 368] on span "button" at bounding box center [1184, 364] width 9 height 9
type input "260"
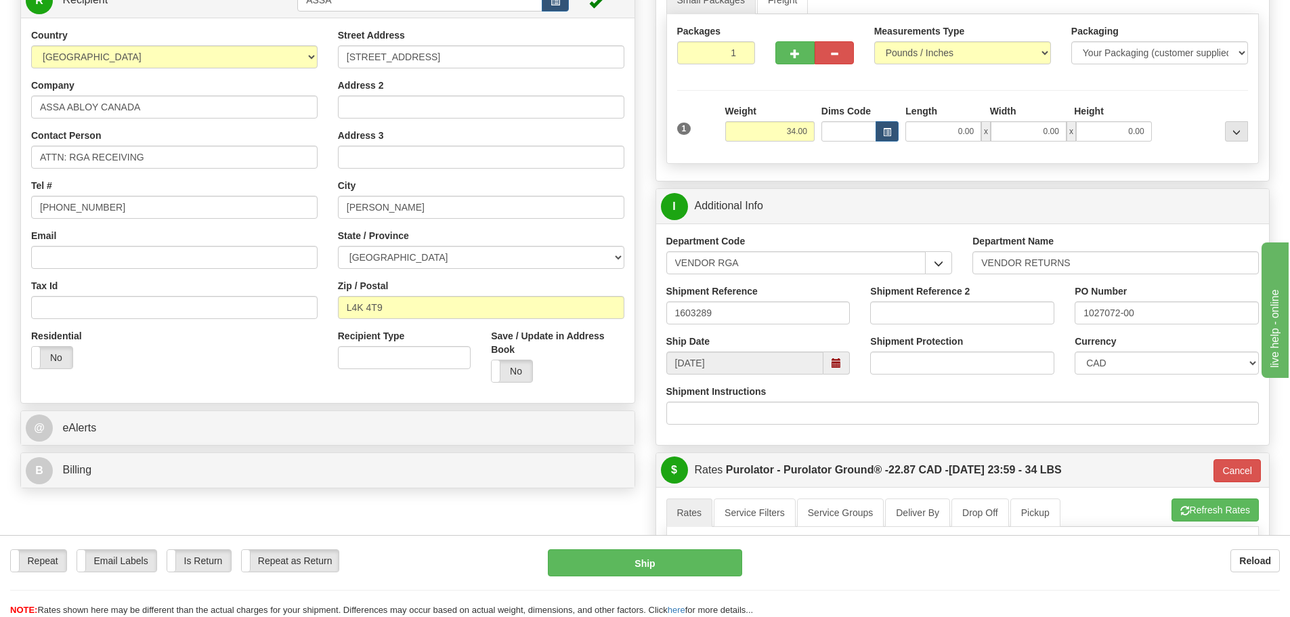
scroll to position [135, 0]
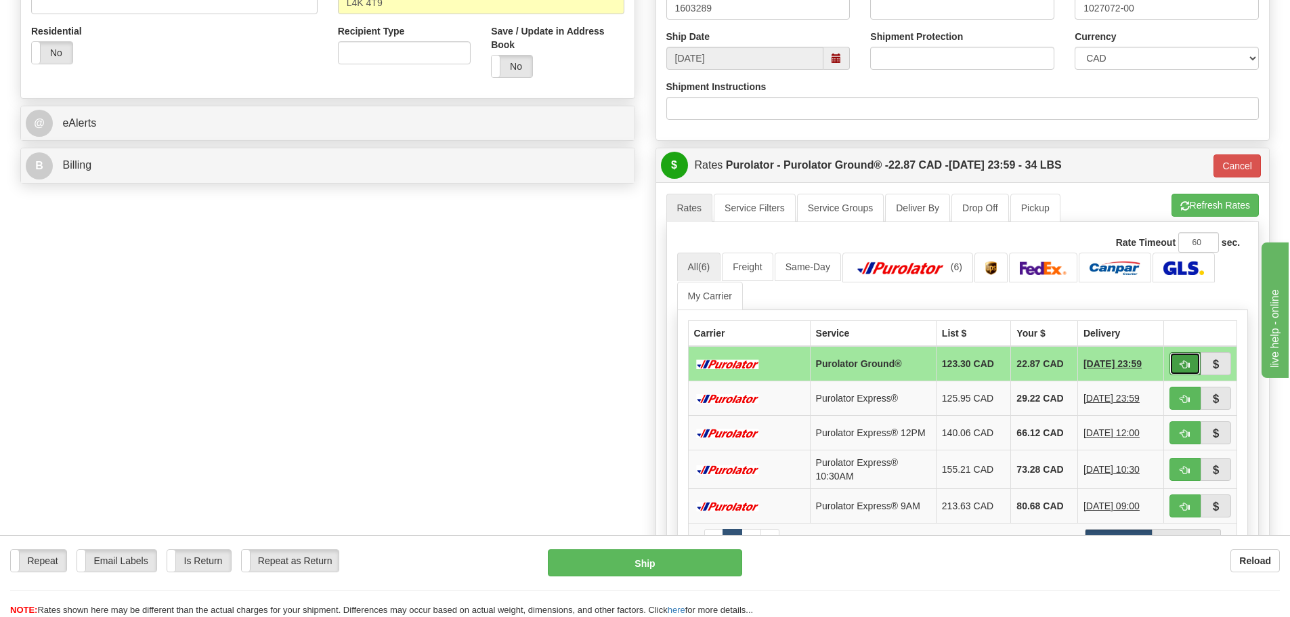
click at [1191, 369] on button "button" at bounding box center [1184, 363] width 31 height 23
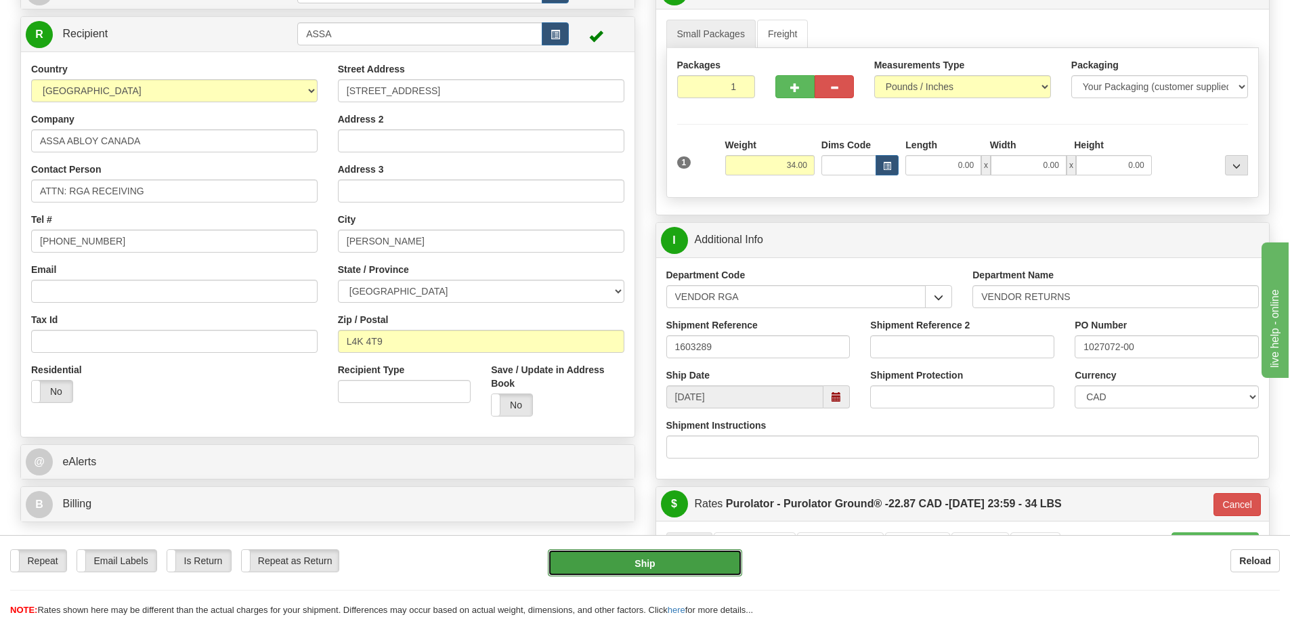
click at [720, 569] on button "Ship" at bounding box center [645, 562] width 194 height 27
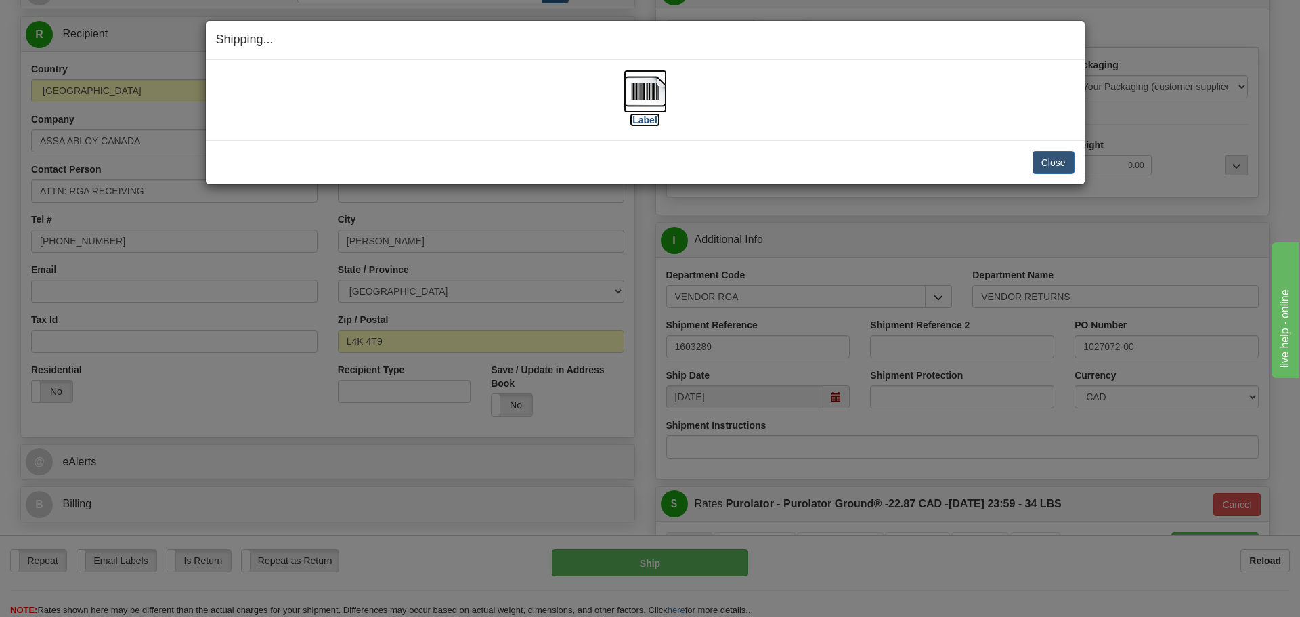
click at [648, 118] on label "[Label]" at bounding box center [645, 120] width 31 height 14
click at [1045, 160] on button "Close" at bounding box center [1053, 162] width 42 height 23
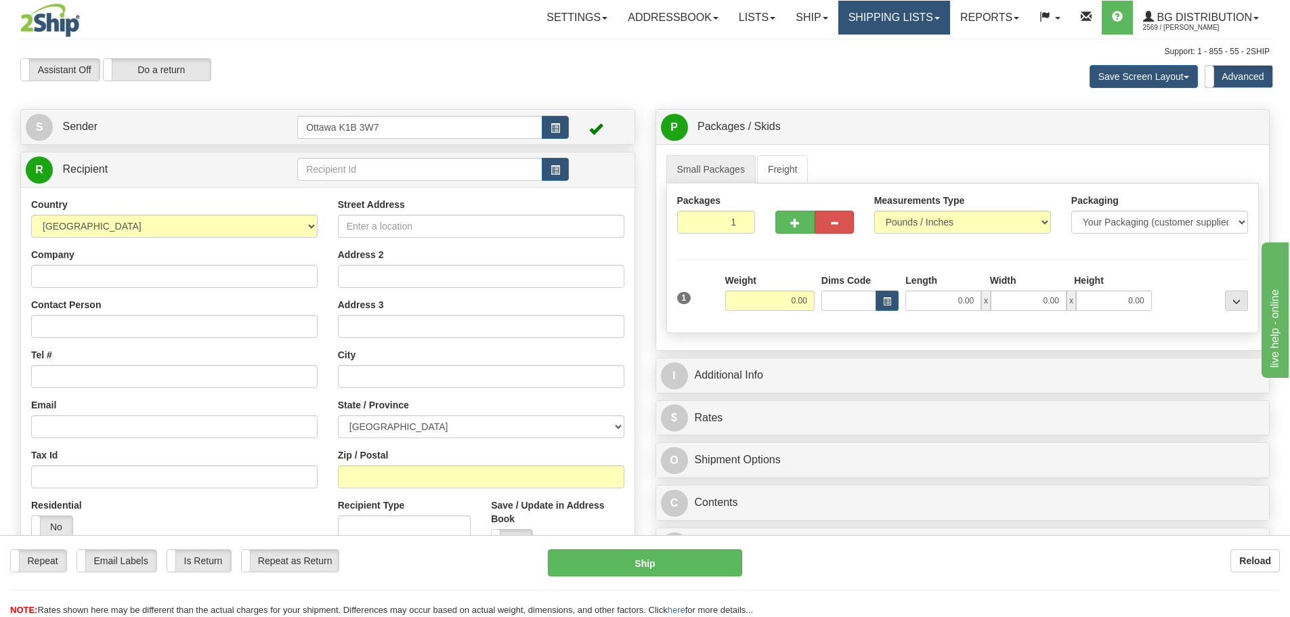
click at [887, 1] on link "Shipping lists" at bounding box center [894, 18] width 112 height 34
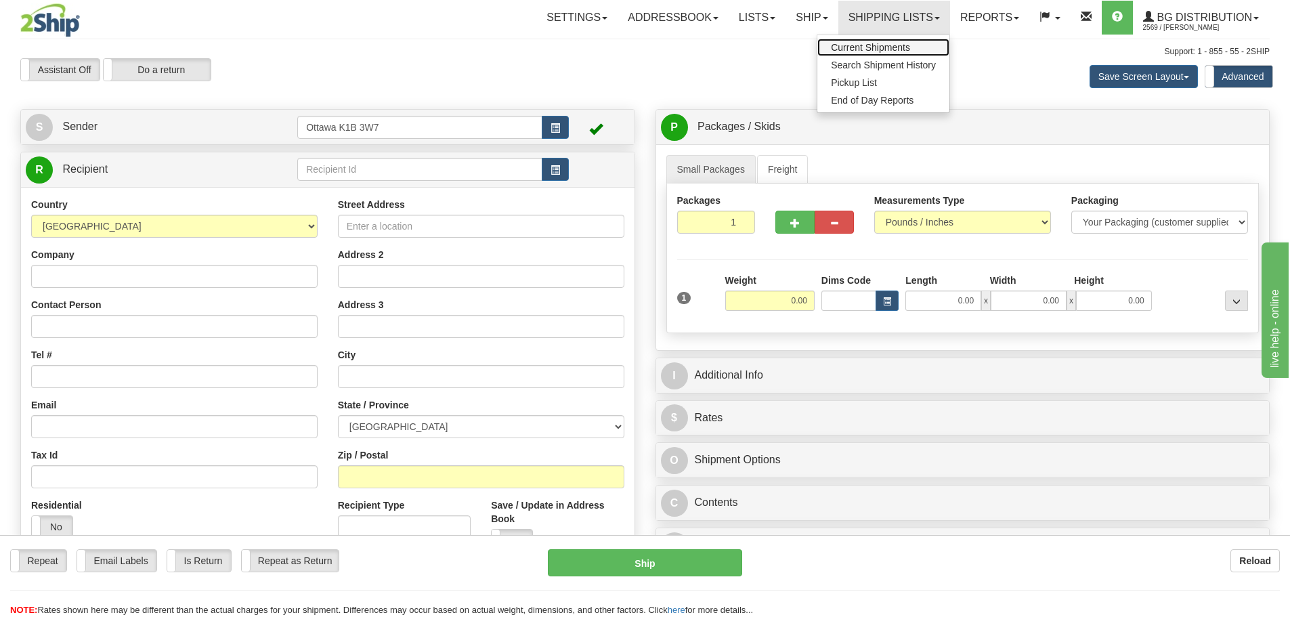
click at [881, 51] on span "Current Shipments" at bounding box center [870, 47] width 79 height 11
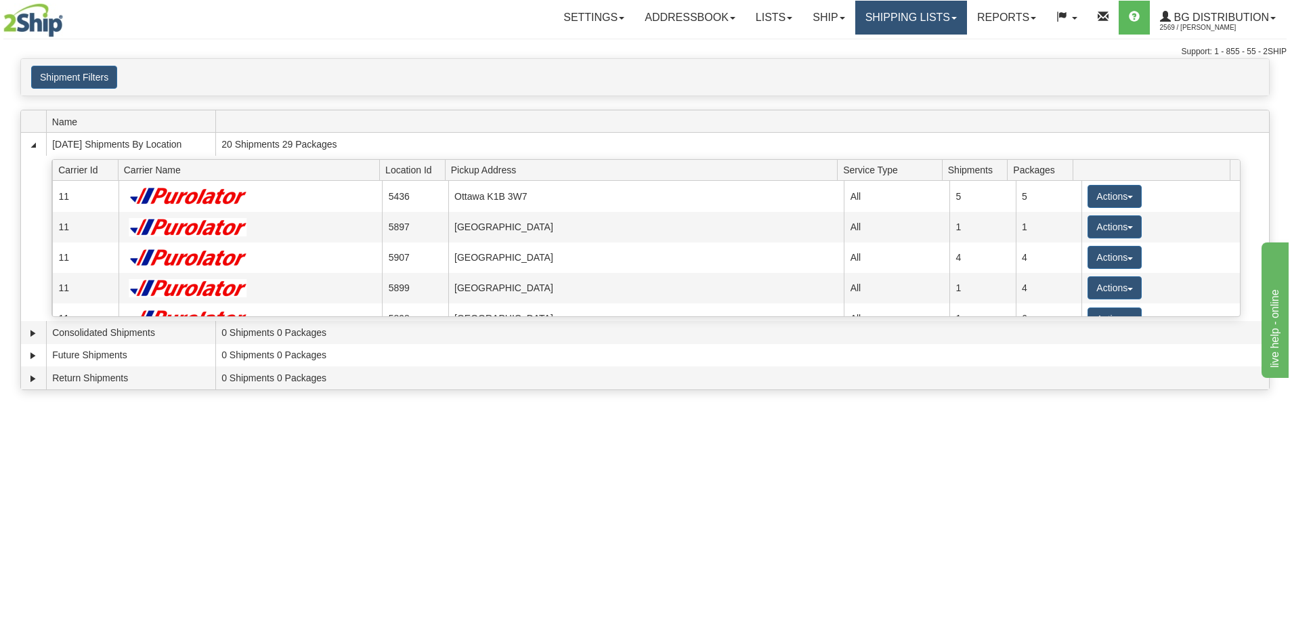
click at [891, 24] on link "Shipping lists" at bounding box center [911, 18] width 112 height 34
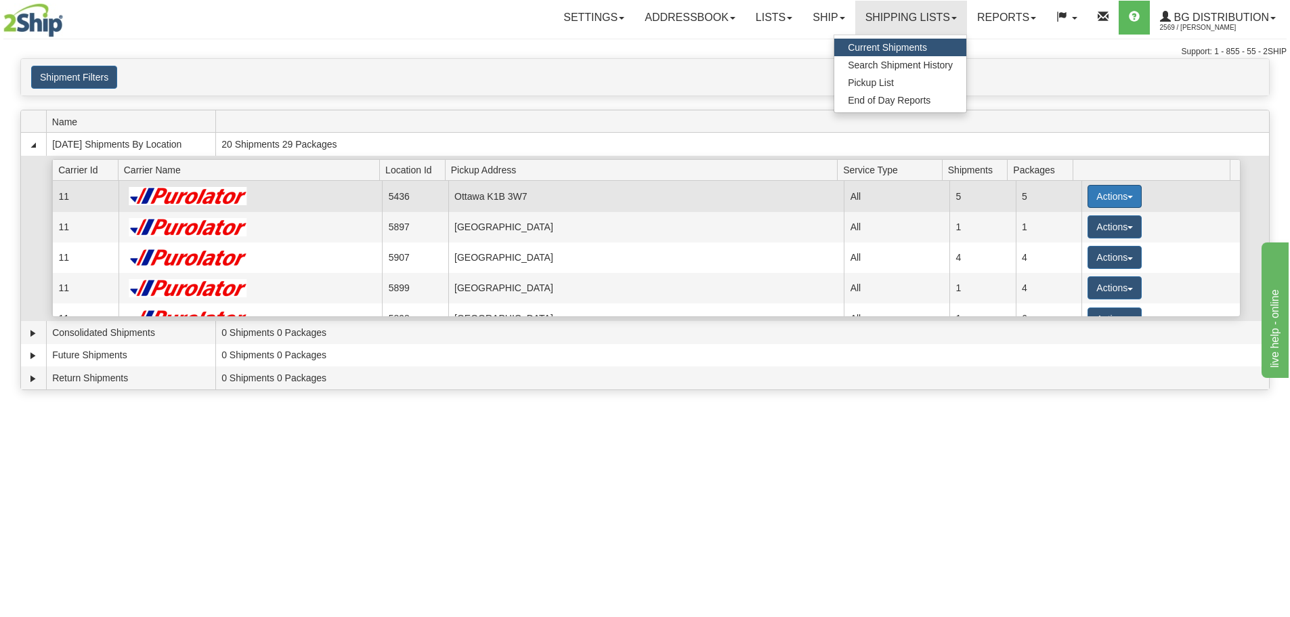
click at [1095, 188] on button "Actions" at bounding box center [1114, 196] width 54 height 23
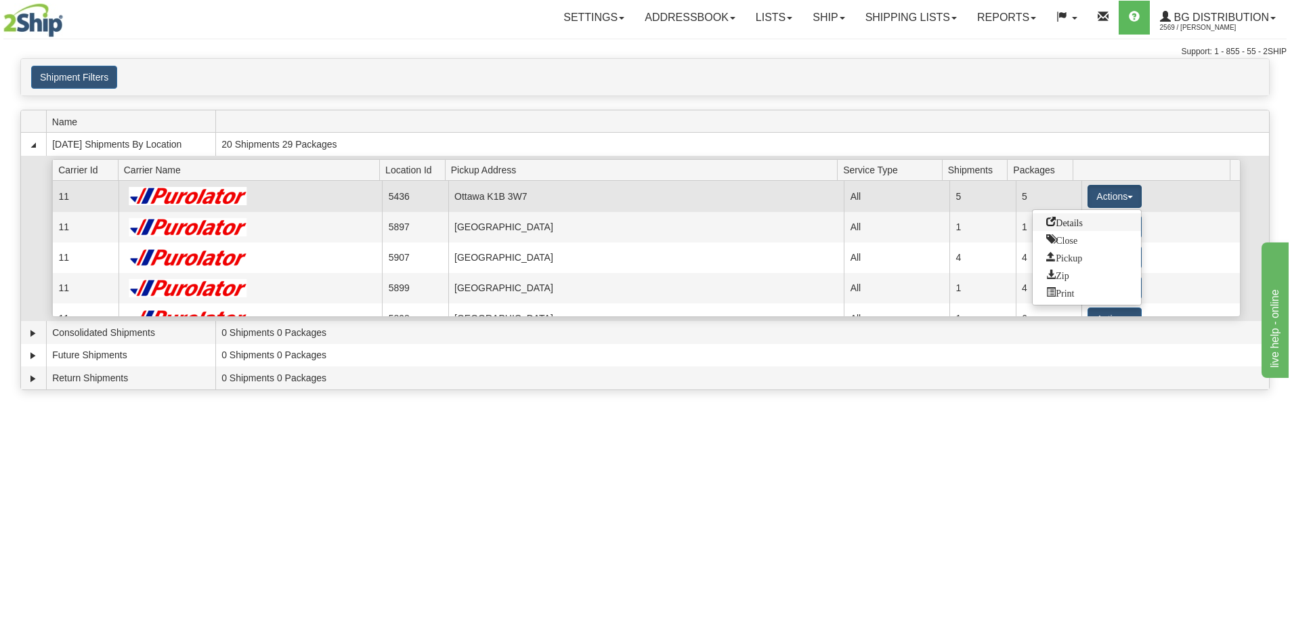
click at [1078, 215] on link "Details" at bounding box center [1086, 222] width 108 height 18
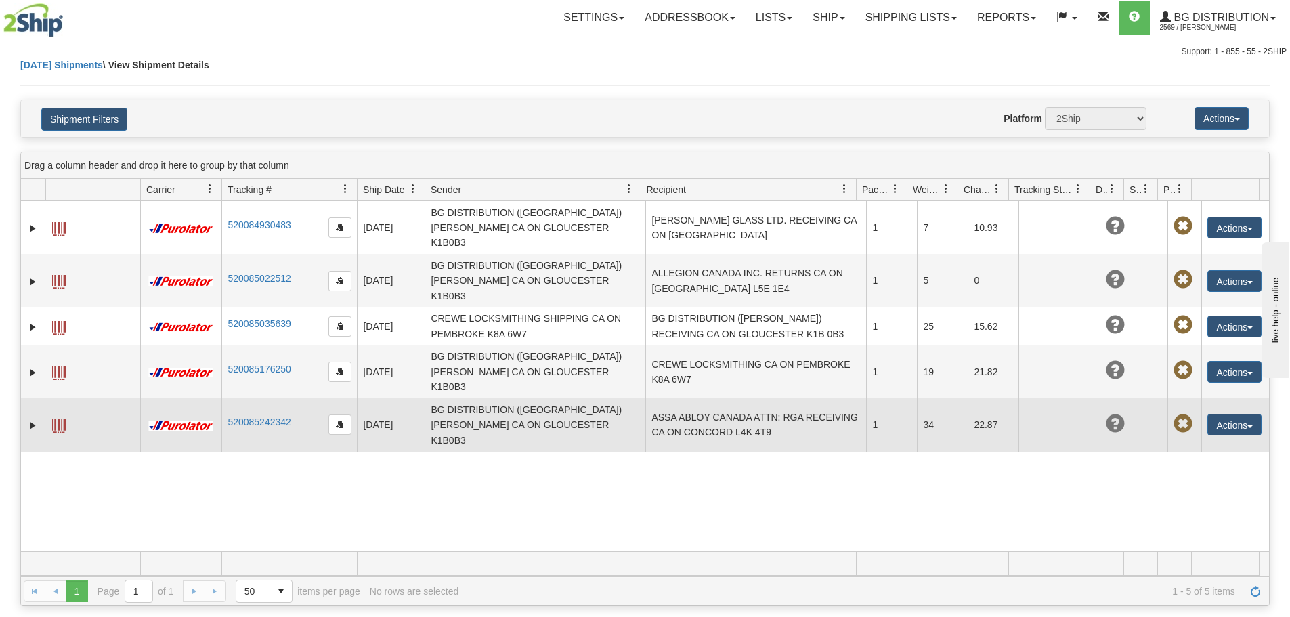
click at [515, 398] on td "BG DISTRIBUTION ([GEOGRAPHIC_DATA]) [PERSON_NAME] CA ON GLOUCESTER K1B0B3" at bounding box center [534, 424] width 221 height 53
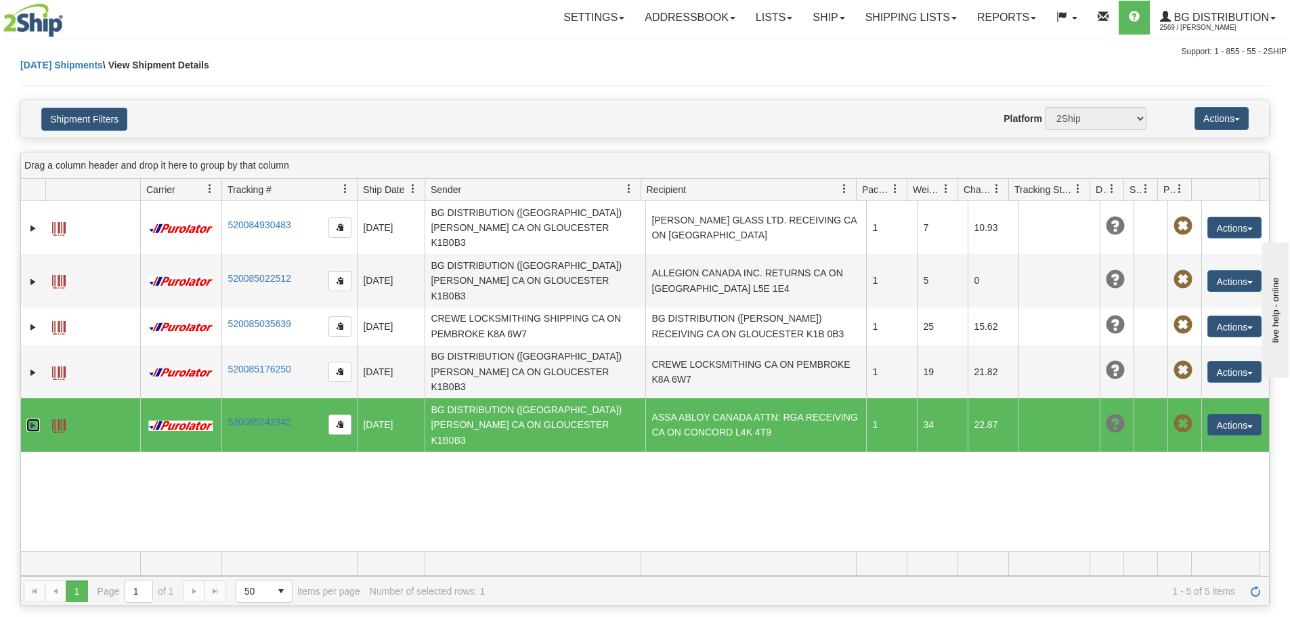
click at [33, 418] on link "Expand" at bounding box center [33, 425] width 14 height 14
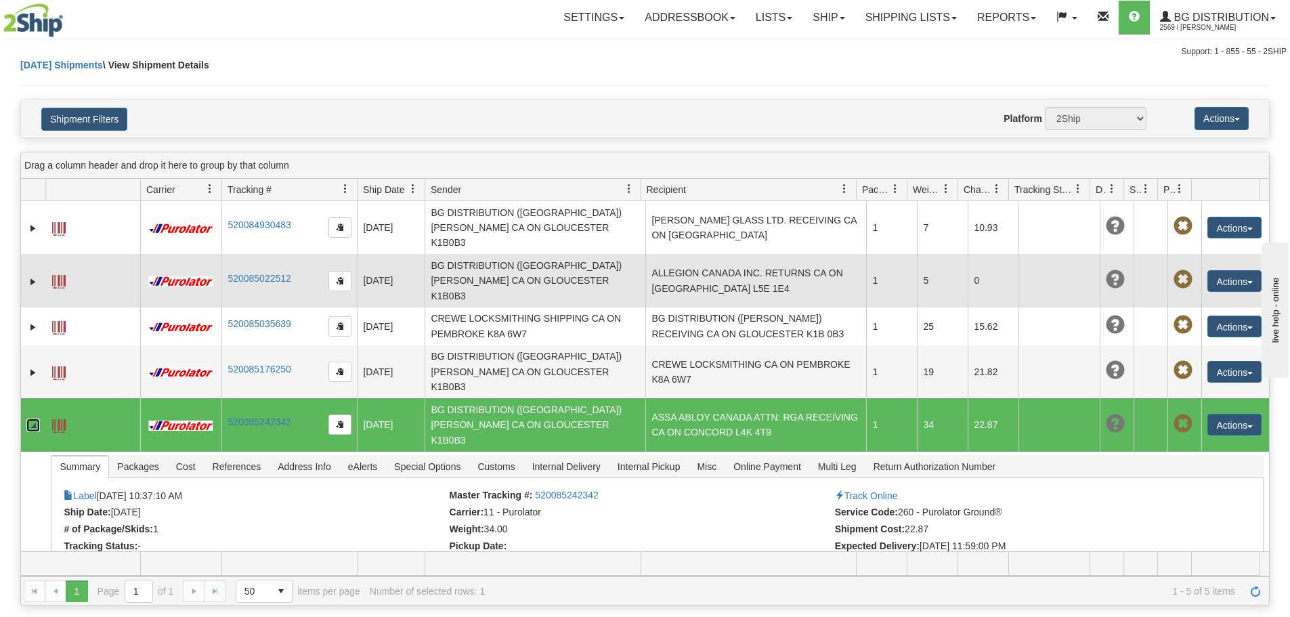
click at [613, 254] on td "BG DISTRIBUTION ([GEOGRAPHIC_DATA]) [PERSON_NAME] CA ON GLOUCESTER K1B0B3" at bounding box center [534, 280] width 221 height 53
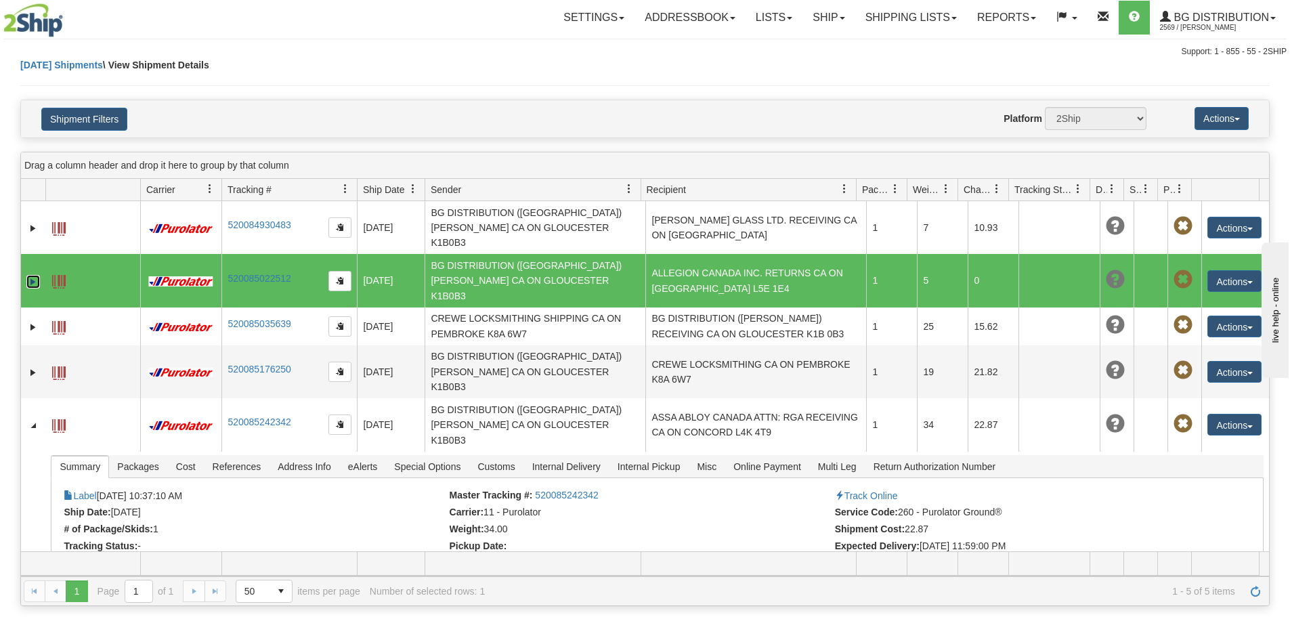
click at [35, 275] on link "Expand" at bounding box center [33, 282] width 14 height 14
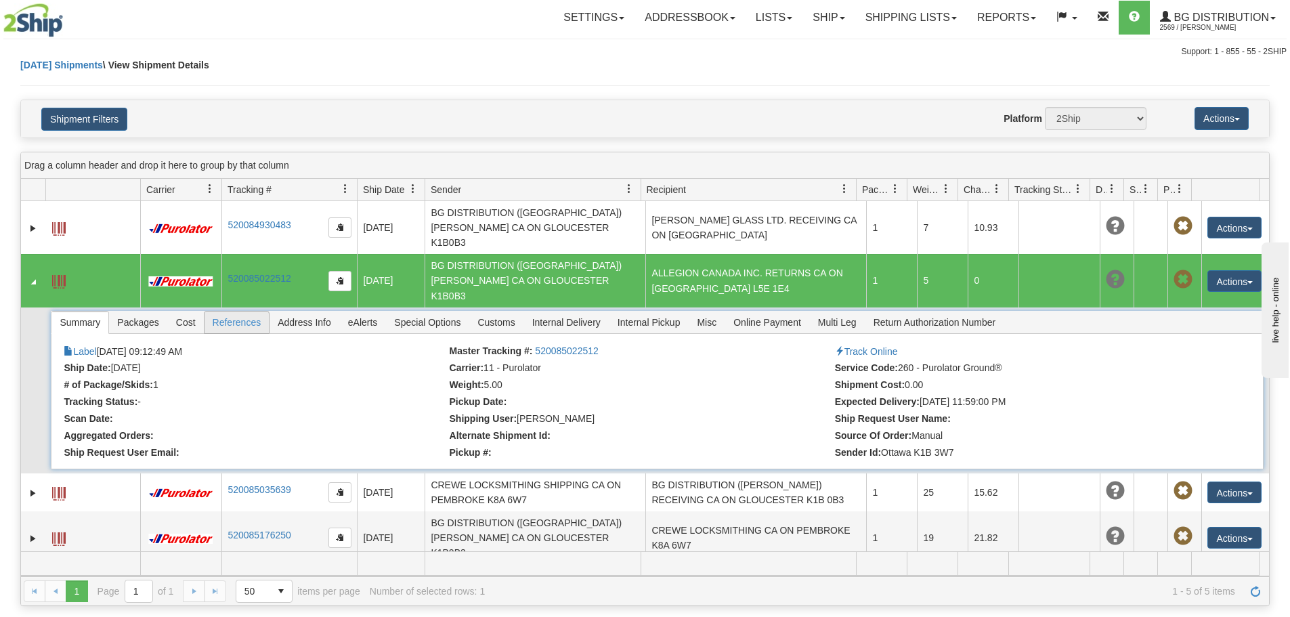
click at [259, 311] on span "References" at bounding box center [236, 322] width 65 height 22
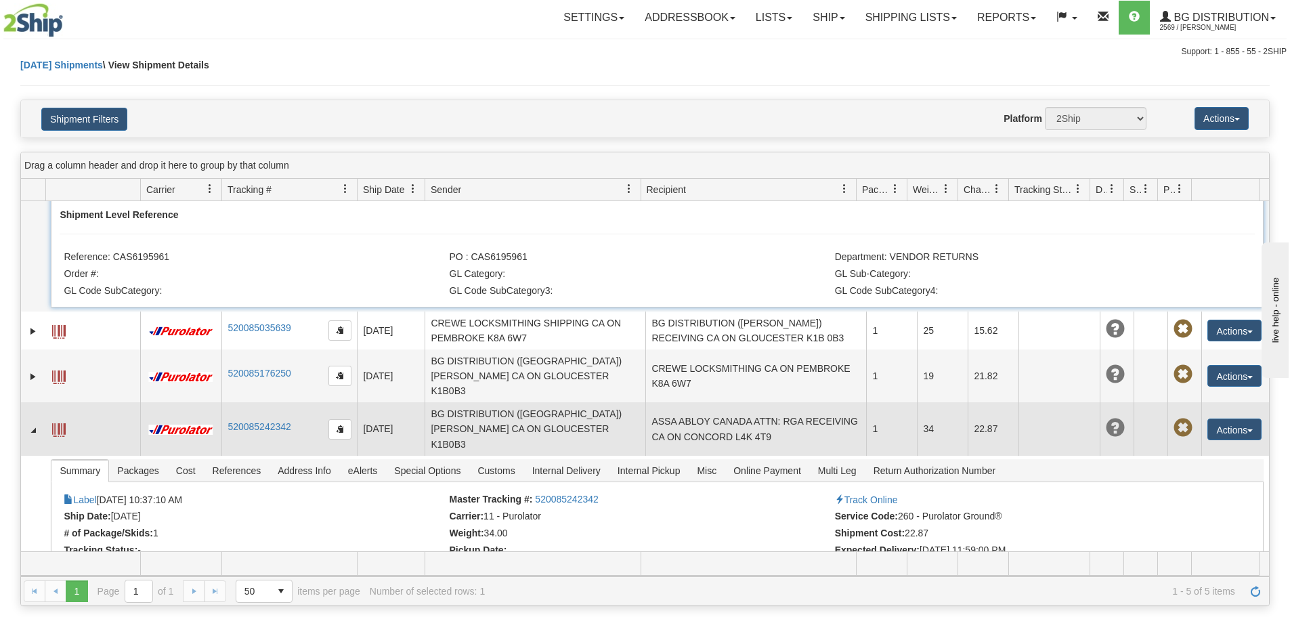
scroll to position [142, 0]
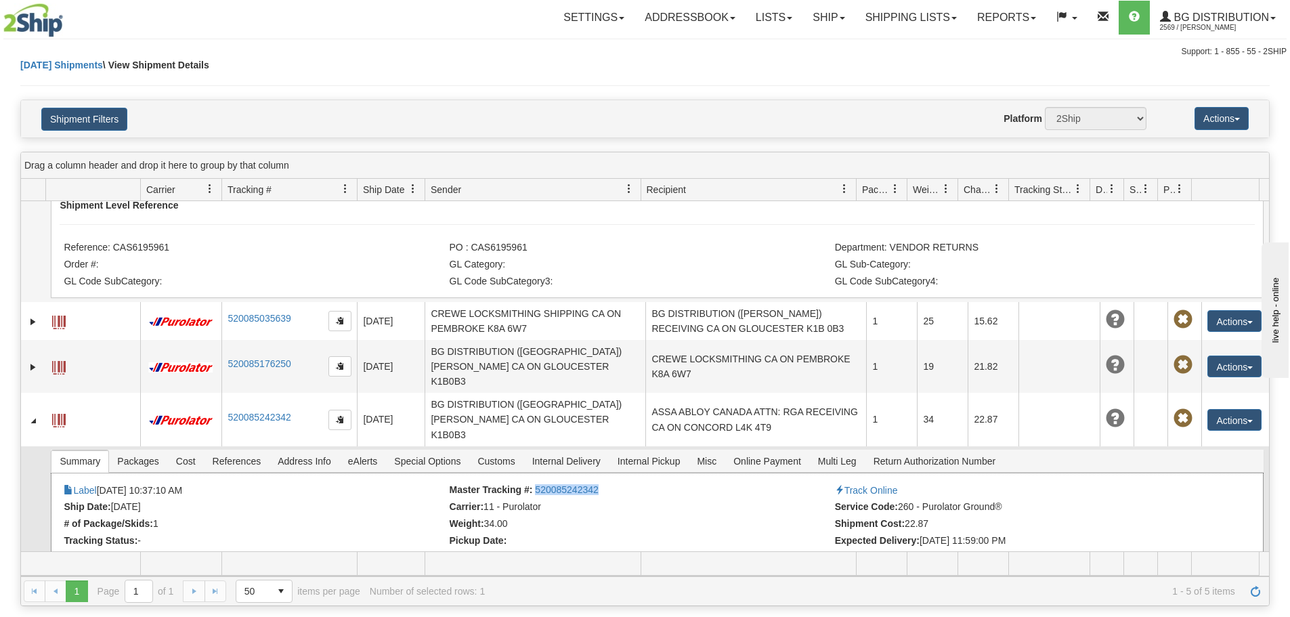
drag, startPoint x: 531, startPoint y: 429, endPoint x: 638, endPoint y: 429, distance: 107.0
click at [638, 484] on li "Master Tracking #: 520085242342" at bounding box center [640, 491] width 382 height 14
copy link "520085242342"
click at [243, 450] on span "References" at bounding box center [236, 461] width 65 height 22
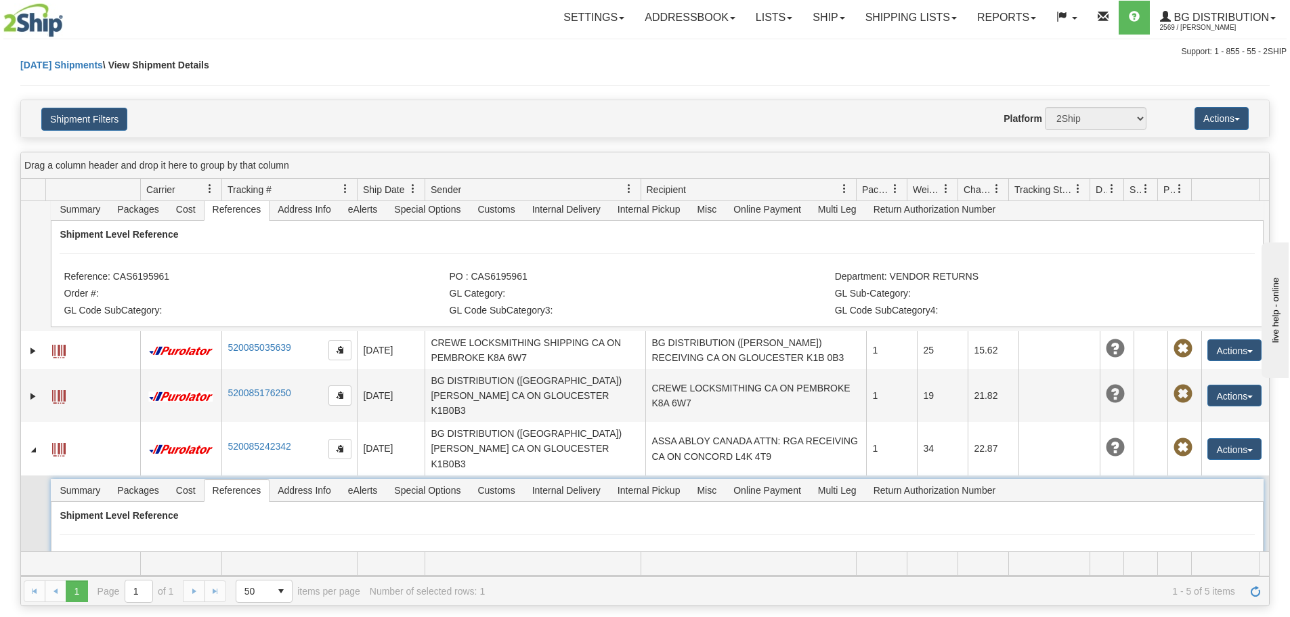
scroll to position [113, 0]
drag, startPoint x: 112, startPoint y: 493, endPoint x: 197, endPoint y: 497, distance: 84.7
click at [197, 552] on li "Reference: 1603289" at bounding box center [255, 559] width 382 height 14
copy li "1603289"
drag, startPoint x: 470, startPoint y: 494, endPoint x: 529, endPoint y: 494, distance: 58.9
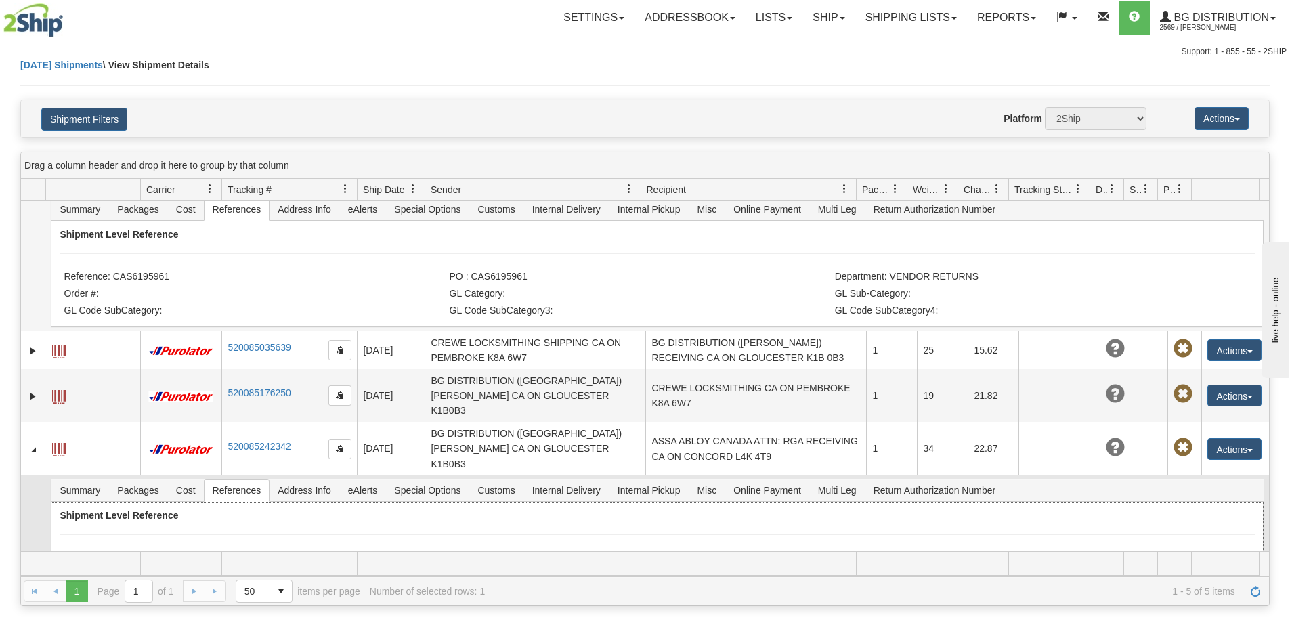
click at [529, 552] on li "PO : 1027072-00" at bounding box center [640, 559] width 382 height 14
copy li "1027072-00"
click at [820, 17] on link "Ship" at bounding box center [828, 18] width 52 height 34
click at [814, 51] on link "Ship Screen" at bounding box center [800, 48] width 107 height 18
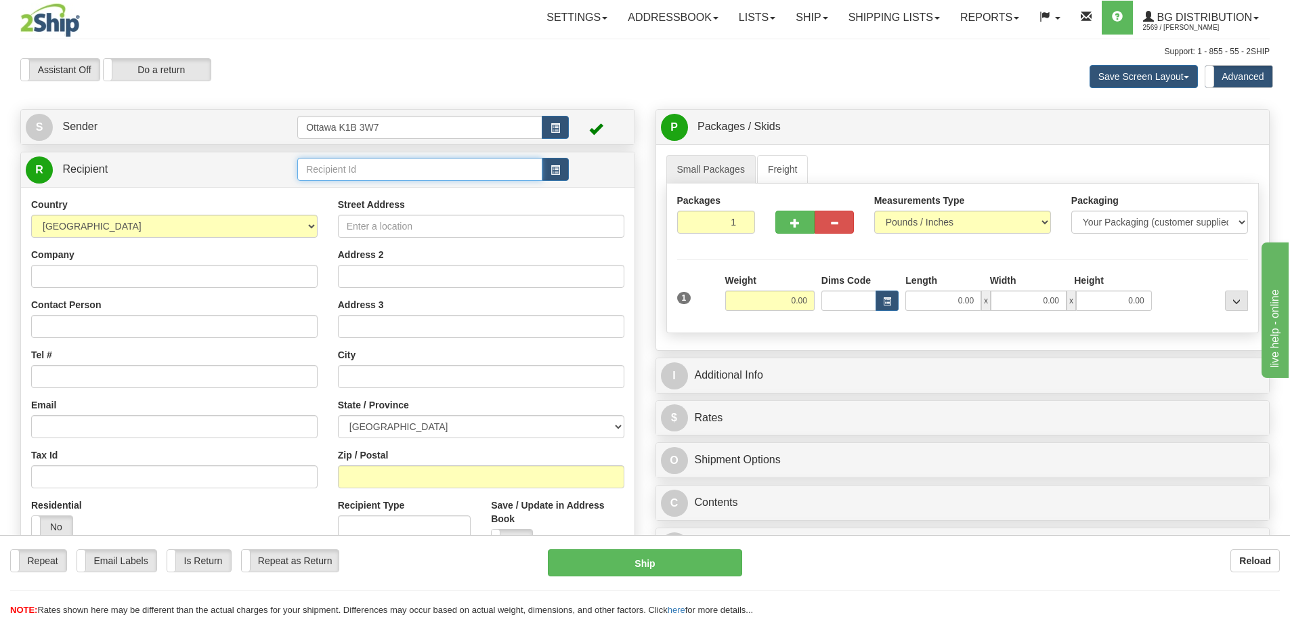
click at [349, 167] on input "text" at bounding box center [419, 169] width 245 height 23
type input "910796"
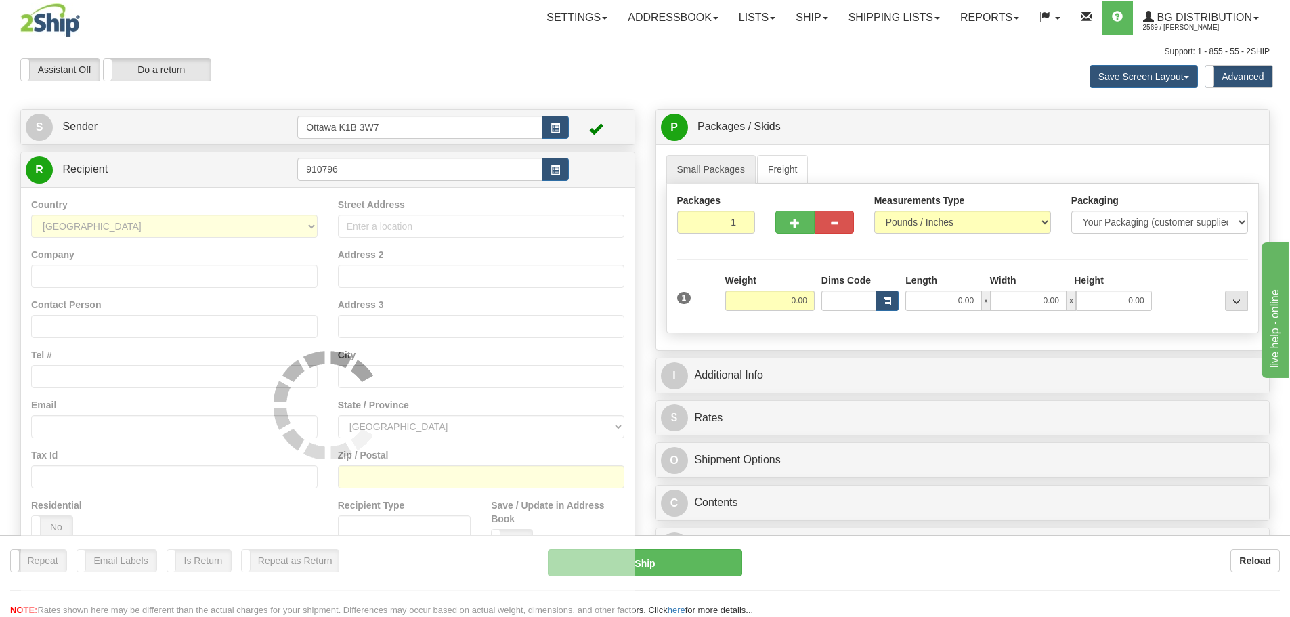
click at [378, 67] on div "Assistant On Assistant Off Do a return Do a return" at bounding box center [274, 69] width 529 height 23
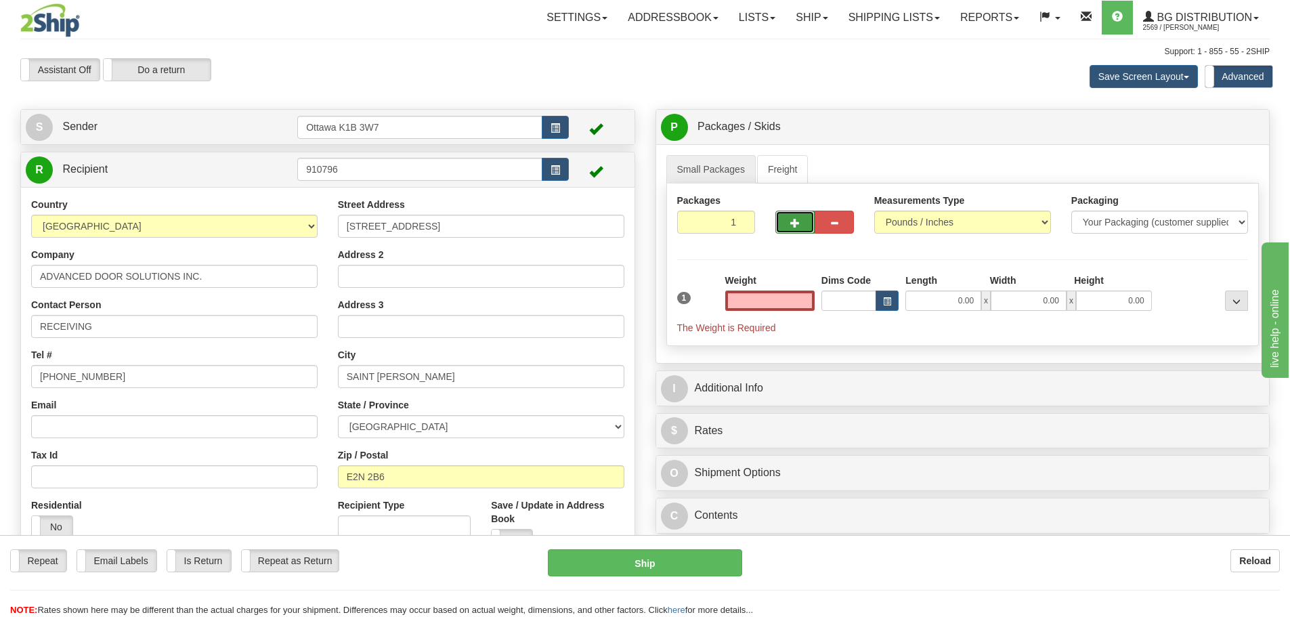
type input "0.00"
click at [797, 232] on button "button" at bounding box center [794, 222] width 39 height 23
type input "2"
click at [1230, 123] on span "Pack / Skid Level" at bounding box center [1225, 127] width 62 height 9
radio input "true"
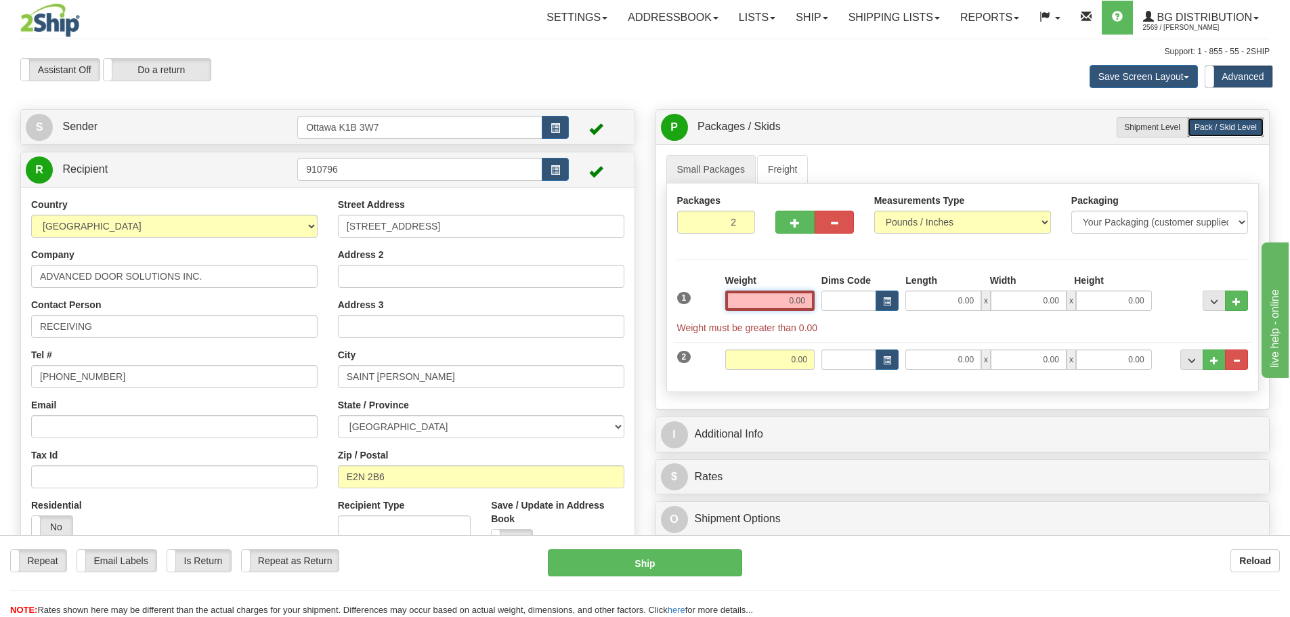
click at [747, 301] on input "0.00" at bounding box center [769, 300] width 89 height 20
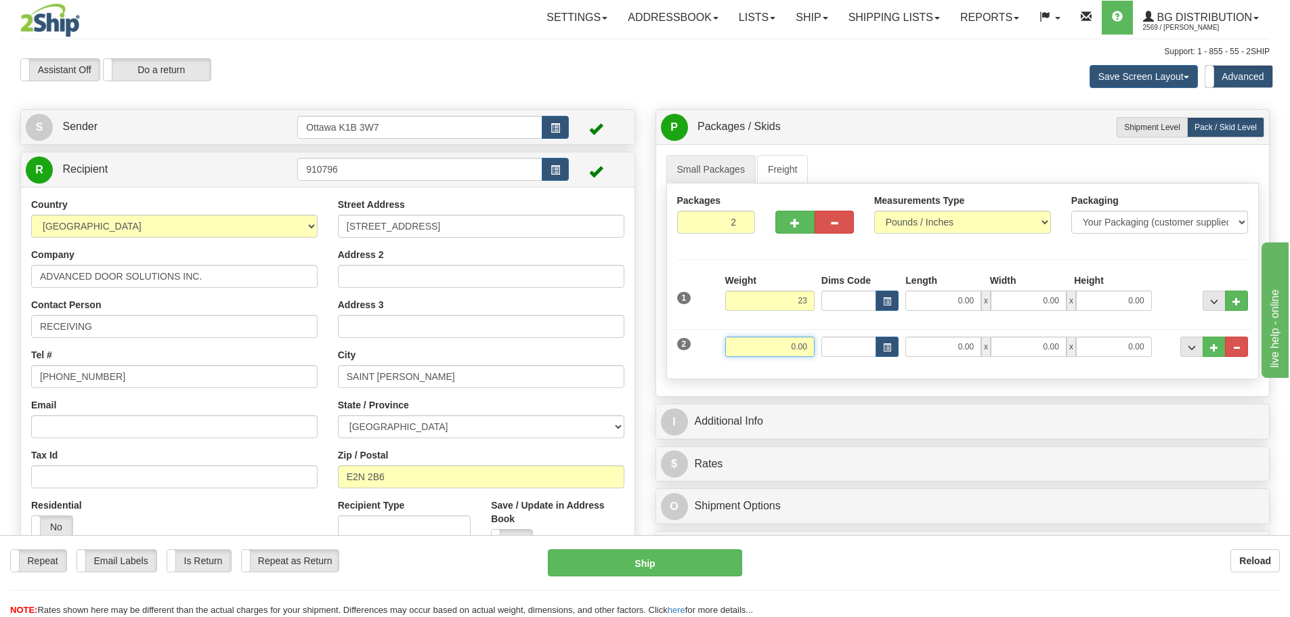
type input "23.00"
click at [812, 348] on input "0.00" at bounding box center [769, 346] width 89 height 20
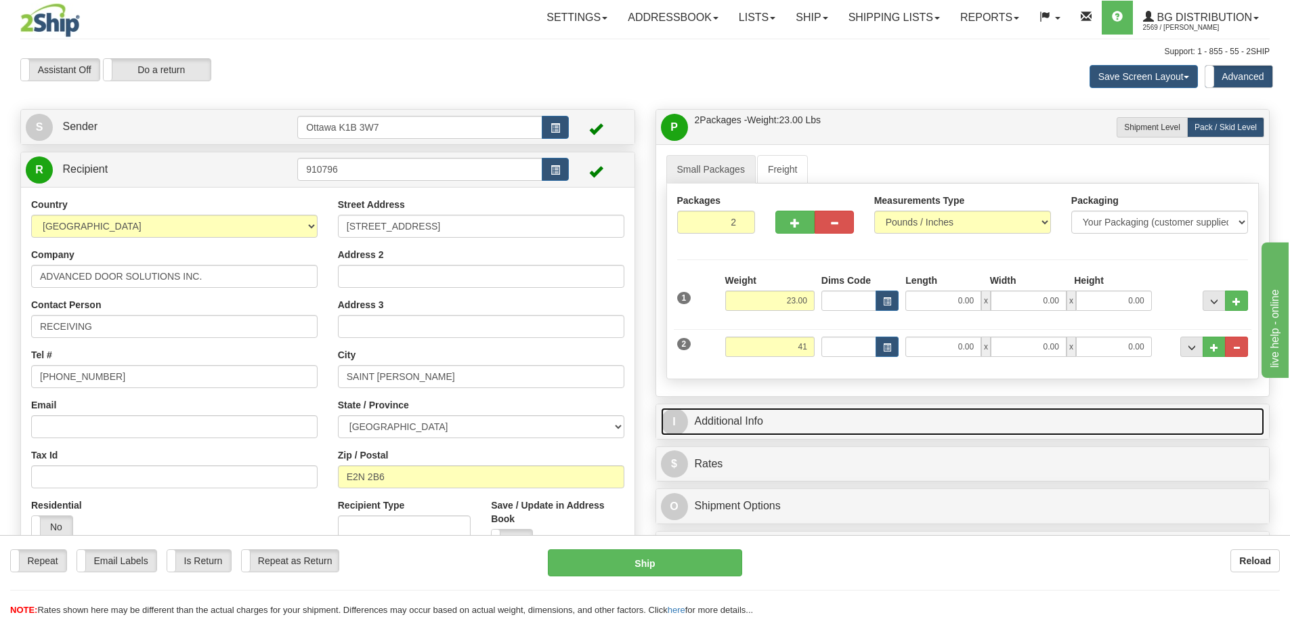
type input "41.00"
click at [942, 424] on link "I Additional Info" at bounding box center [963, 422] width 604 height 28
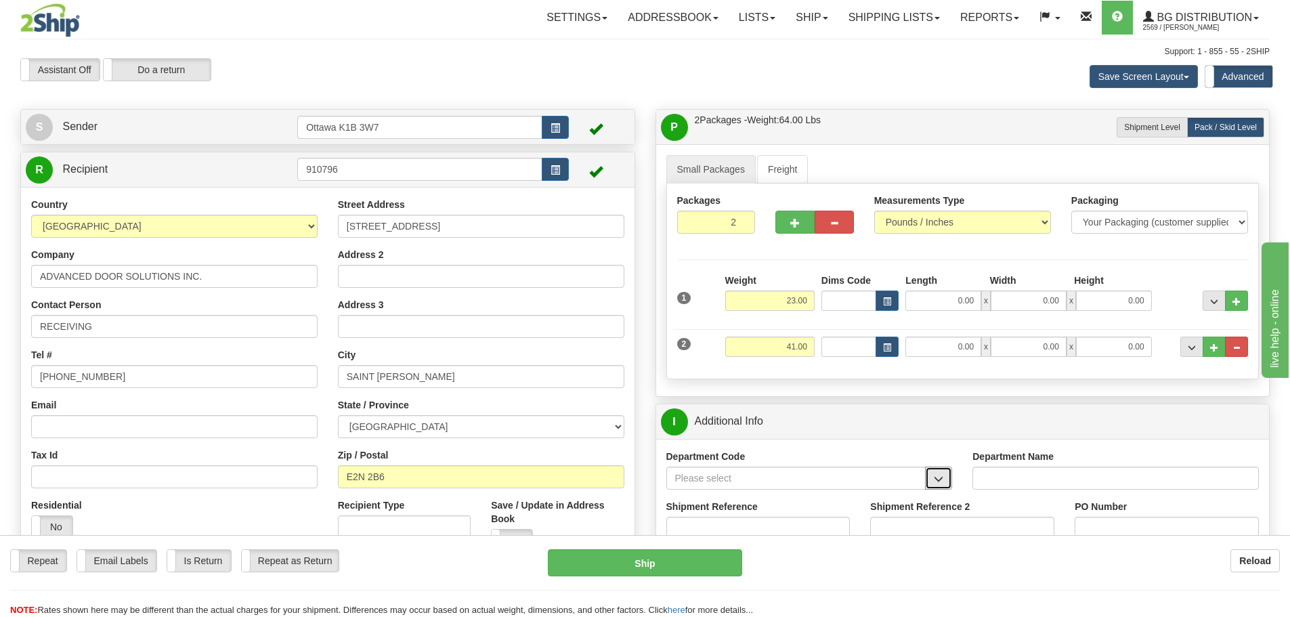
click at [936, 475] on span "button" at bounding box center [937, 479] width 9 height 9
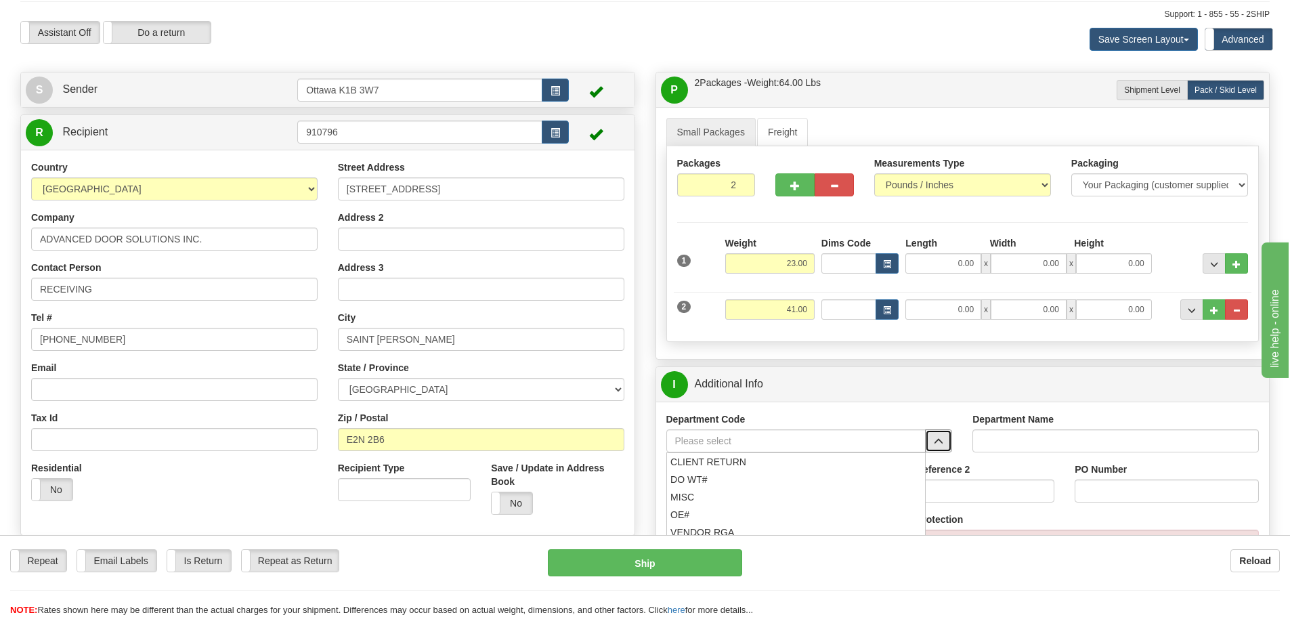
scroll to position [68, 0]
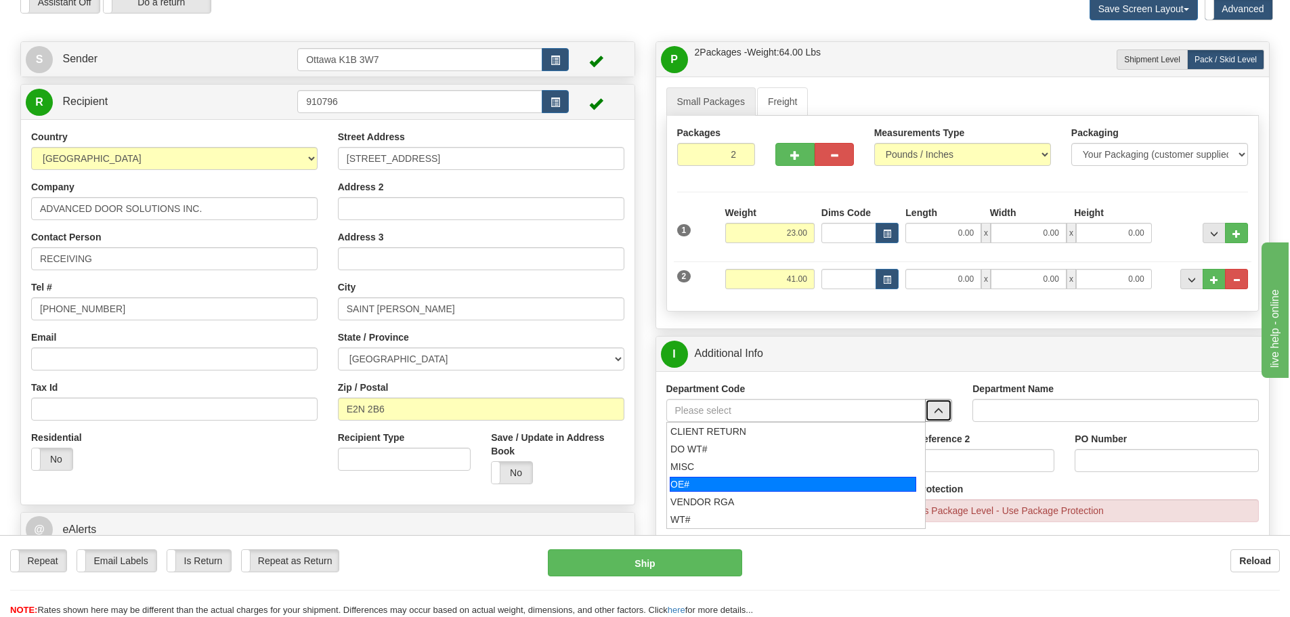
click at [746, 485] on div "OE#" at bounding box center [792, 484] width 246 height 15
type input "OE#"
type input "ORDERS"
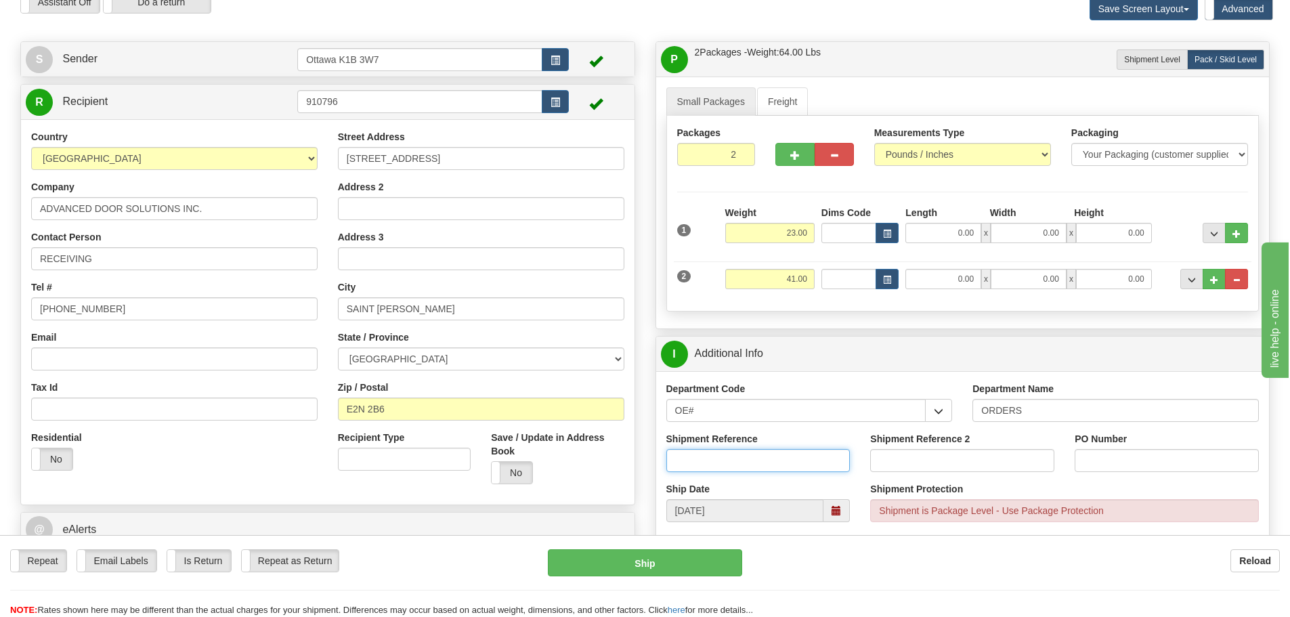
click at [736, 462] on input "Shipment Reference" at bounding box center [758, 460] width 184 height 23
type input "10204918-00"
type input "2661"
click at [643, 358] on div "Create a label for the return Create Pickup Without Label S Sender Ottawa K1B 3…" at bounding box center [327, 318] width 635 height 555
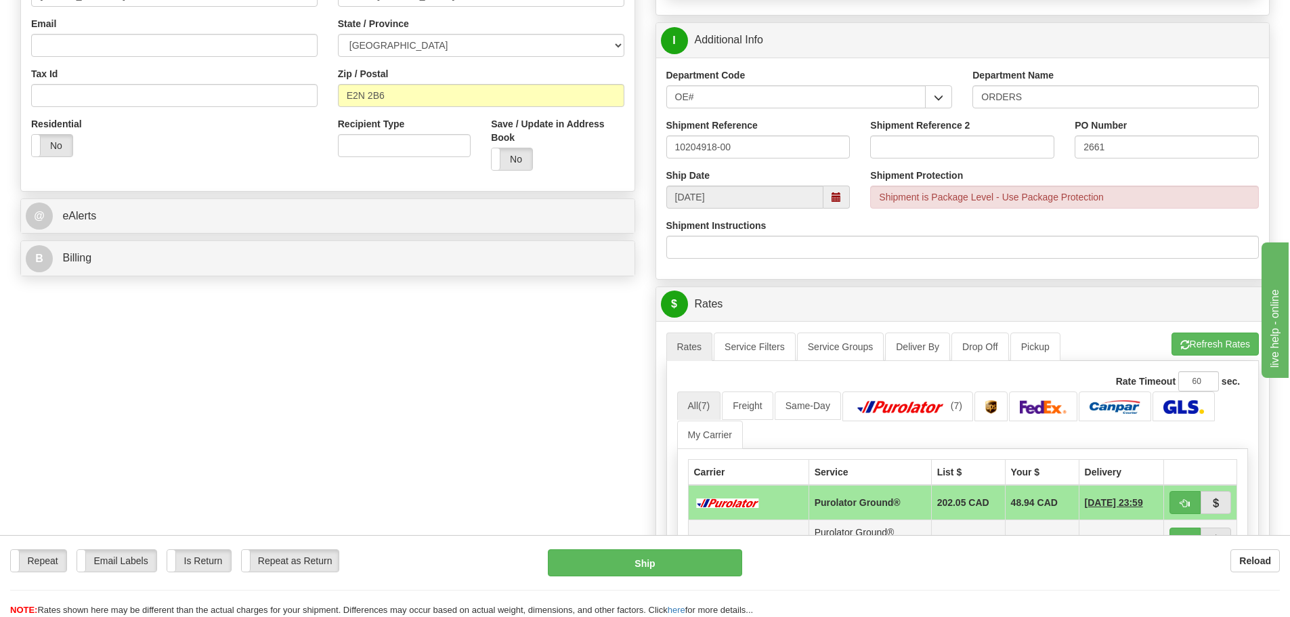
scroll to position [474, 0]
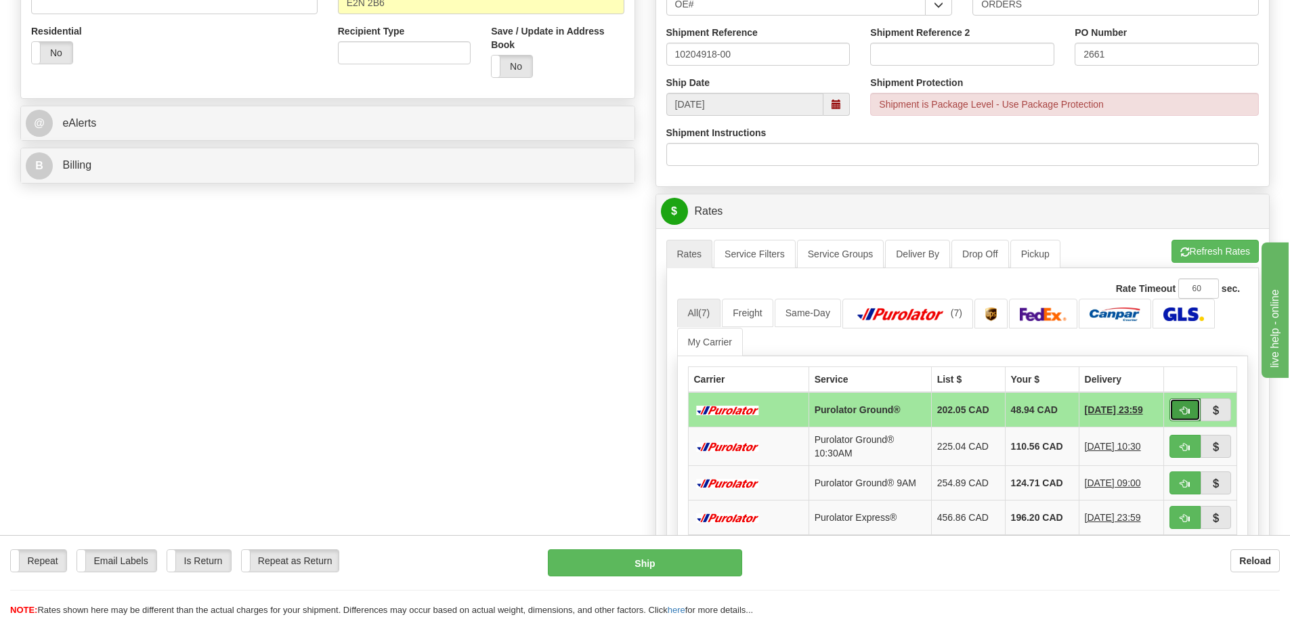
click at [1181, 417] on button "button" at bounding box center [1184, 409] width 31 height 23
type input "260"
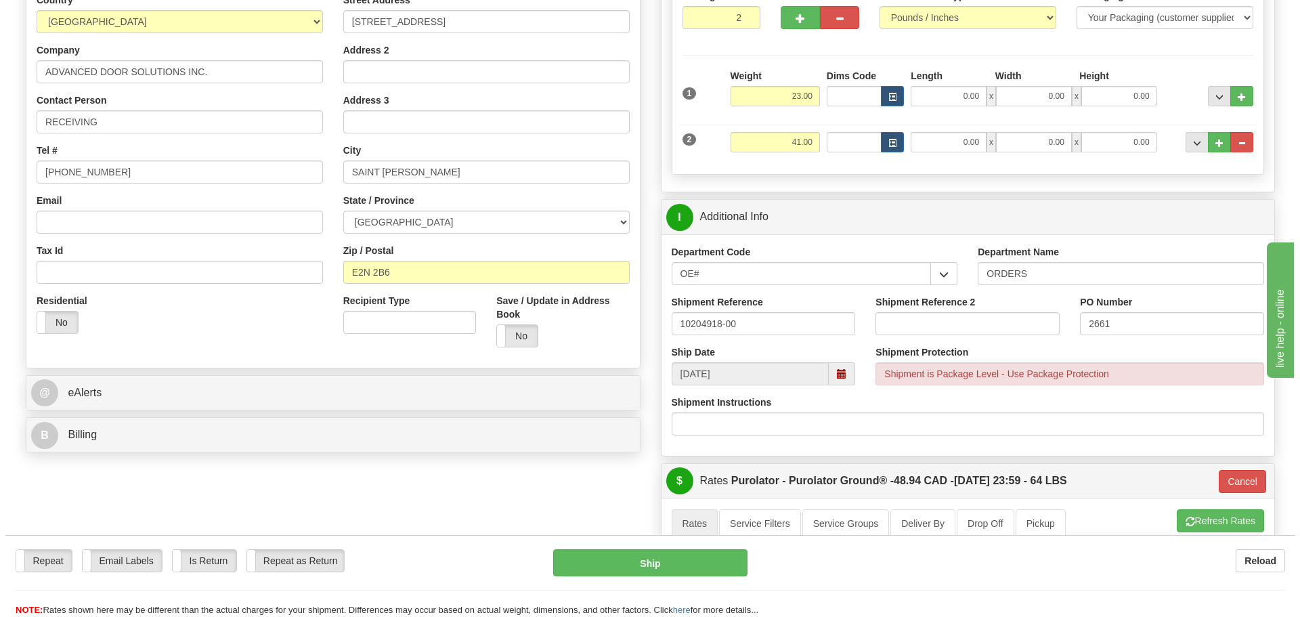
scroll to position [203, 0]
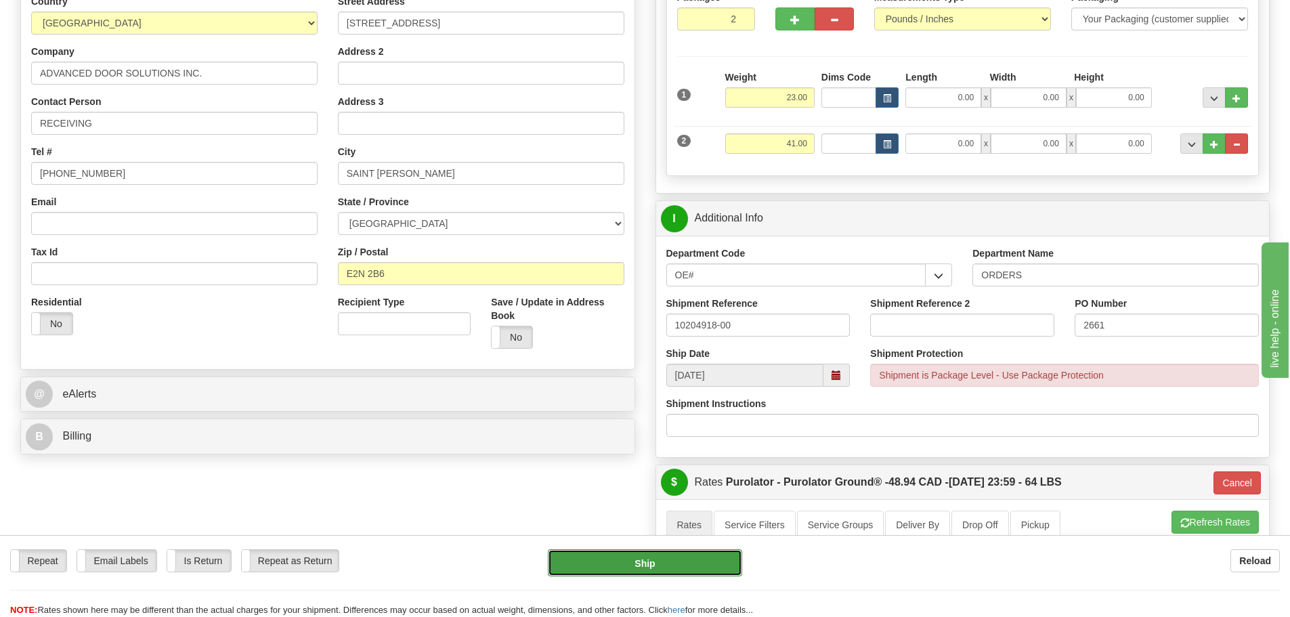
click at [621, 550] on button "Ship" at bounding box center [645, 562] width 194 height 27
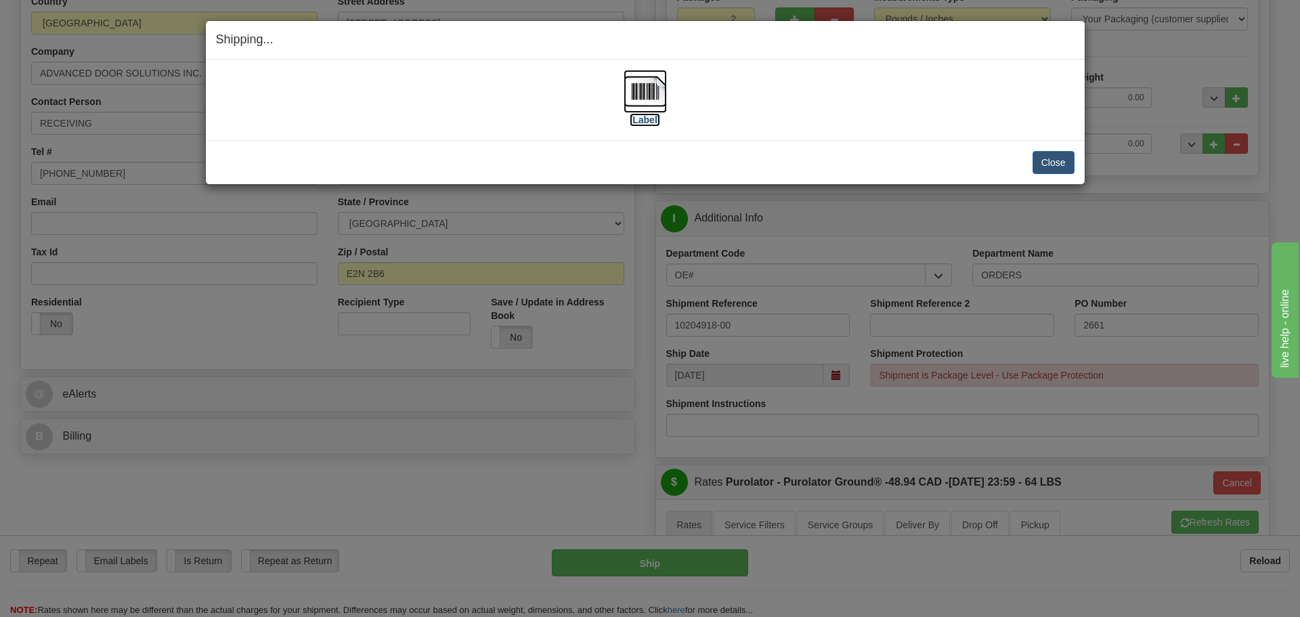
click at [636, 125] on label "[Label]" at bounding box center [645, 120] width 31 height 14
click at [1051, 156] on button "Close" at bounding box center [1053, 162] width 42 height 23
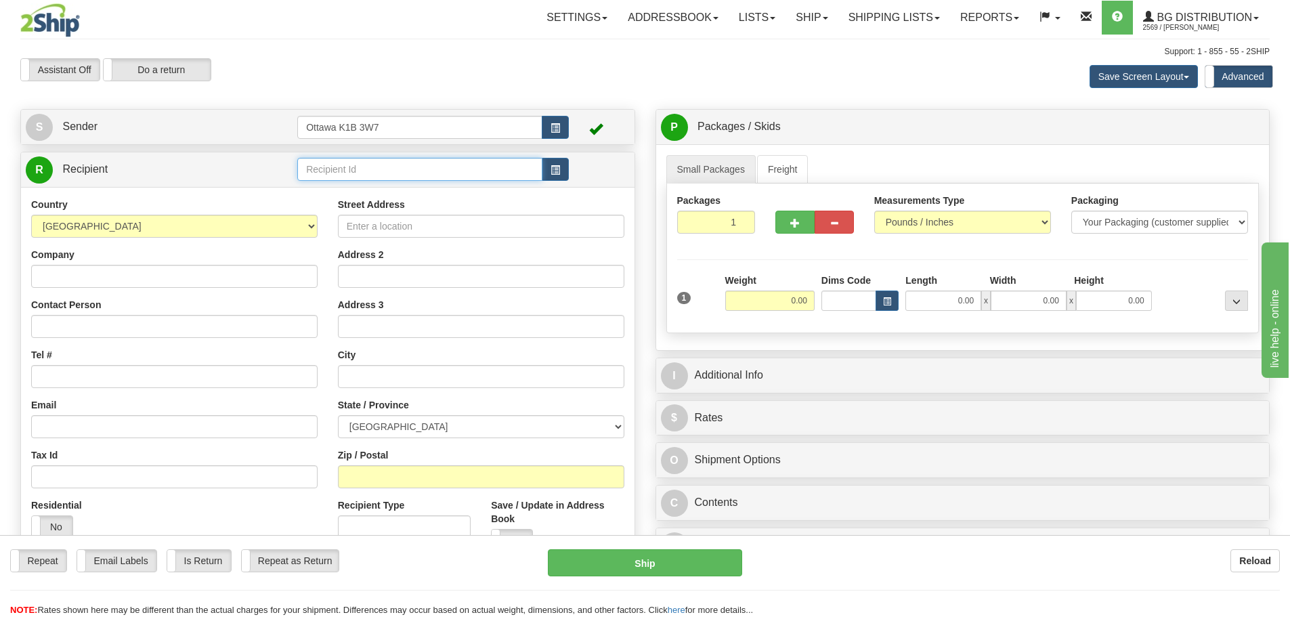
click at [414, 169] on input "text" at bounding box center [419, 169] width 245 height 23
type input "910537"
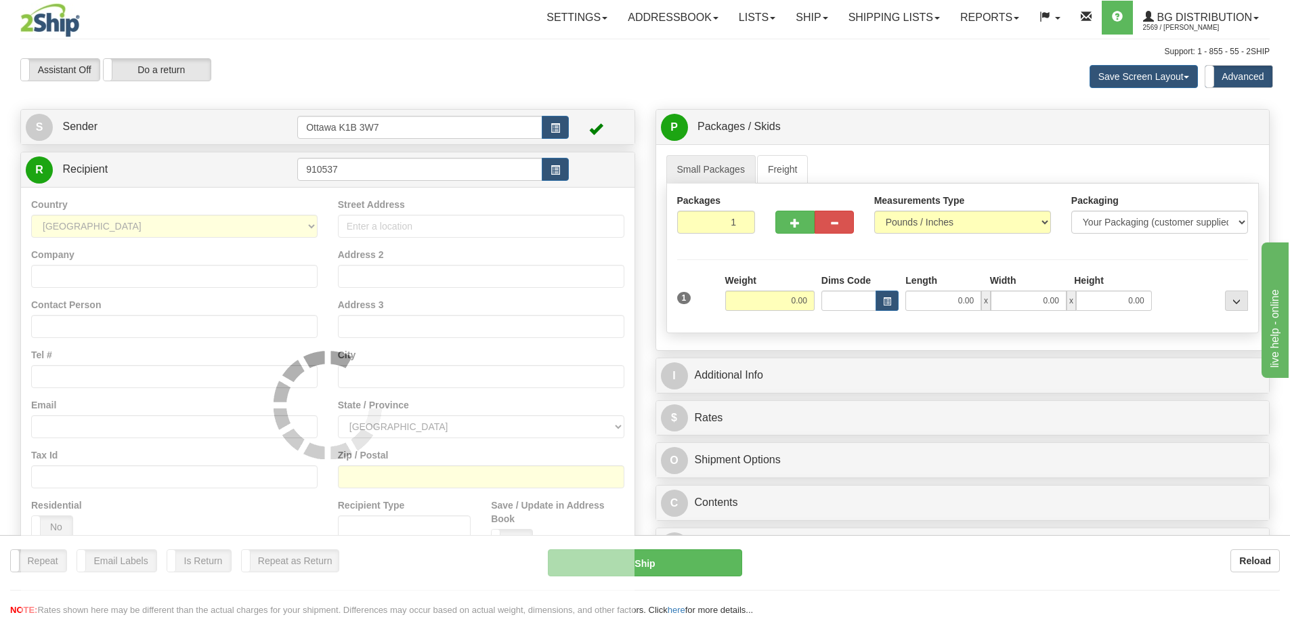
click at [657, 100] on div "Toggle navigation Settings Shipping Preferences Fields Preferences New" at bounding box center [645, 391] width 1290 height 783
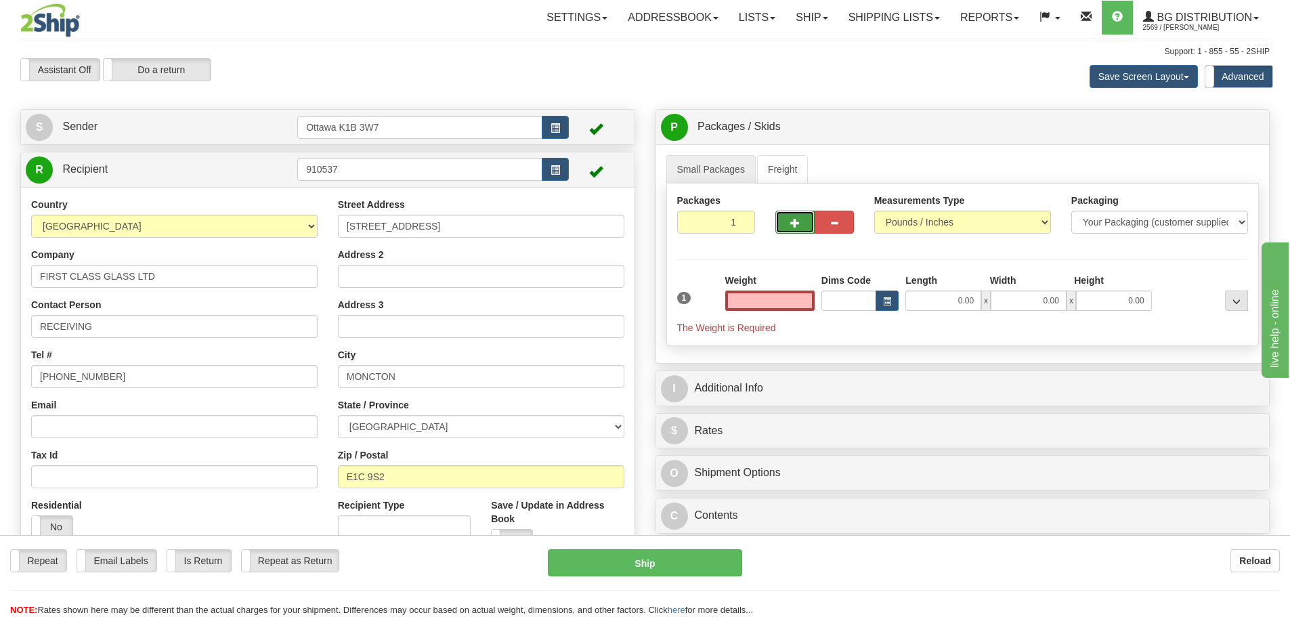
type input "0.00"
click at [777, 213] on button "button" at bounding box center [794, 222] width 39 height 23
type input "2"
click at [1204, 124] on span "Pack / Skid Level" at bounding box center [1225, 127] width 62 height 9
radio input "true"
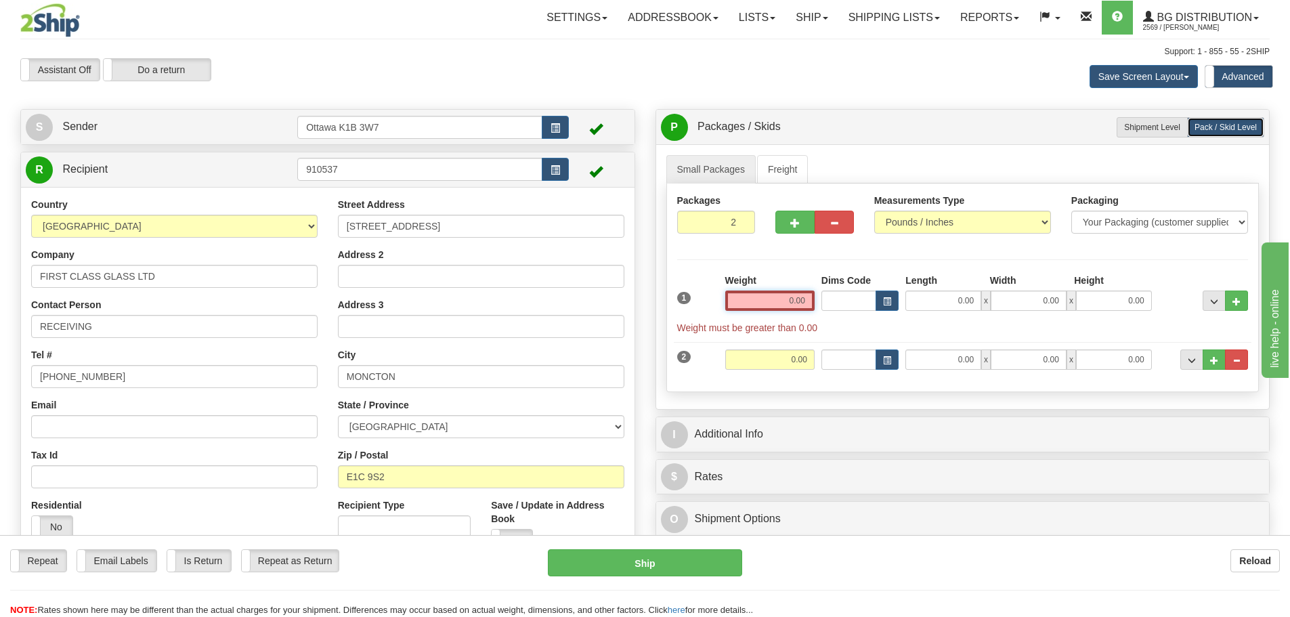
click at [763, 308] on input "0.00" at bounding box center [769, 300] width 89 height 20
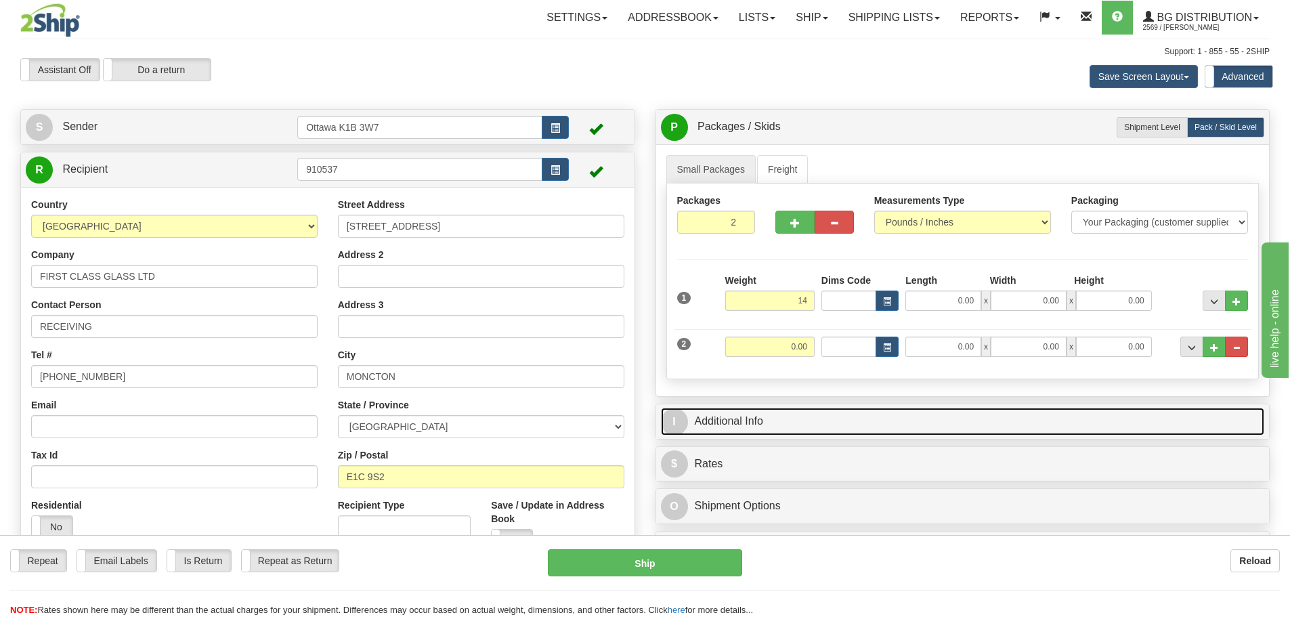
type input "14.00"
click at [851, 414] on div "P Packages / Skids 2 Packages - Weight: 0.00 Lbs 1 Skids - Weight: 0.00 Lbs Shi…" at bounding box center [962, 362] width 635 height 507
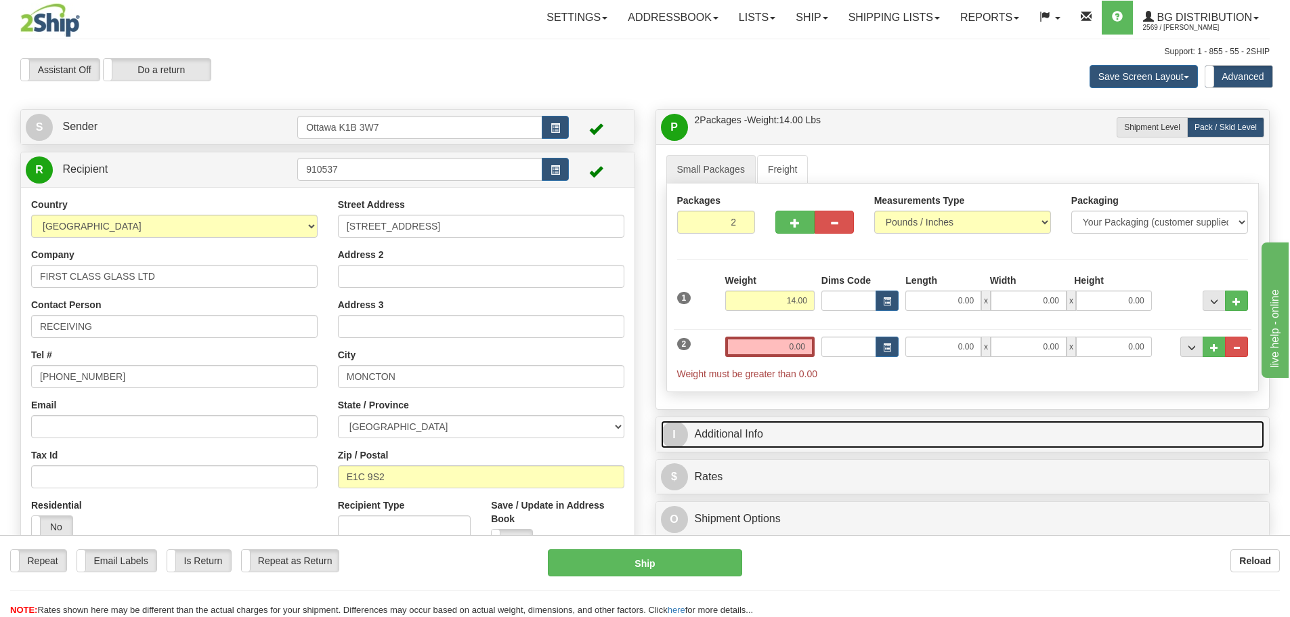
click at [843, 435] on link "I Additional Info" at bounding box center [963, 434] width 604 height 28
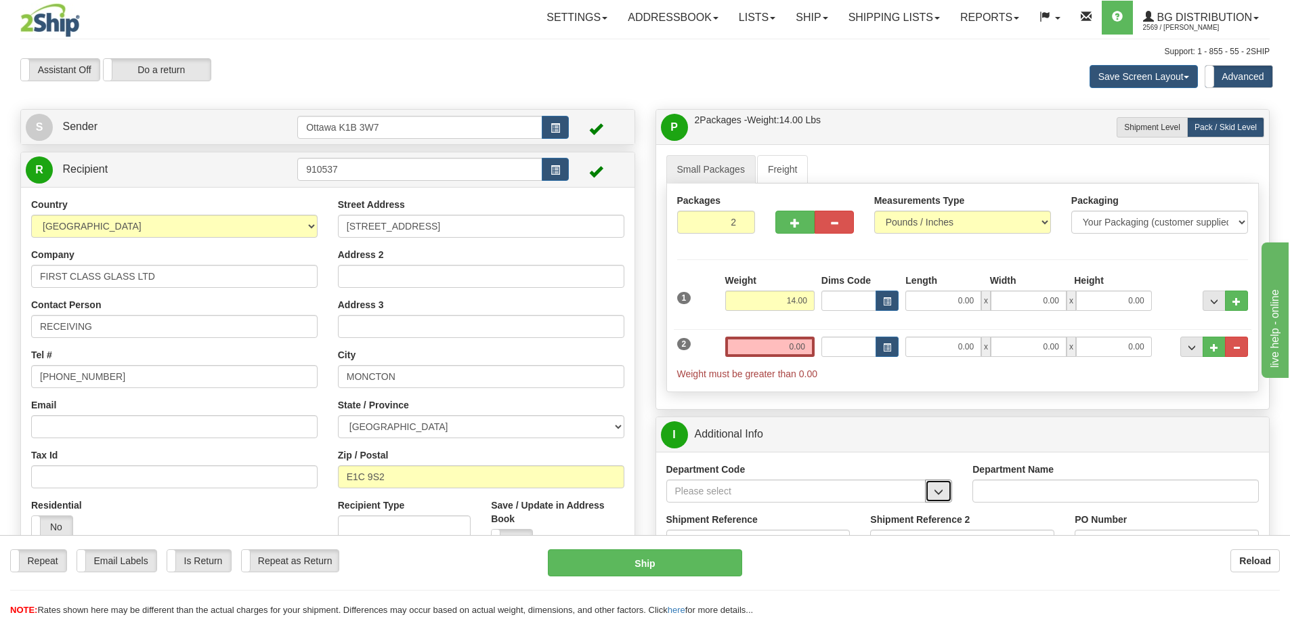
click at [938, 487] on span "button" at bounding box center [937, 491] width 9 height 9
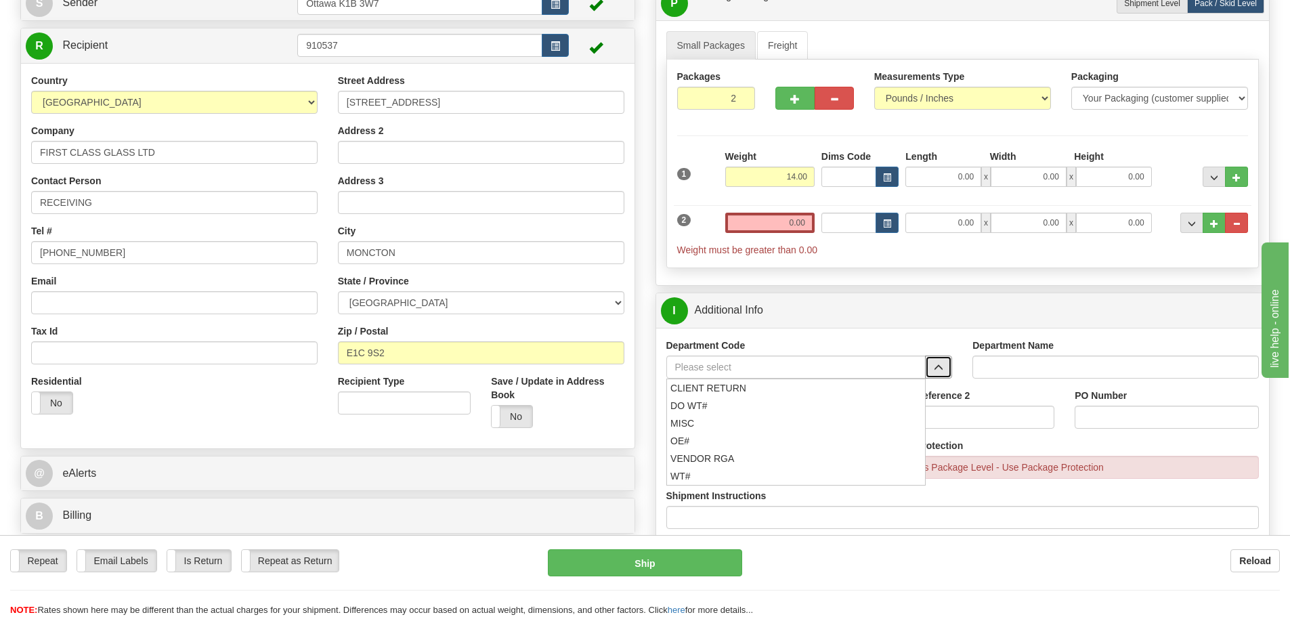
scroll to position [135, 0]
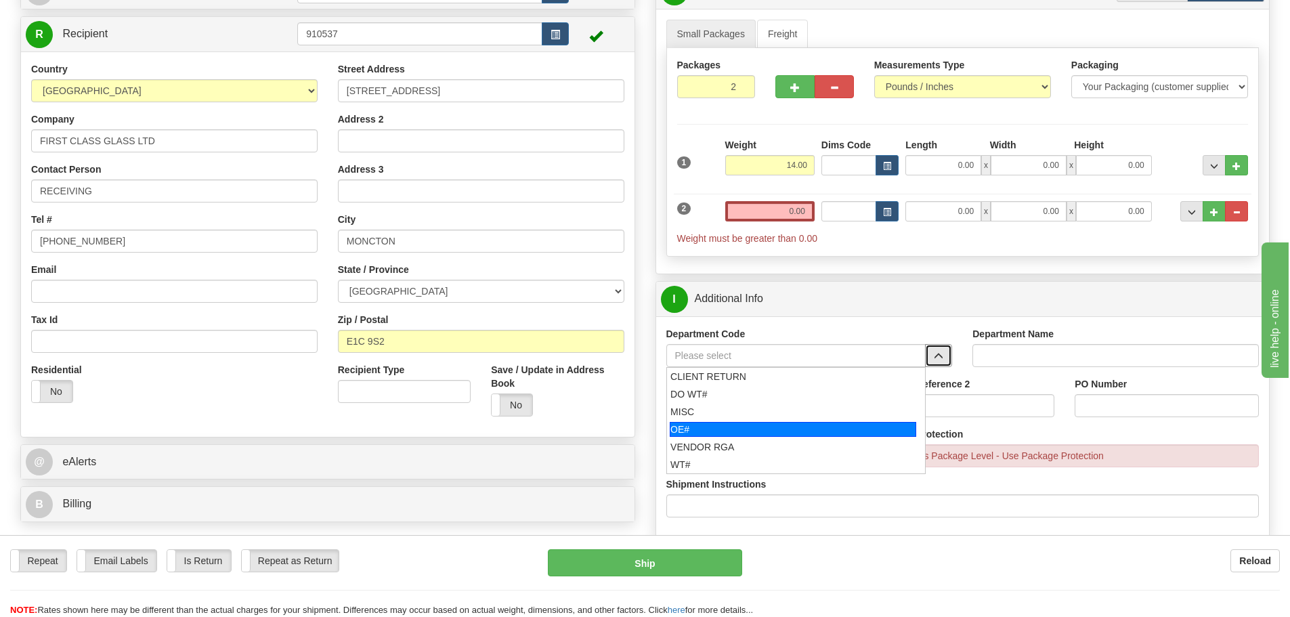
click at [753, 424] on div "OE#" at bounding box center [792, 429] width 246 height 15
type input "OE#"
type input "ORDERS"
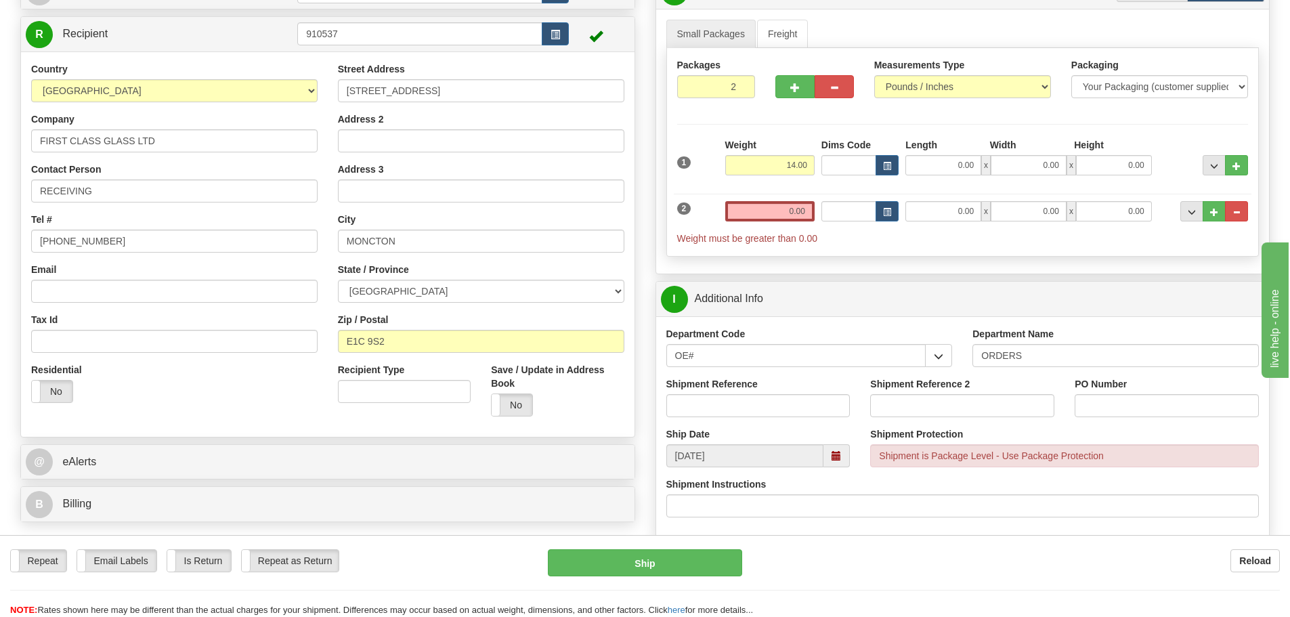
click at [748, 418] on div "Shipment Reference" at bounding box center [758, 402] width 204 height 50
click at [745, 414] on input "Shipment Reference" at bounding box center [758, 405] width 184 height 23
type input "10202826-00"
click at [1149, 407] on input "PO Number" at bounding box center [1166, 405] width 184 height 23
type input "N/A"
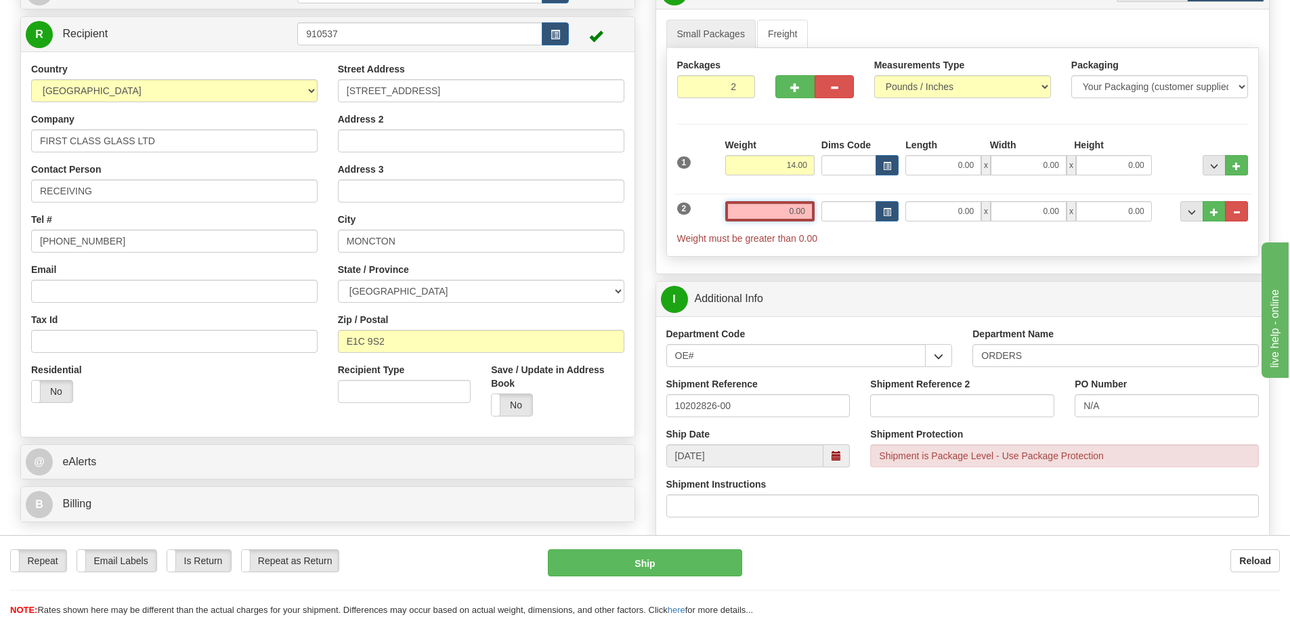
click at [737, 209] on input "0.00" at bounding box center [769, 211] width 89 height 20
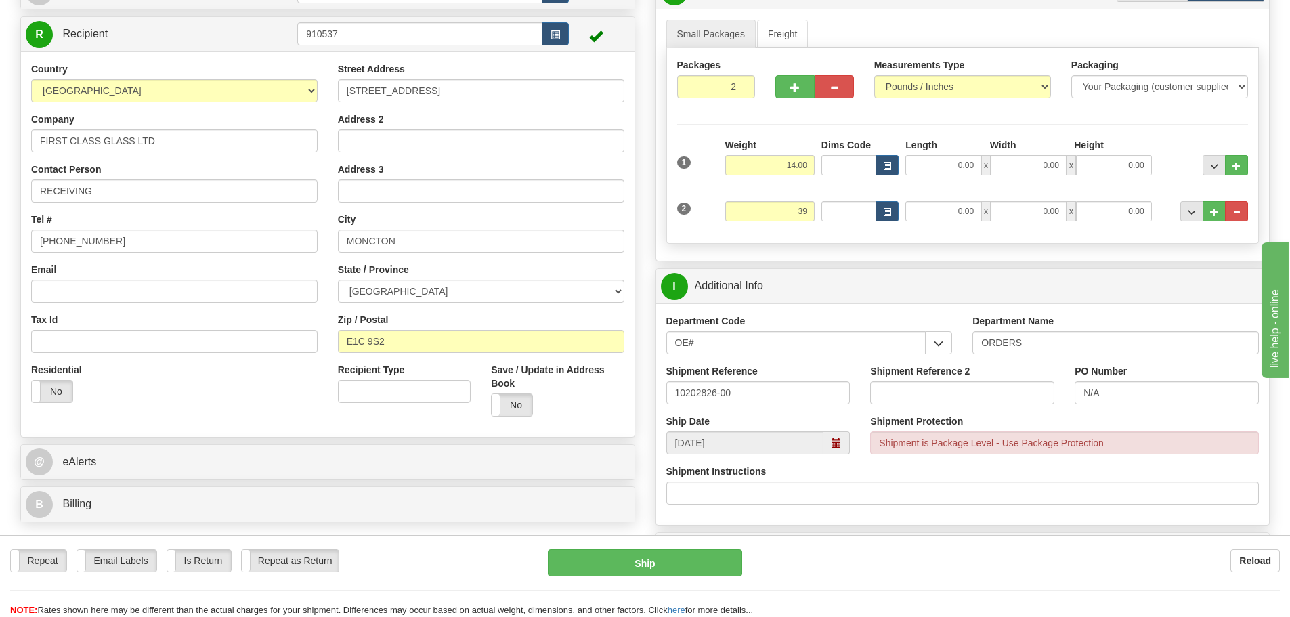
type input "39.00"
click at [646, 322] on div "P Packages / Skids 2 Packages - Weight: 53.00 Lbs 1 Skids - Weight: 0.00 Lbs Sh…" at bounding box center [962, 481] width 635 height 1014
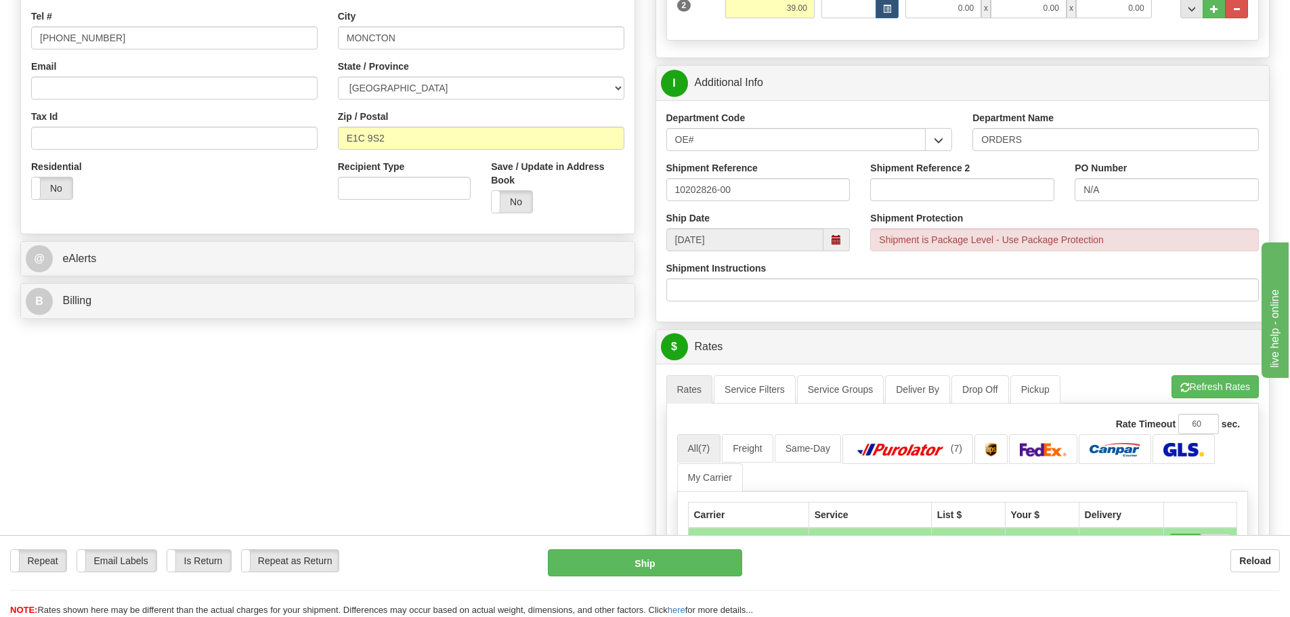
scroll to position [406, 0]
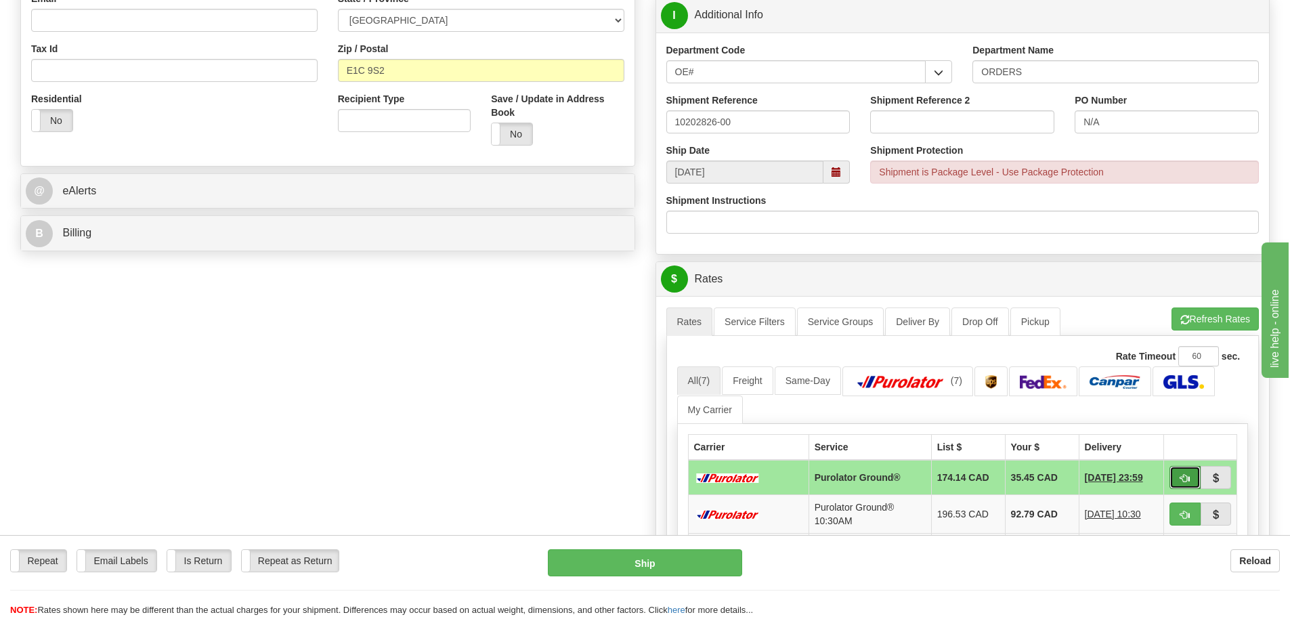
click at [1191, 481] on button "button" at bounding box center [1184, 477] width 31 height 23
type input "260"
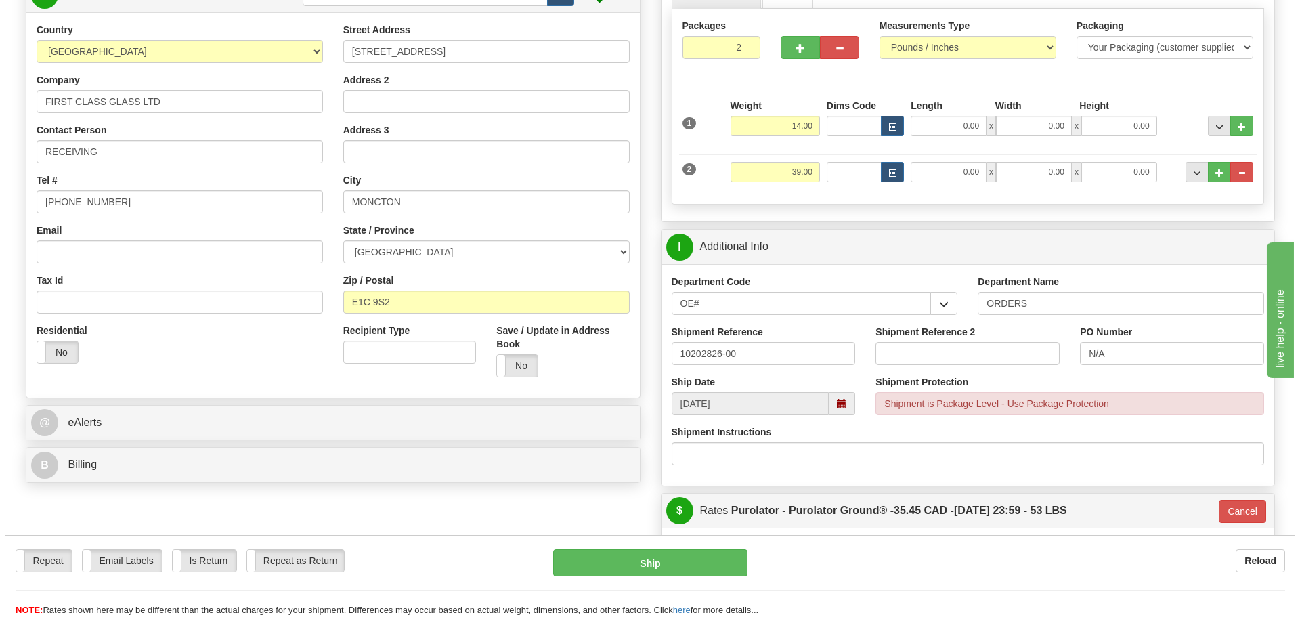
scroll to position [203, 0]
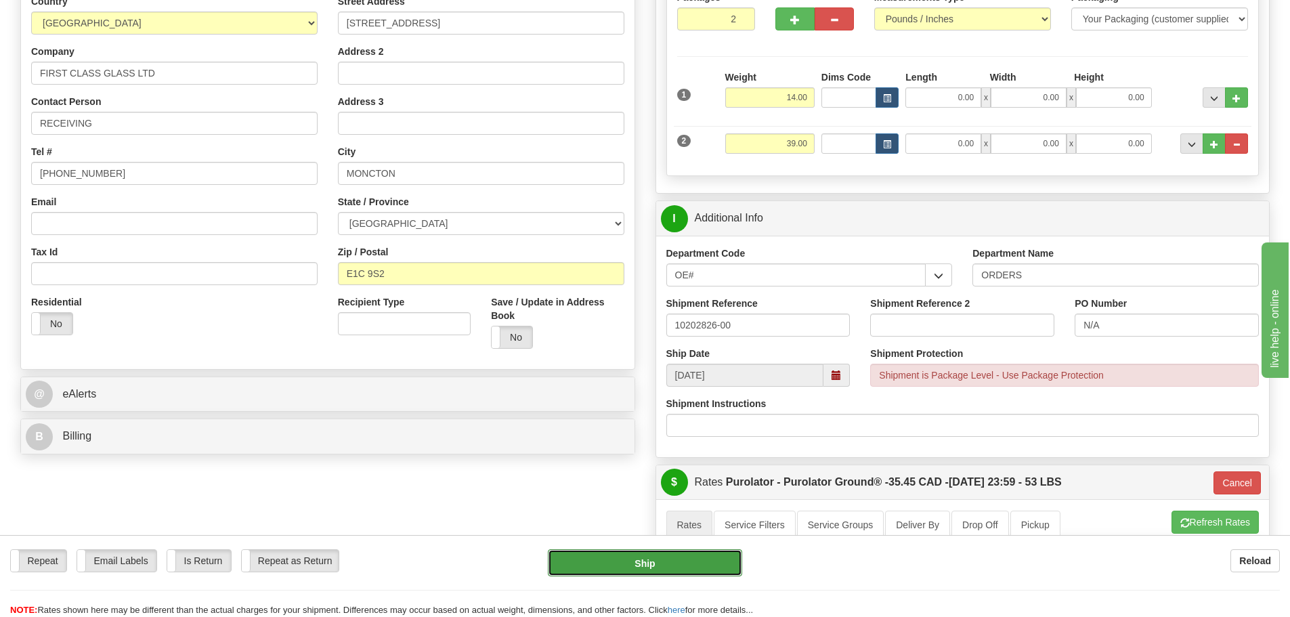
click at [695, 554] on button "Ship" at bounding box center [645, 562] width 194 height 27
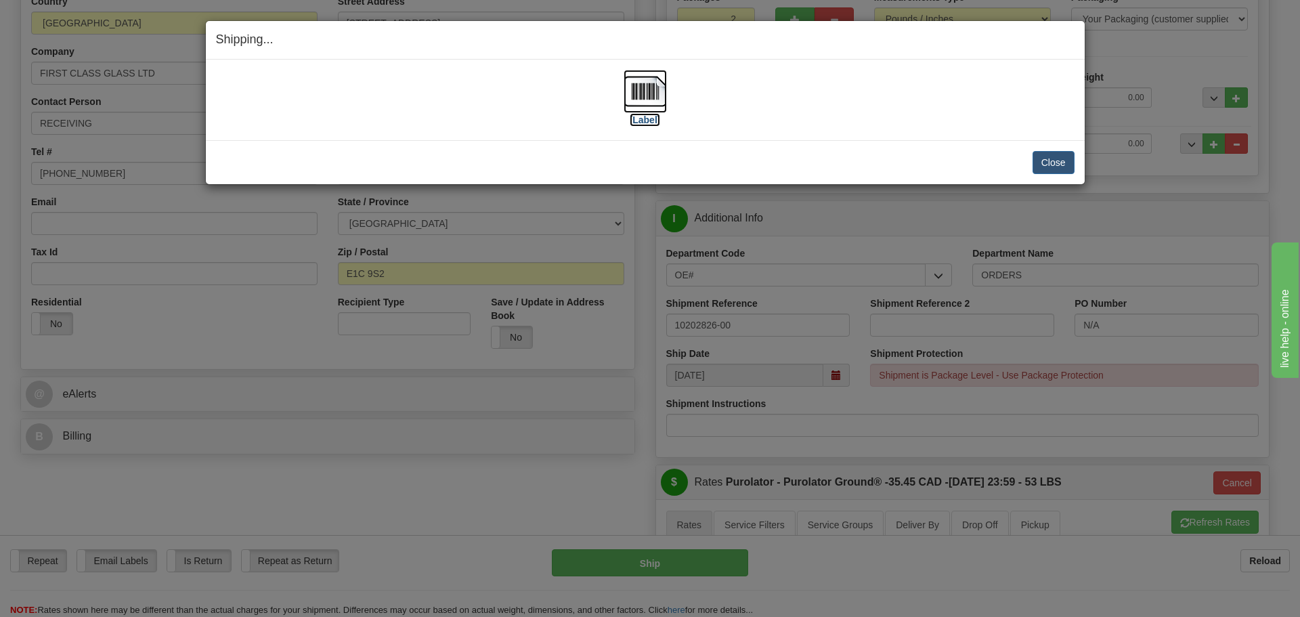
click at [645, 116] on label "[Label]" at bounding box center [645, 120] width 31 height 14
click at [1072, 166] on button "Close" at bounding box center [1053, 162] width 42 height 23
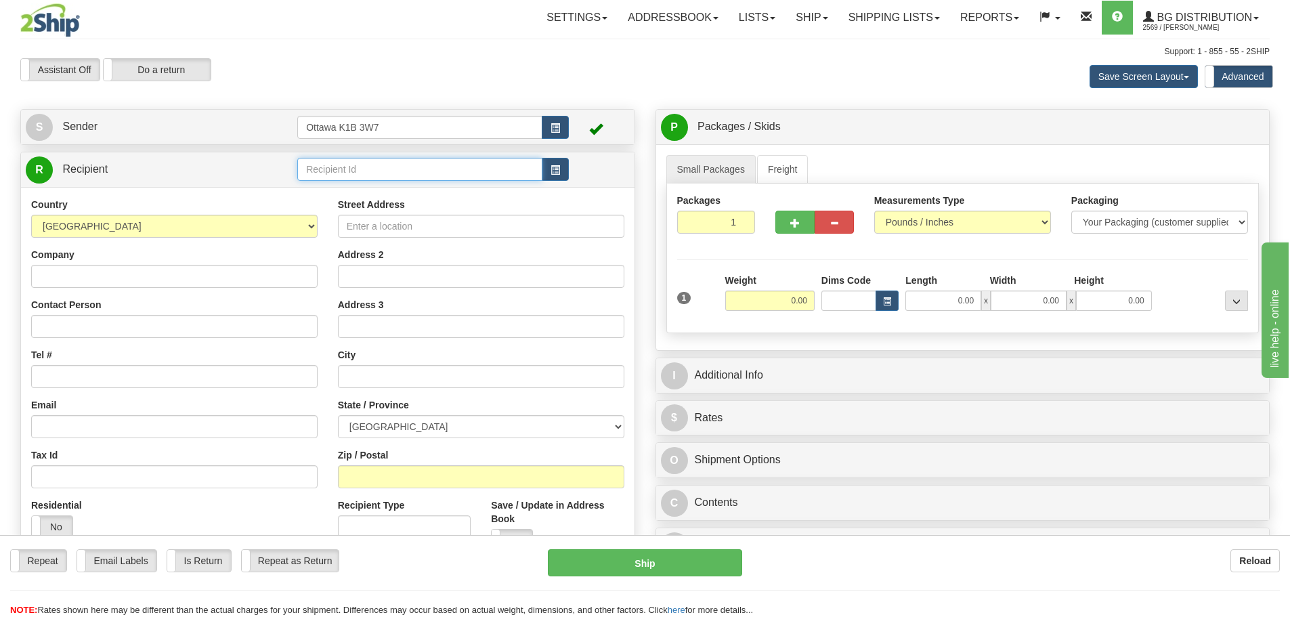
click at [416, 171] on input "text" at bounding box center [419, 169] width 245 height 23
type input "4070"
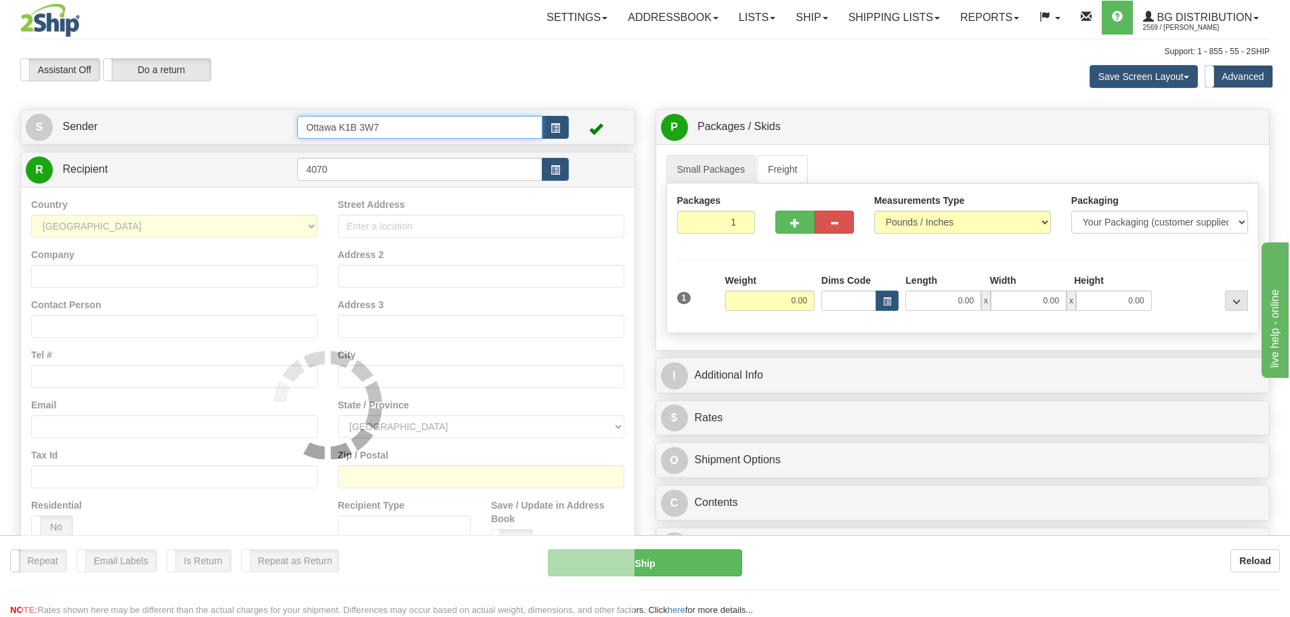
click at [493, 116] on input "Ottawa K1B 3W7" at bounding box center [419, 127] width 245 height 23
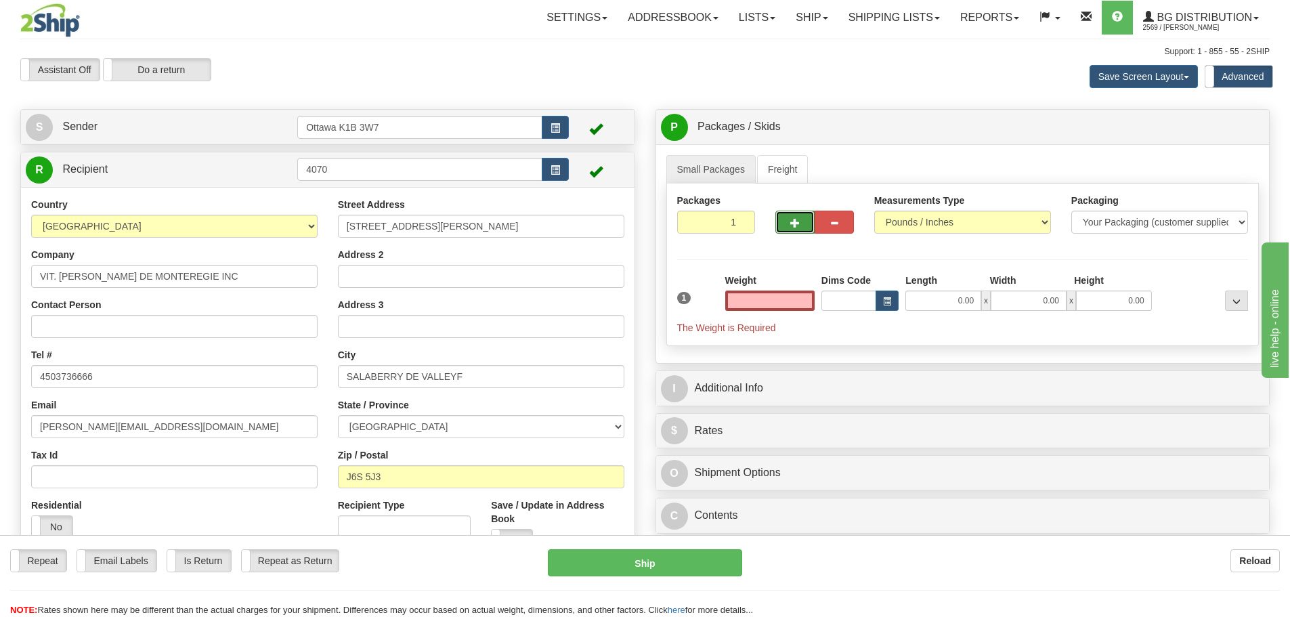
type input "0.00"
click at [795, 219] on span "button" at bounding box center [794, 223] width 9 height 9
type input "2"
click at [782, 303] on input "0.00" at bounding box center [769, 300] width 89 height 20
type input "0.00"
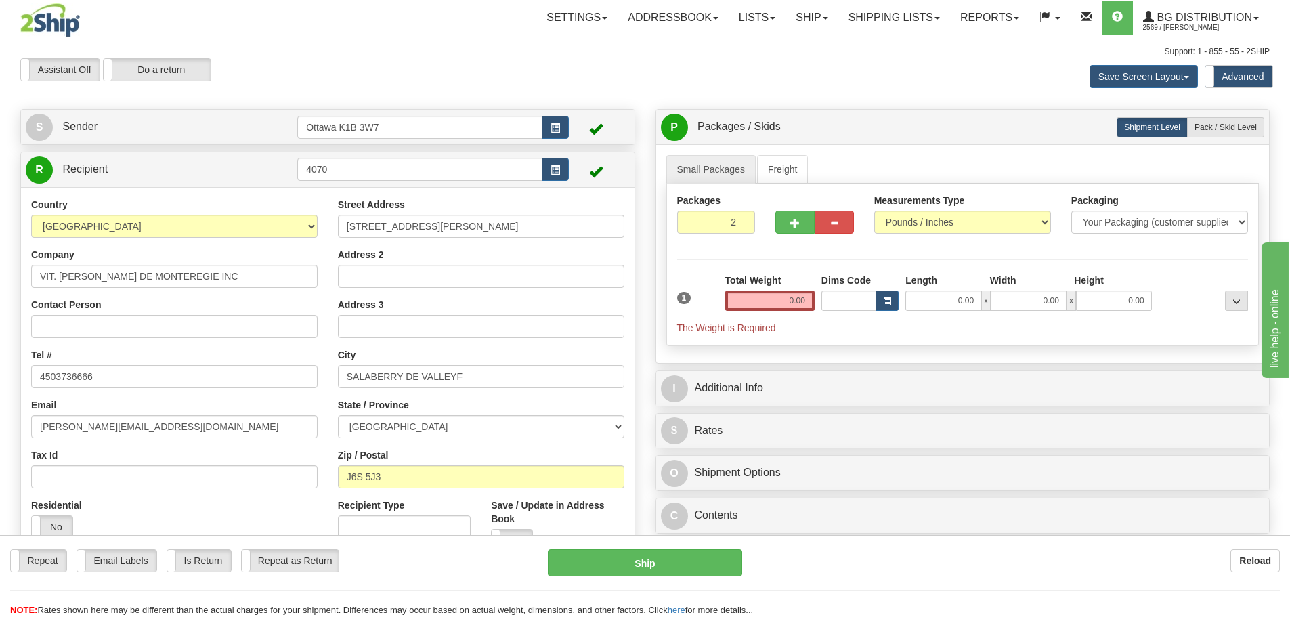
drag, startPoint x: 1207, startPoint y: 135, endPoint x: 967, endPoint y: 229, distance: 258.1
click at [1206, 135] on label "Pack / Skid Level Pack.." at bounding box center [1225, 127] width 77 height 20
radio input "true"
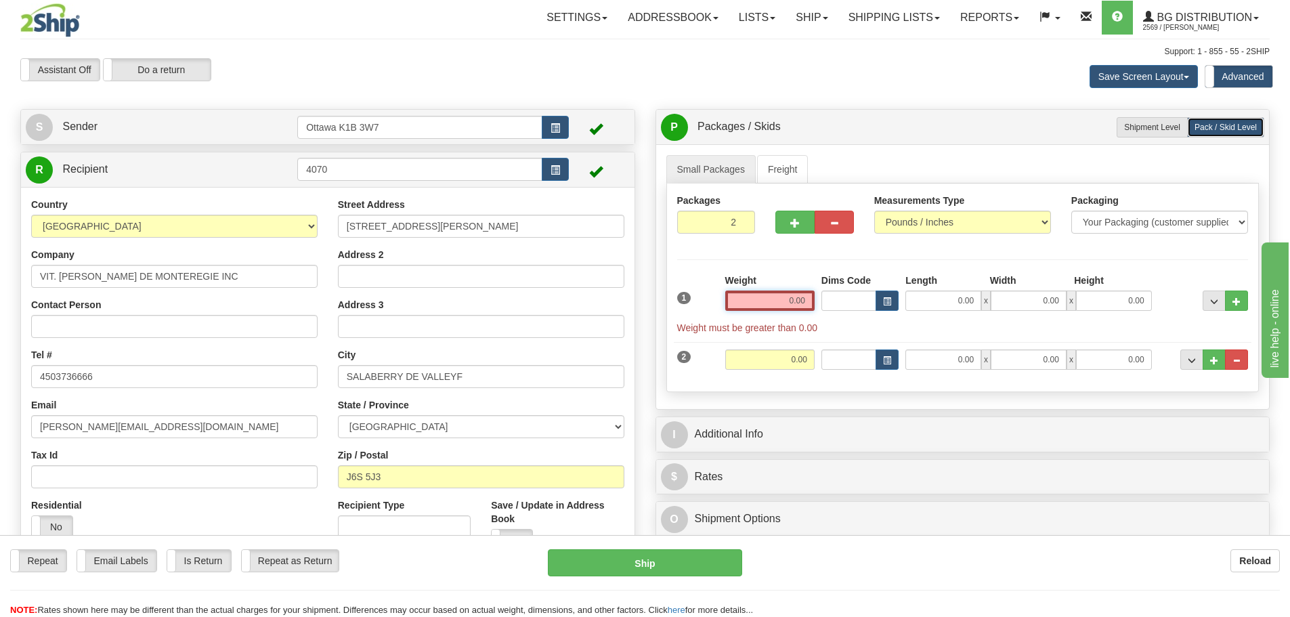
click at [784, 297] on input "0.00" at bounding box center [769, 300] width 89 height 20
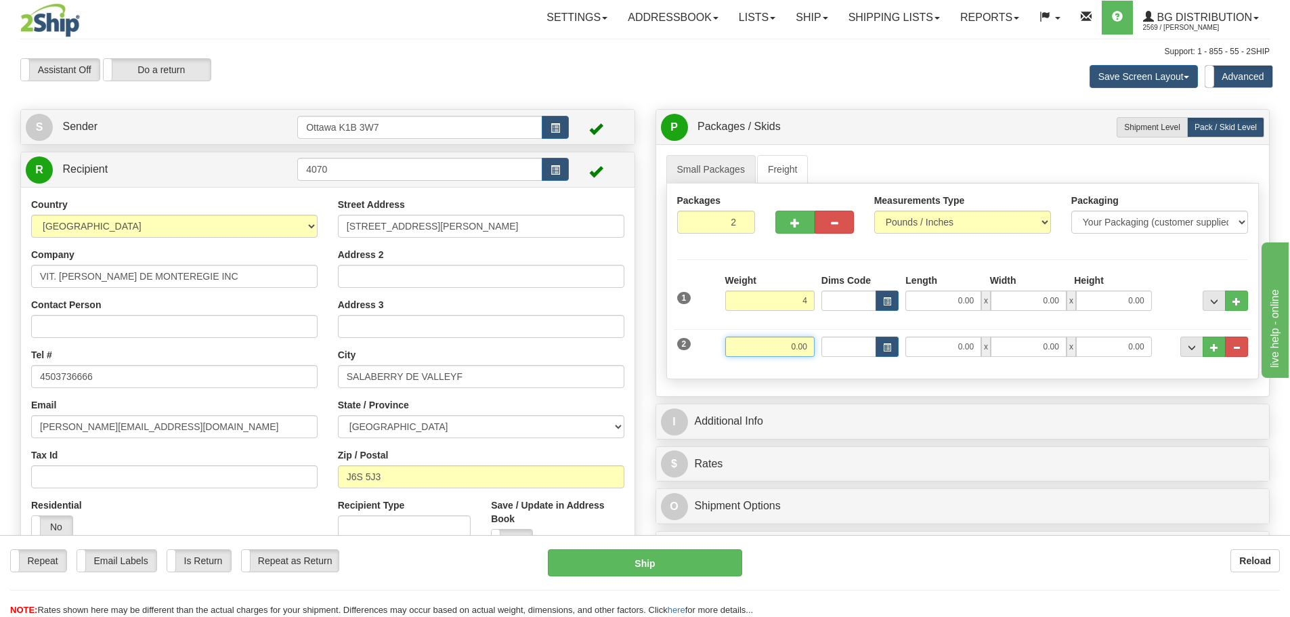
type input "4.00"
click at [797, 353] on input "0.00" at bounding box center [769, 346] width 89 height 20
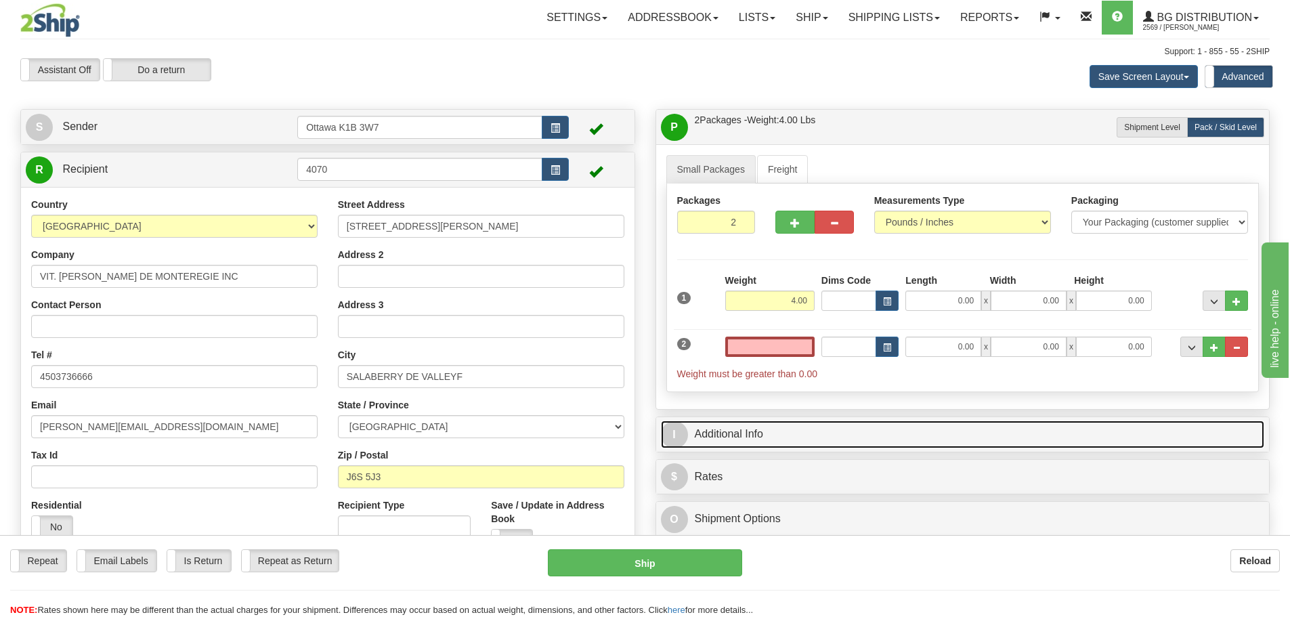
type input "0.00"
click at [821, 422] on link "I Additional Info" at bounding box center [963, 434] width 604 height 28
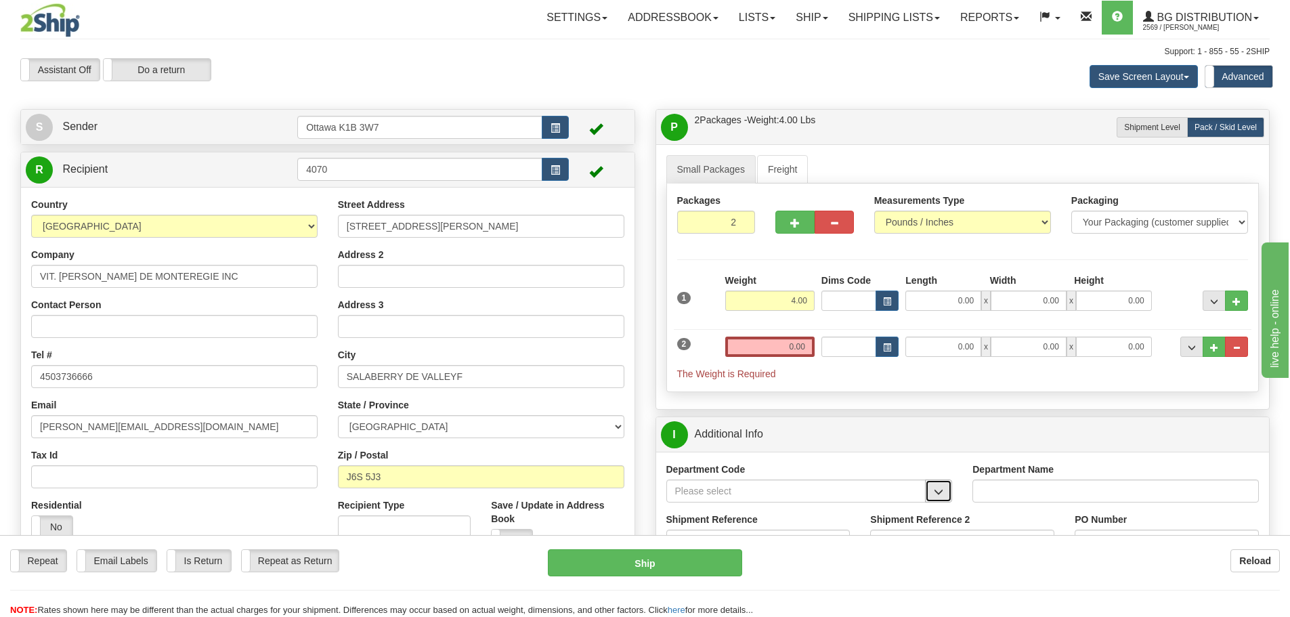
click at [945, 501] on button "button" at bounding box center [938, 490] width 27 height 23
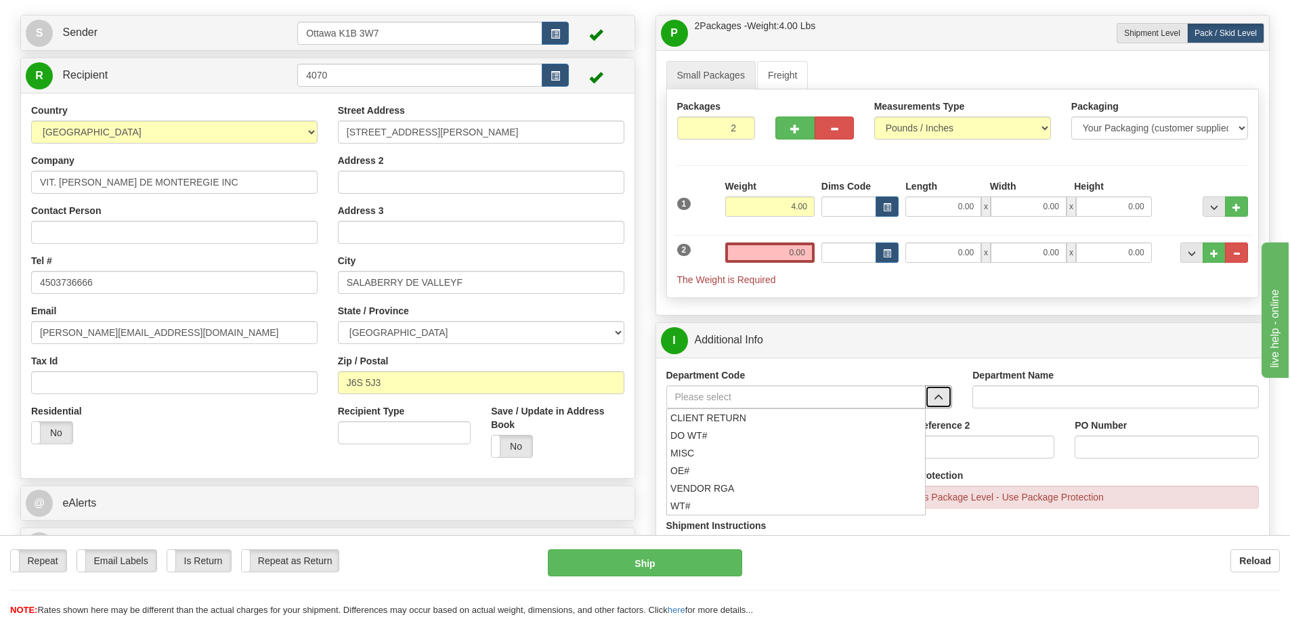
scroll to position [135, 0]
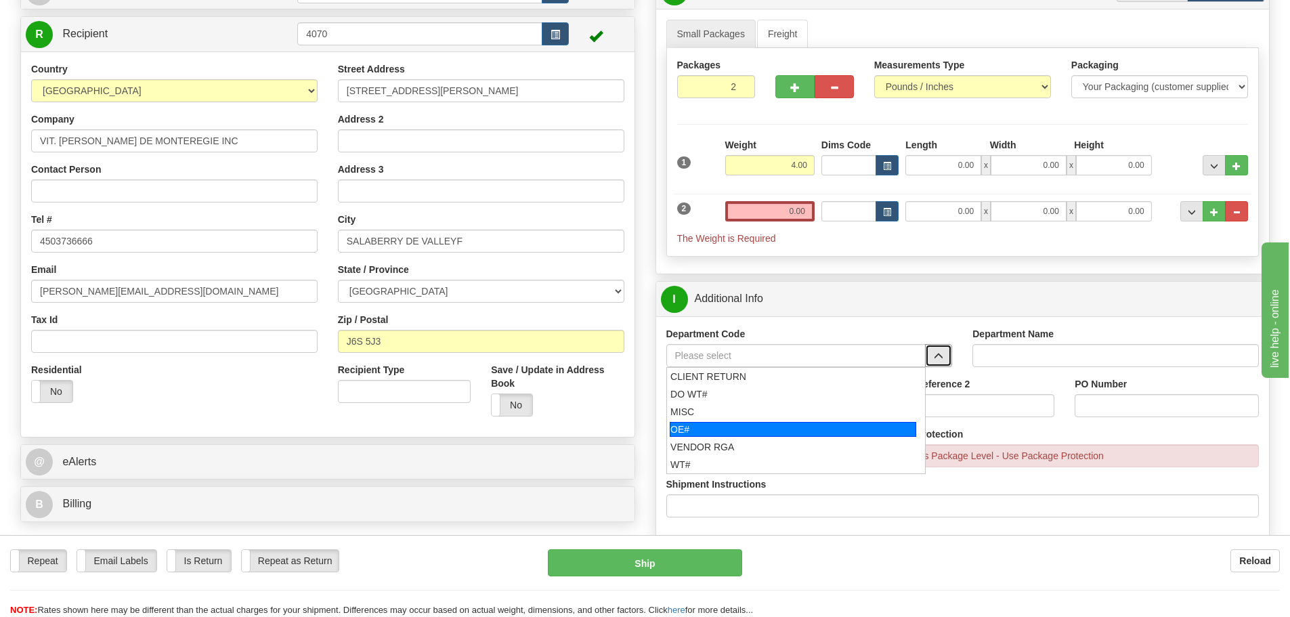
click at [791, 424] on div "OE#" at bounding box center [792, 429] width 246 height 15
type input "OE#"
type input "ORDERS"
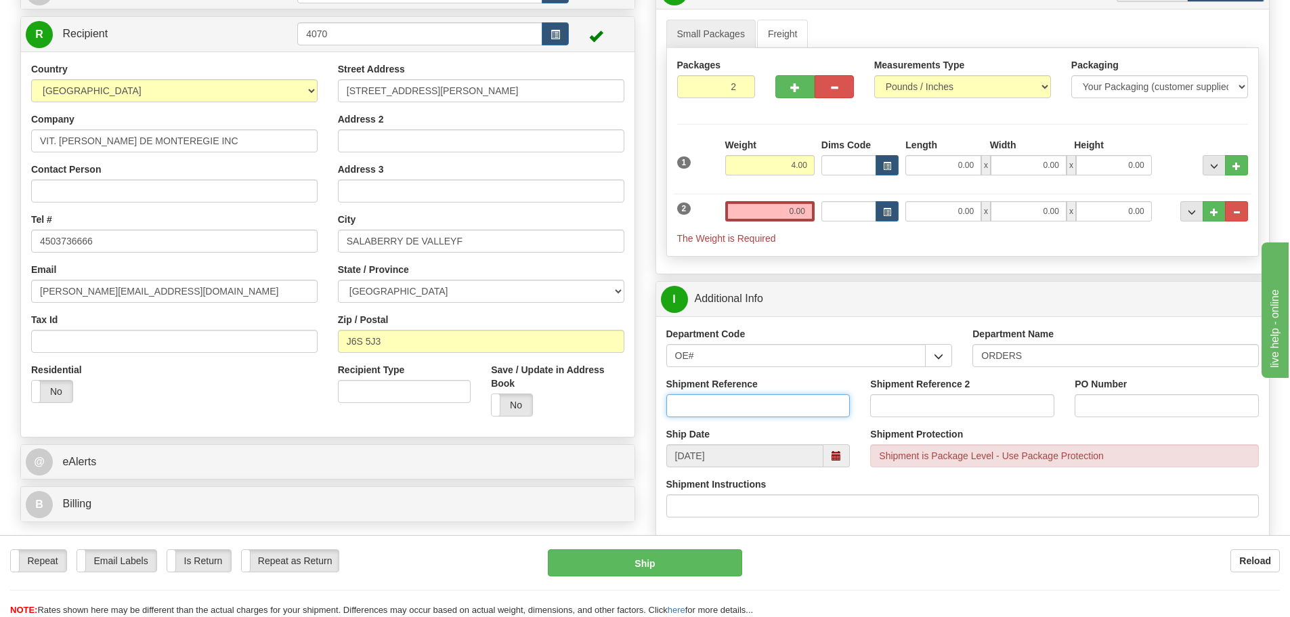
click at [759, 404] on input "Shipment Reference" at bounding box center [758, 405] width 184 height 23
type input "10205084-00"
click at [1150, 410] on input "PO Number" at bounding box center [1166, 405] width 184 height 23
type input "GROUPE OLIVIER"
click at [780, 215] on input "0.00" at bounding box center [769, 211] width 89 height 20
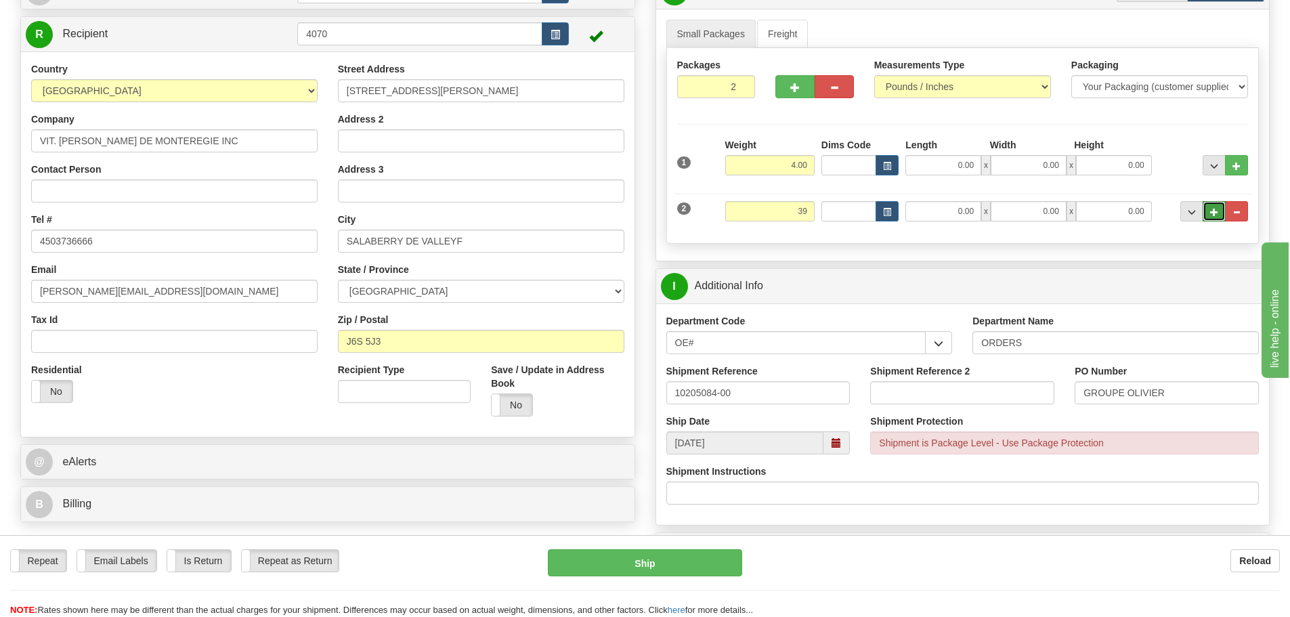
type input "39.00"
click at [1211, 211] on span "..." at bounding box center [1214, 211] width 8 height 7
type input "3"
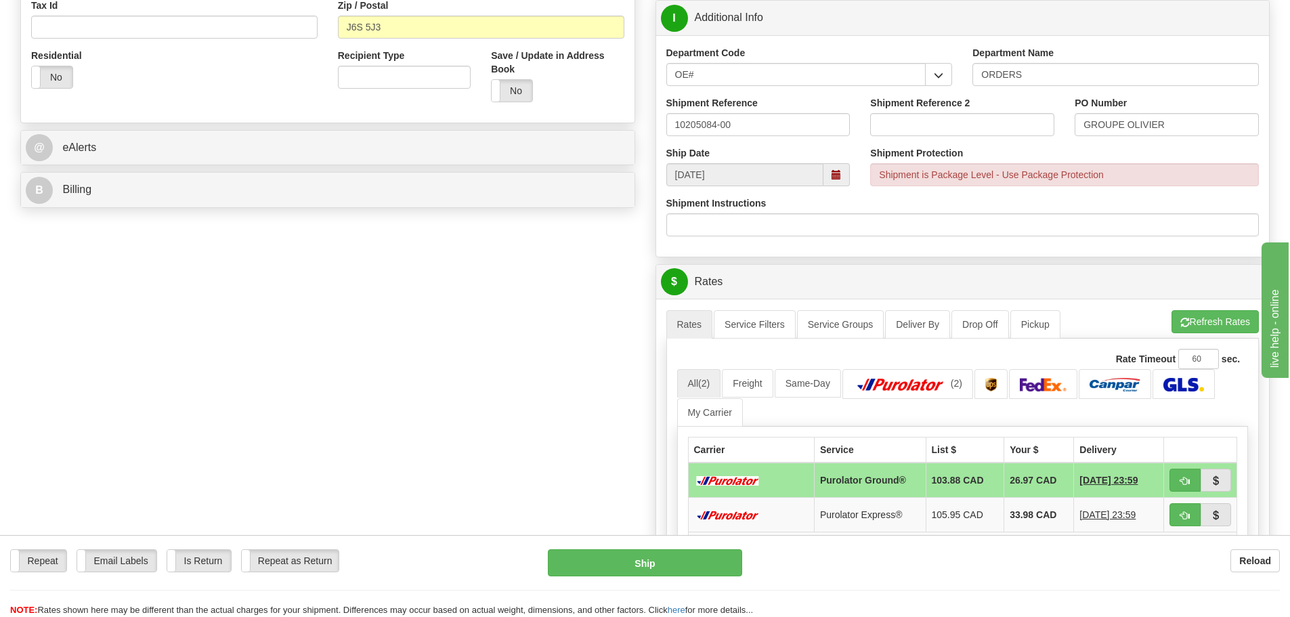
scroll to position [474, 0]
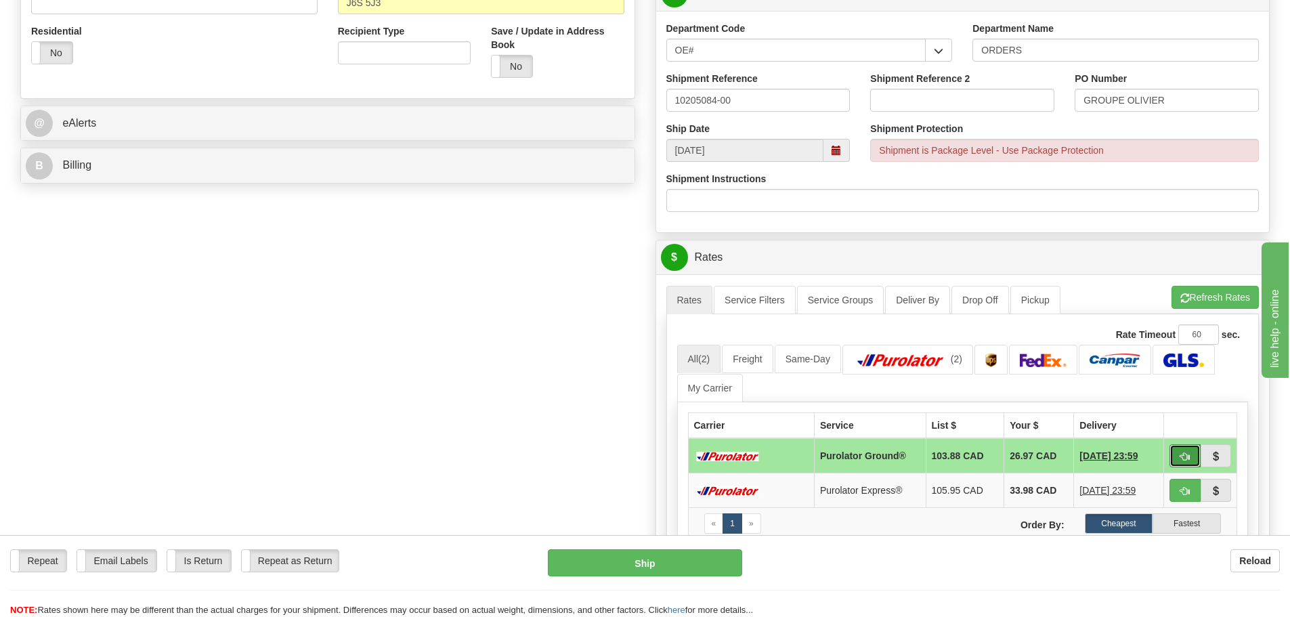
click at [1183, 460] on span "button" at bounding box center [1184, 456] width 9 height 9
type input "260"
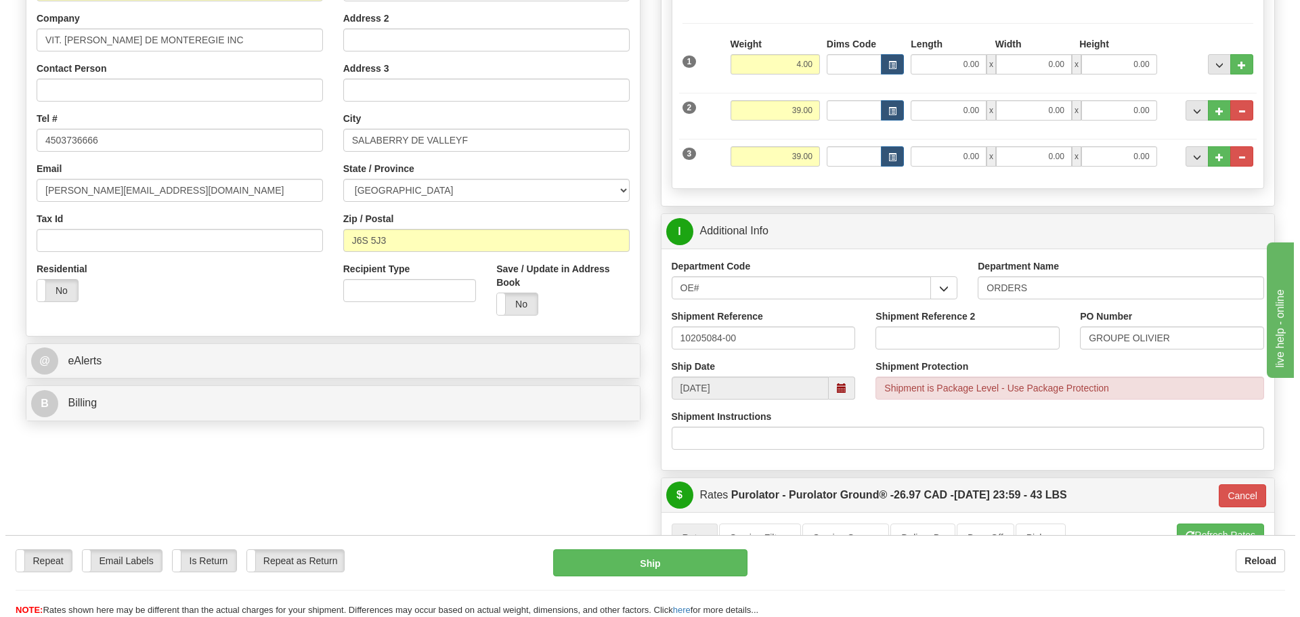
scroll to position [203, 0]
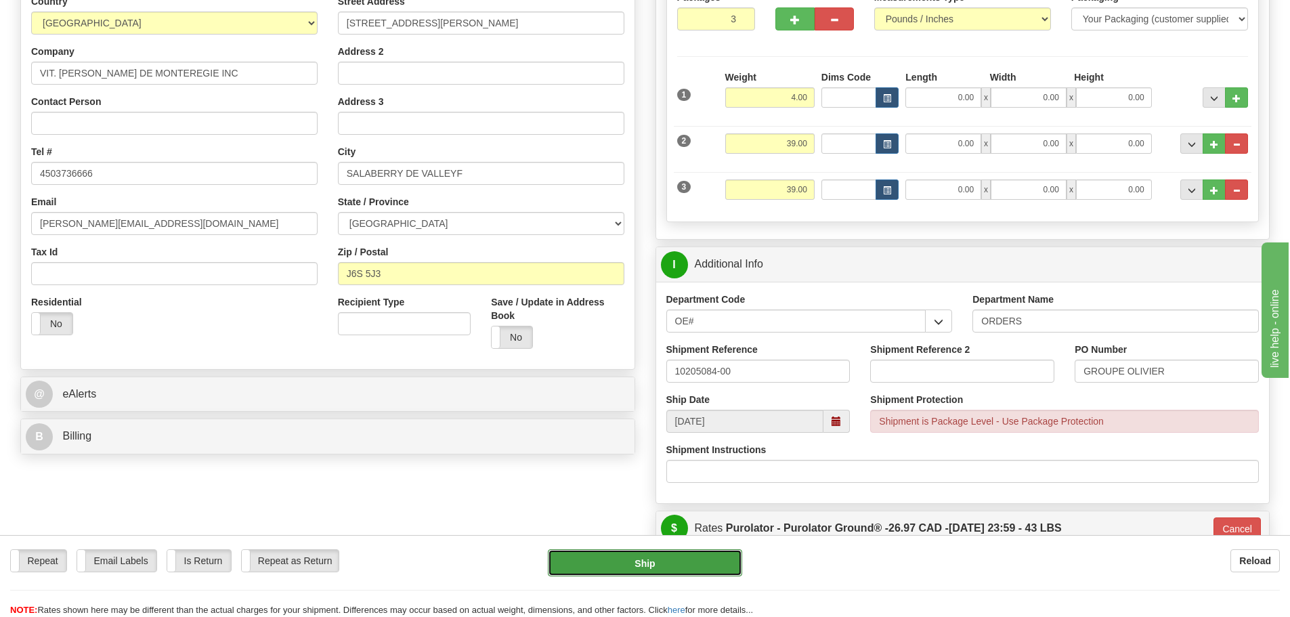
click at [617, 563] on button "Ship" at bounding box center [645, 562] width 194 height 27
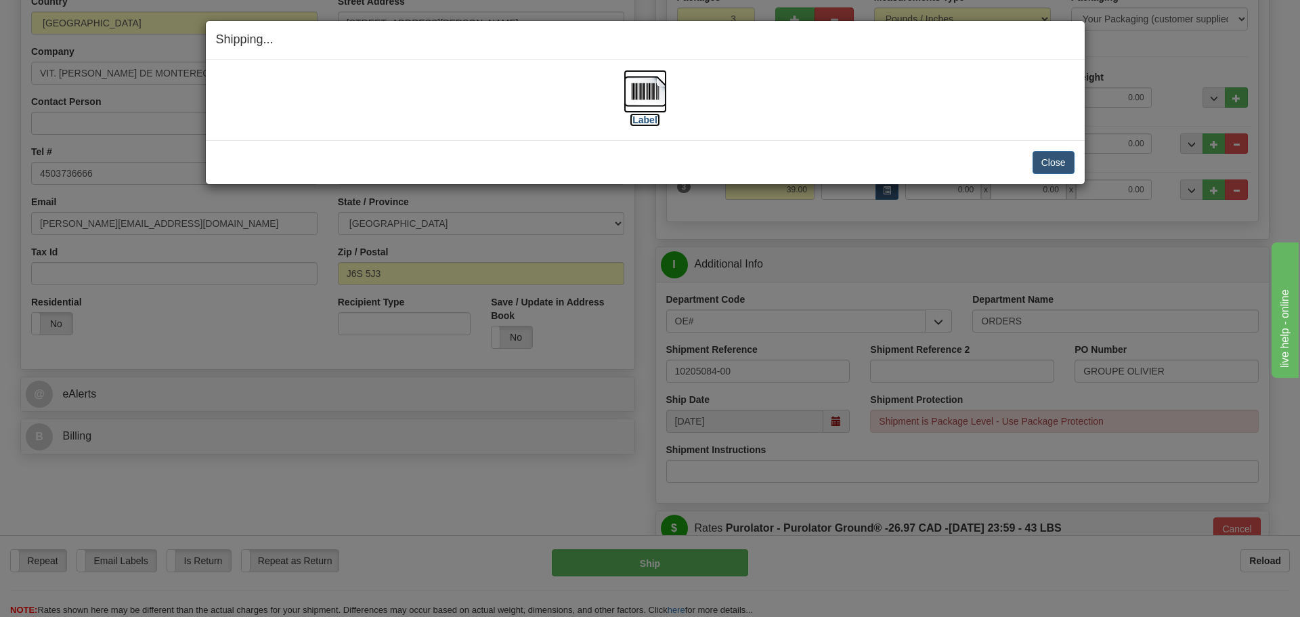
click at [647, 123] on label "[Label]" at bounding box center [645, 120] width 31 height 14
